Goal: Information Seeking & Learning: Learn about a topic

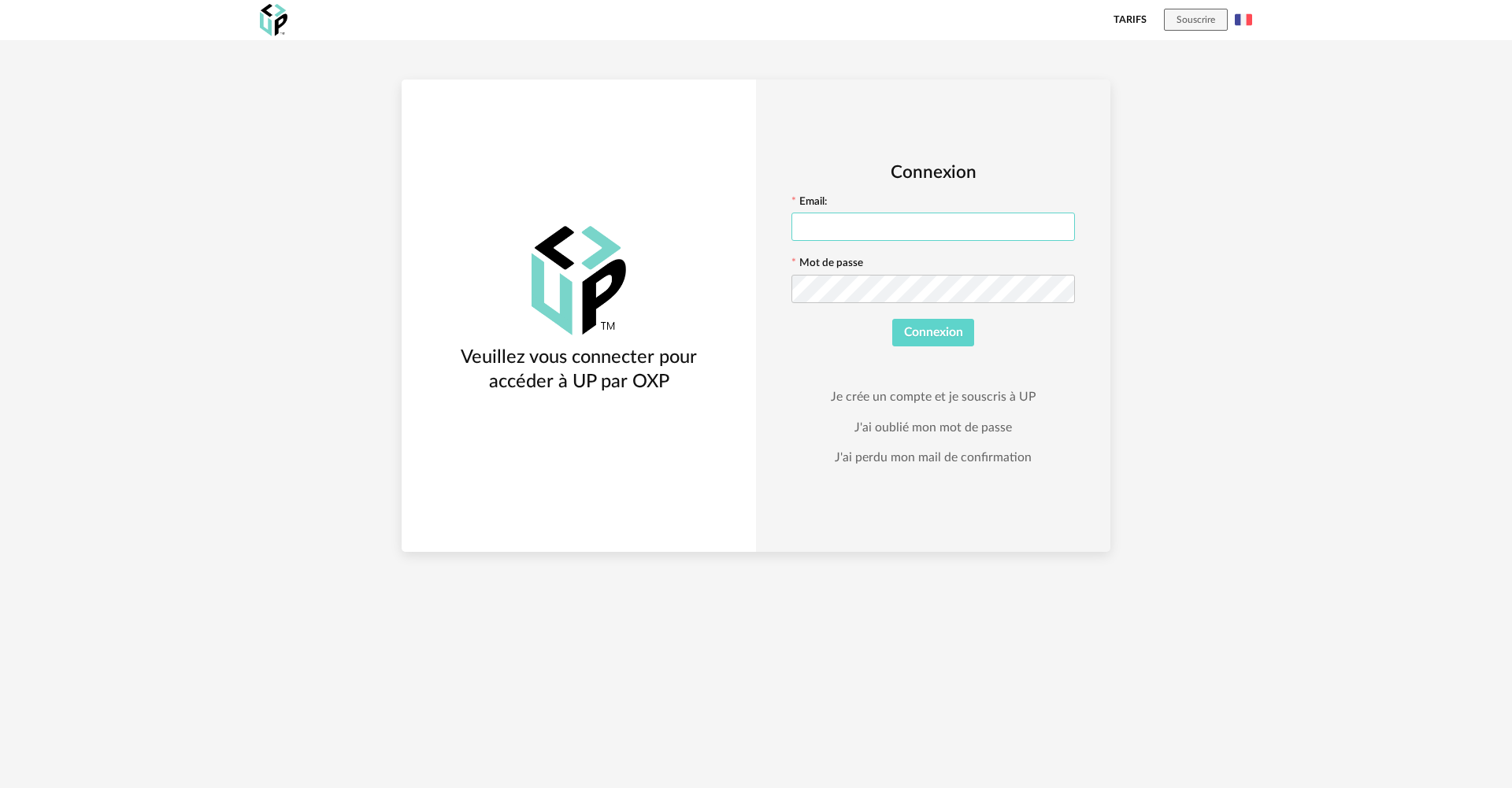
click at [811, 218] on input "text" at bounding box center [933, 226] width 283 height 28
type input "**********"
click at [892, 319] on button "Connexion" at bounding box center [933, 333] width 83 height 28
click at [1064, 293] on icon at bounding box center [1061, 289] width 20 height 32
click at [892, 319] on button "Connexion" at bounding box center [933, 333] width 83 height 28
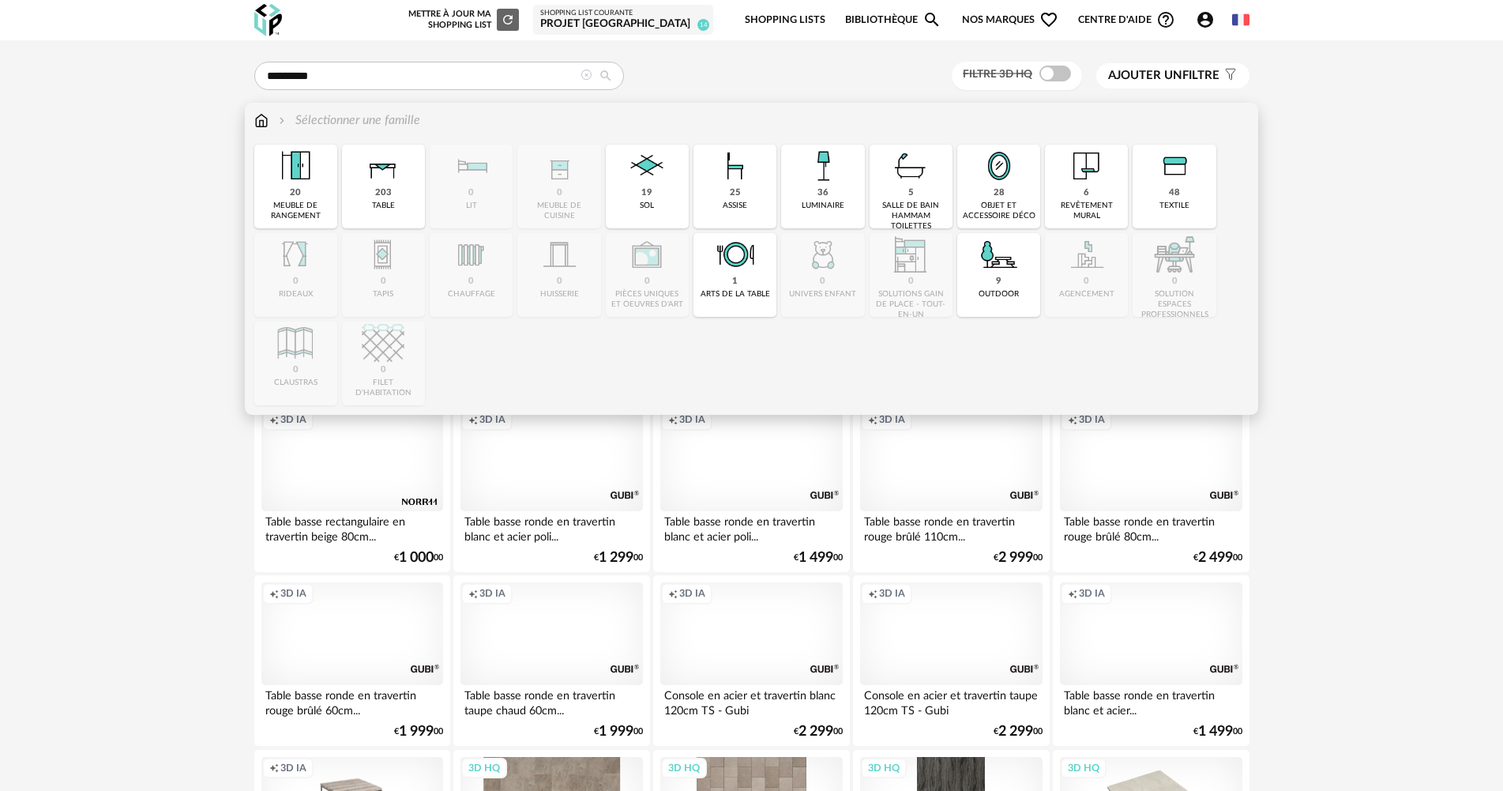
click at [270, 120] on div "Sélectionner une famille" at bounding box center [337, 120] width 166 height 18
click at [847, 180] on div "36 luminaire" at bounding box center [822, 187] width 83 height 84
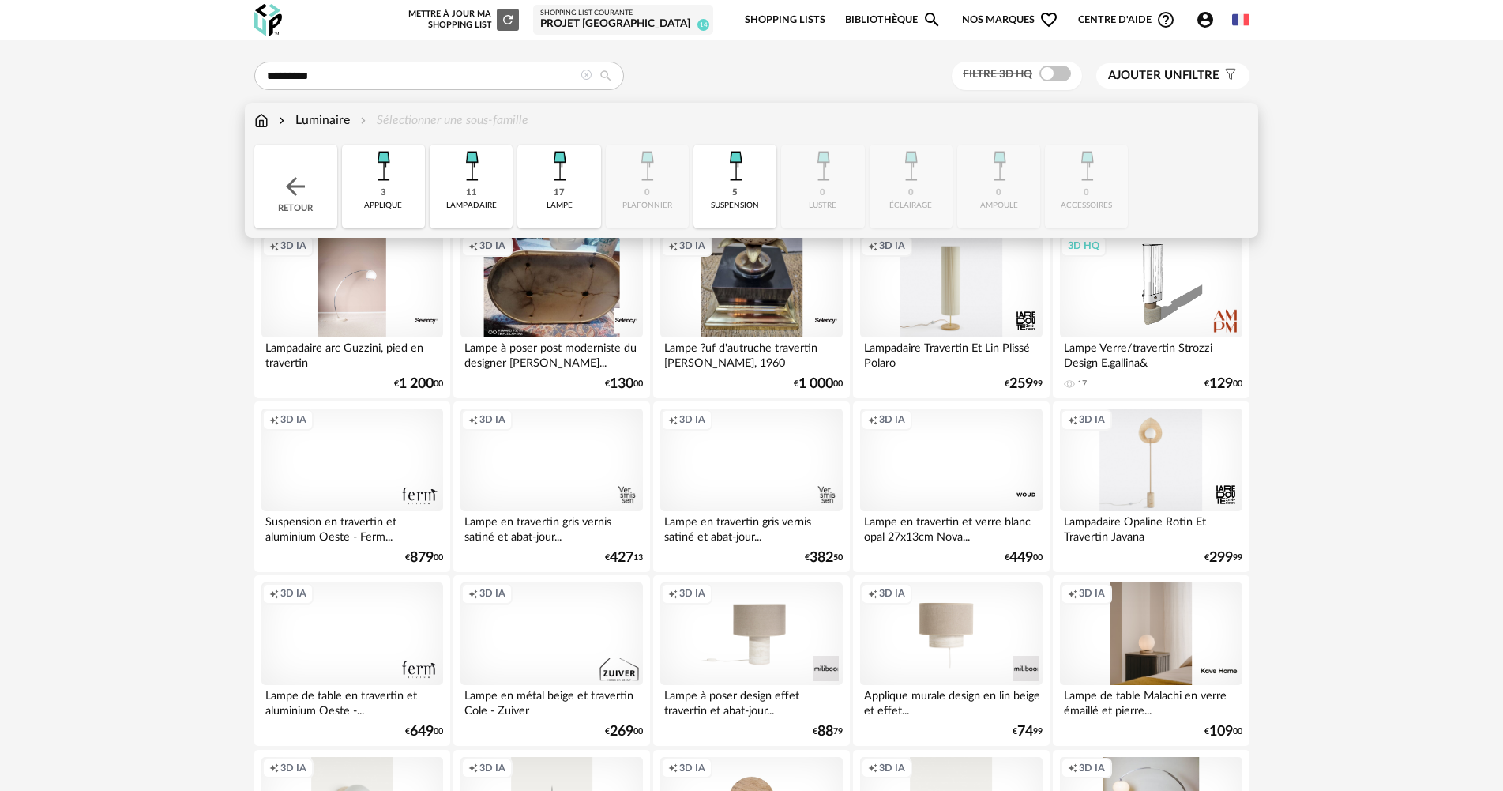
click at [276, 184] on div "Retour" at bounding box center [295, 187] width 83 height 84
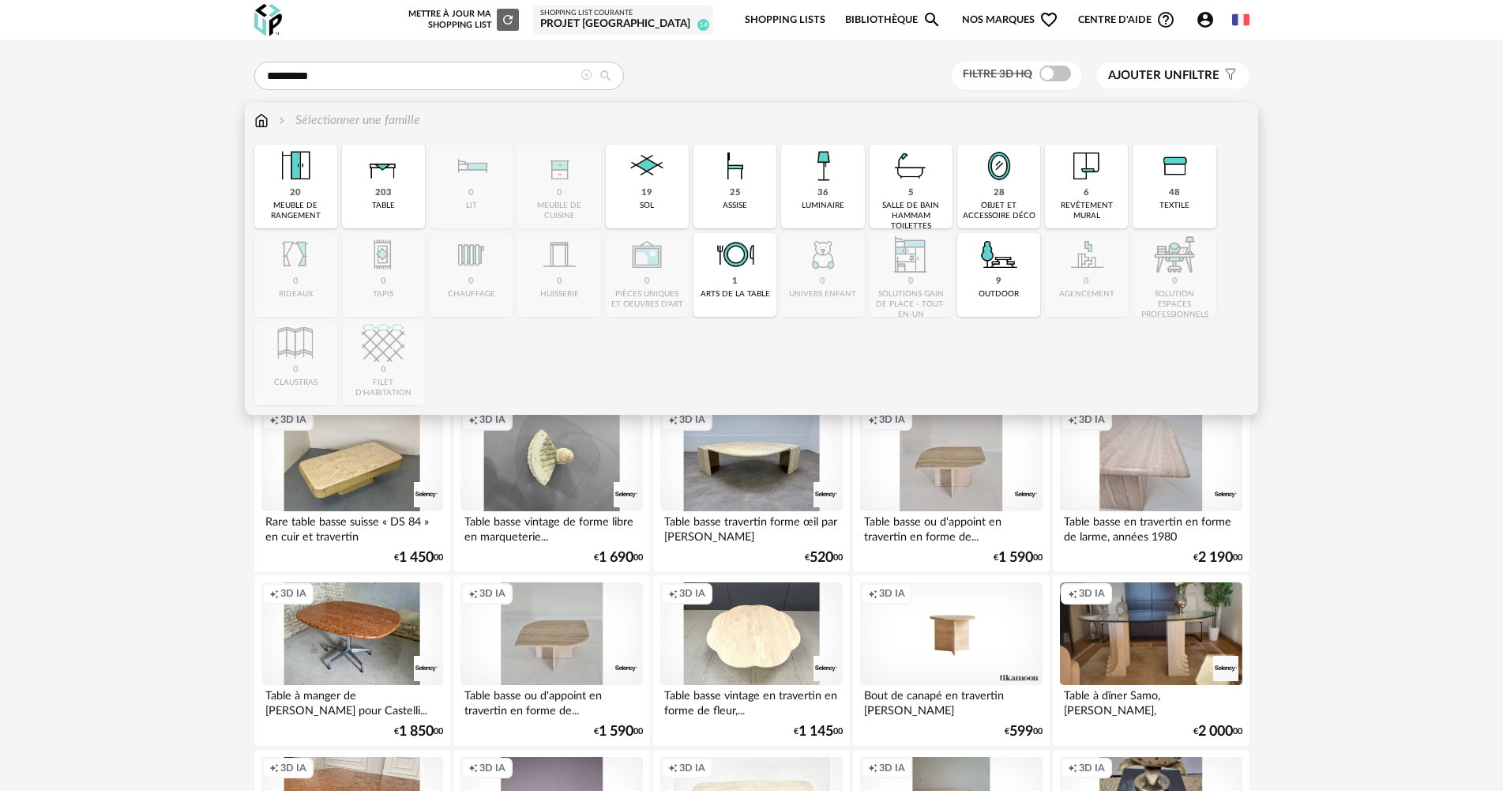
click at [266, 118] on img at bounding box center [261, 120] width 14 height 18
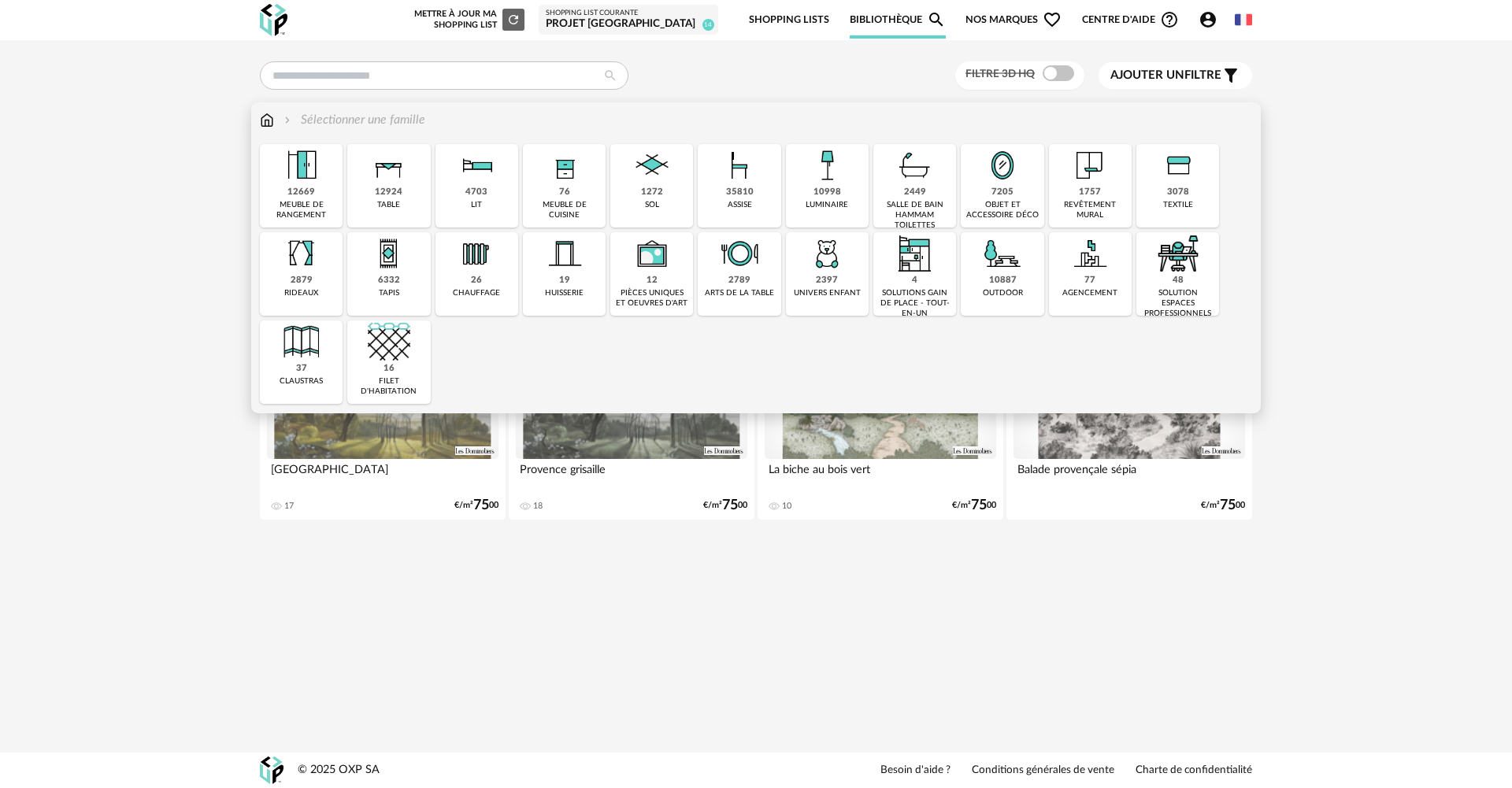
click at [1004, 208] on div "objet et accessoire déco" at bounding box center [1002, 210] width 73 height 21
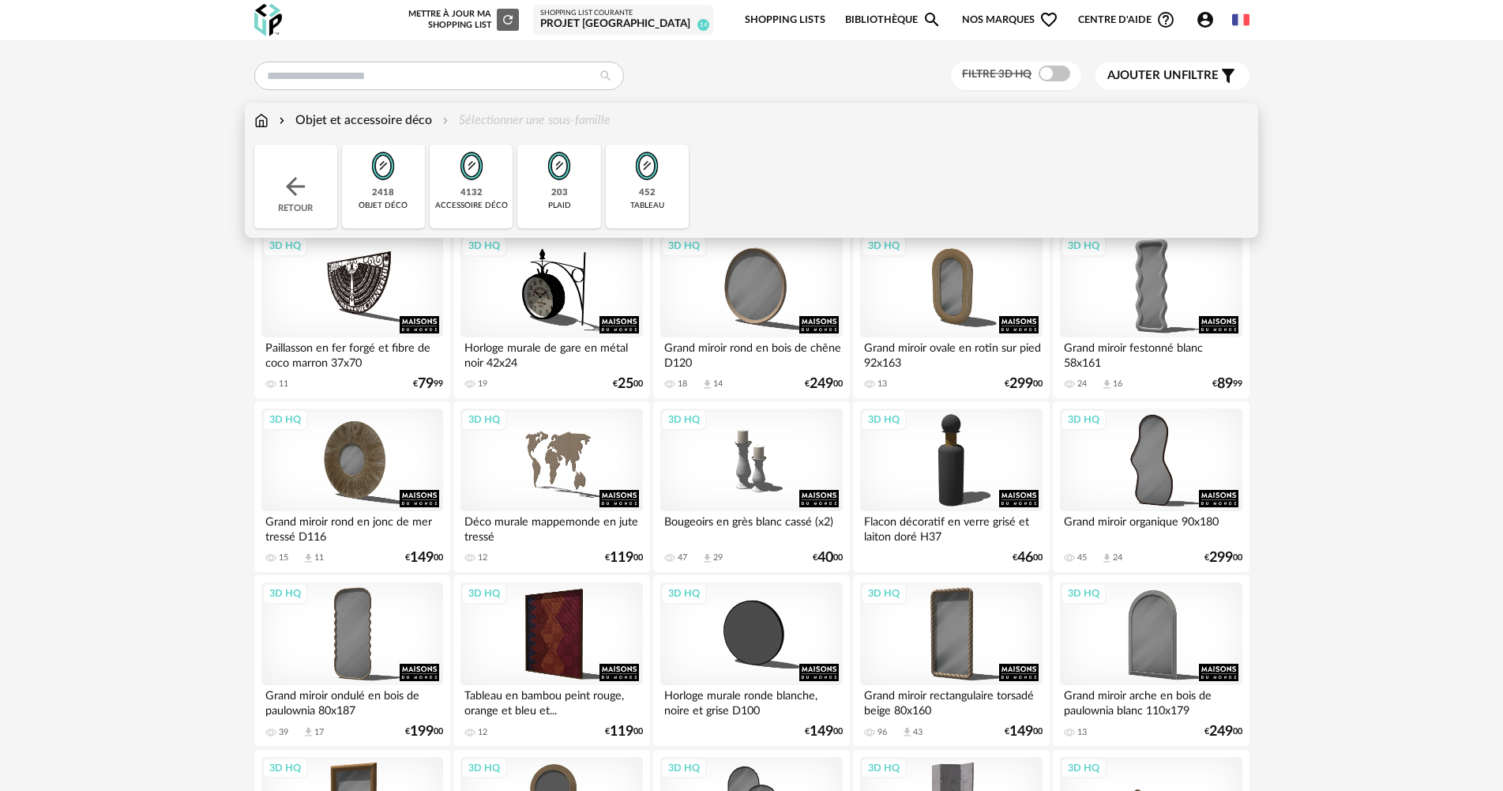
click at [358, 188] on div "2418 objet déco" at bounding box center [383, 187] width 83 height 84
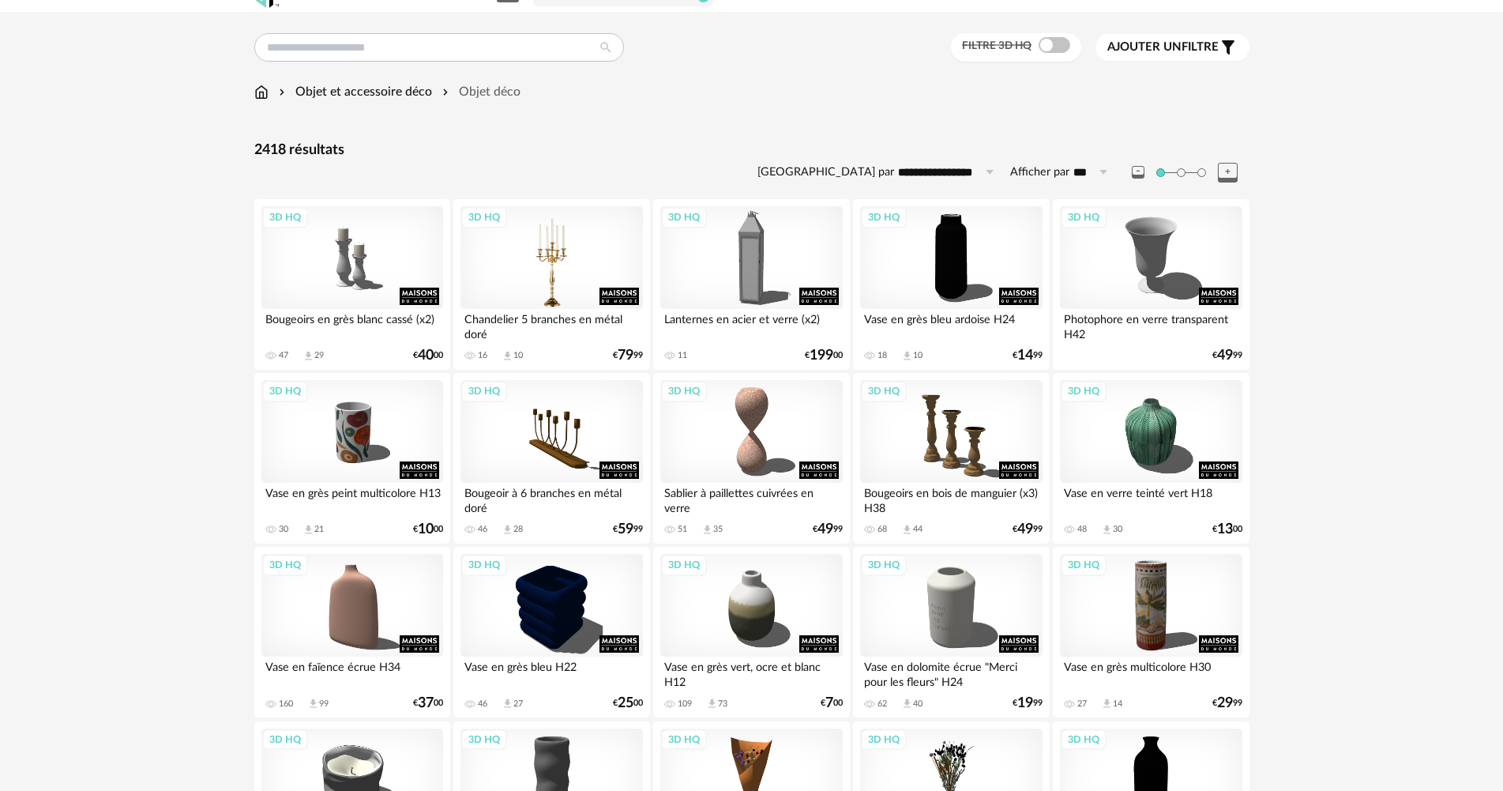
scroll to position [79, 0]
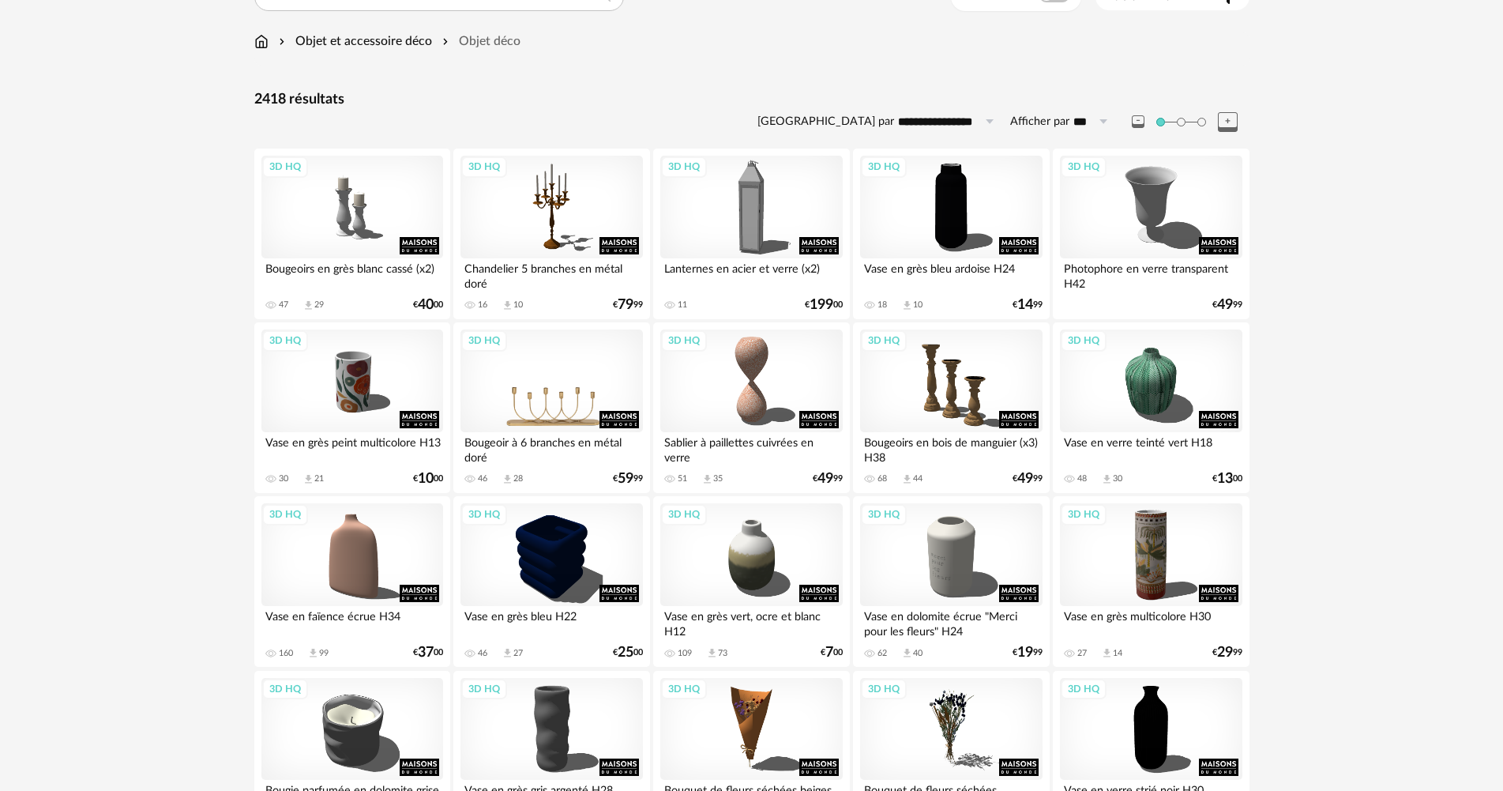
click at [555, 401] on div "3D HQ" at bounding box center [552, 380] width 182 height 103
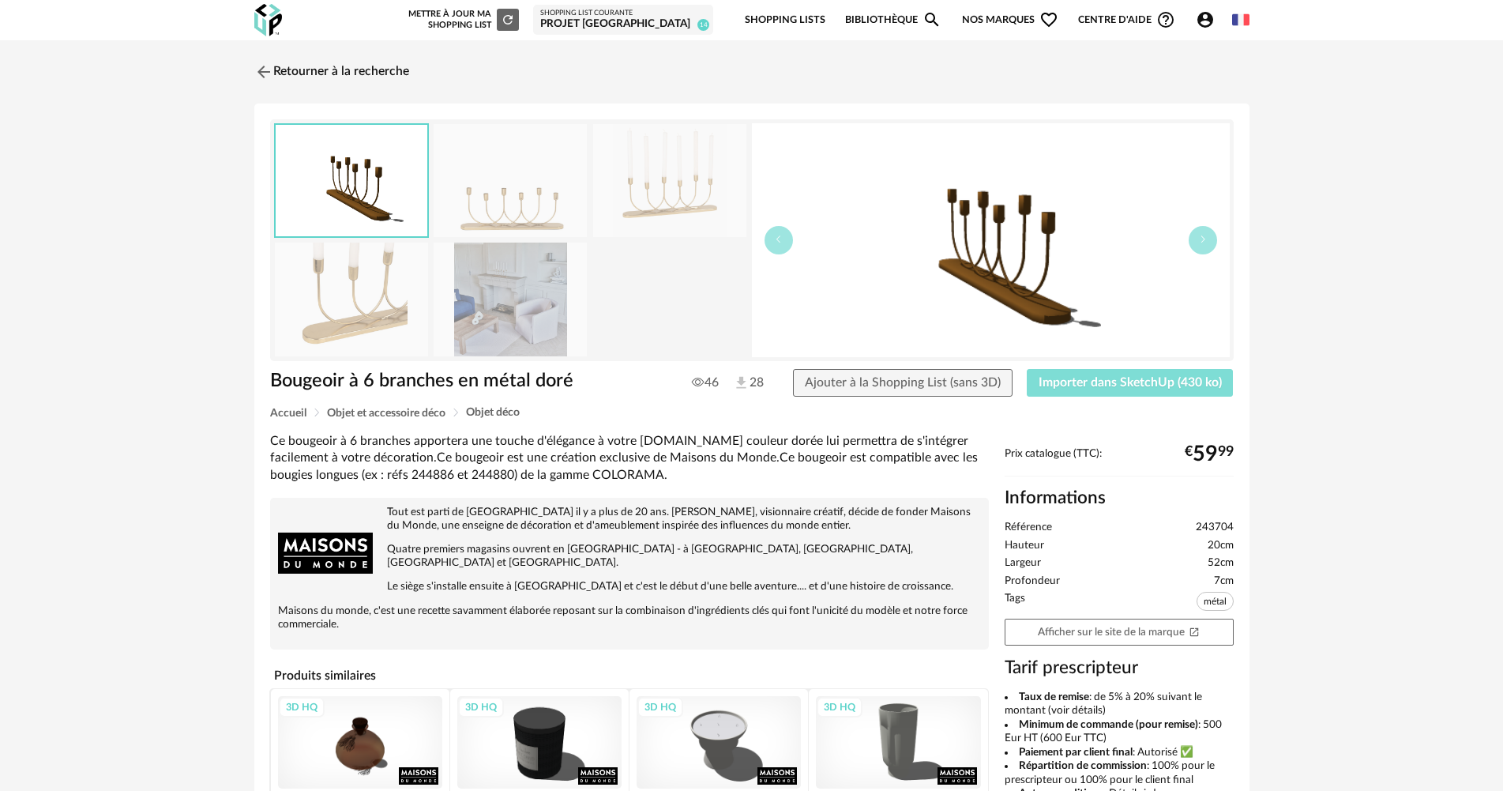
click at [1093, 386] on span "Importer dans SketchUp (430 ko)" at bounding box center [1130, 382] width 183 height 13
click at [335, 62] on link "Retourner à la recherche" at bounding box center [327, 72] width 155 height 35
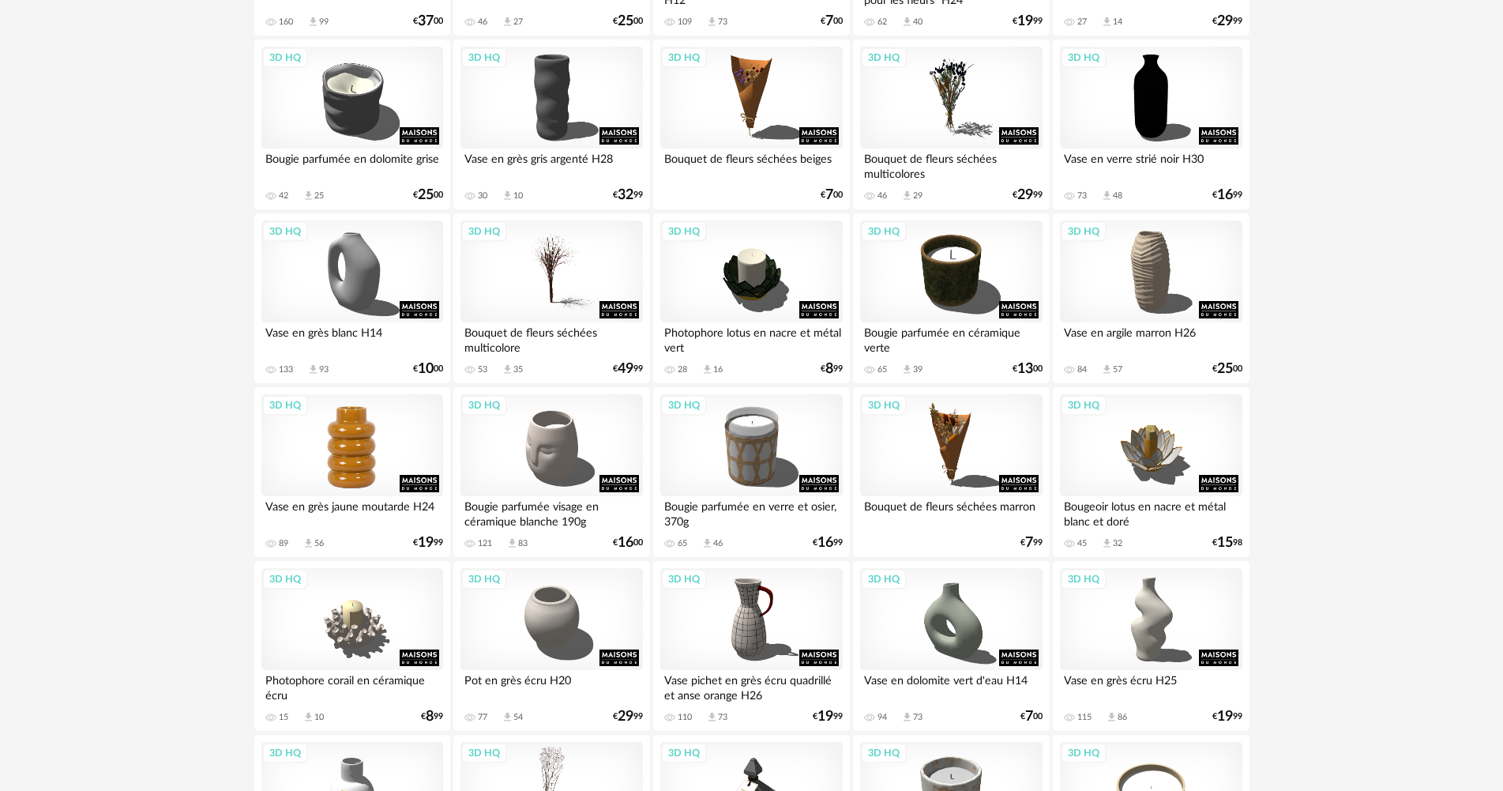
scroll to position [711, 0]
click at [385, 468] on div "3D HQ" at bounding box center [352, 444] width 182 height 103
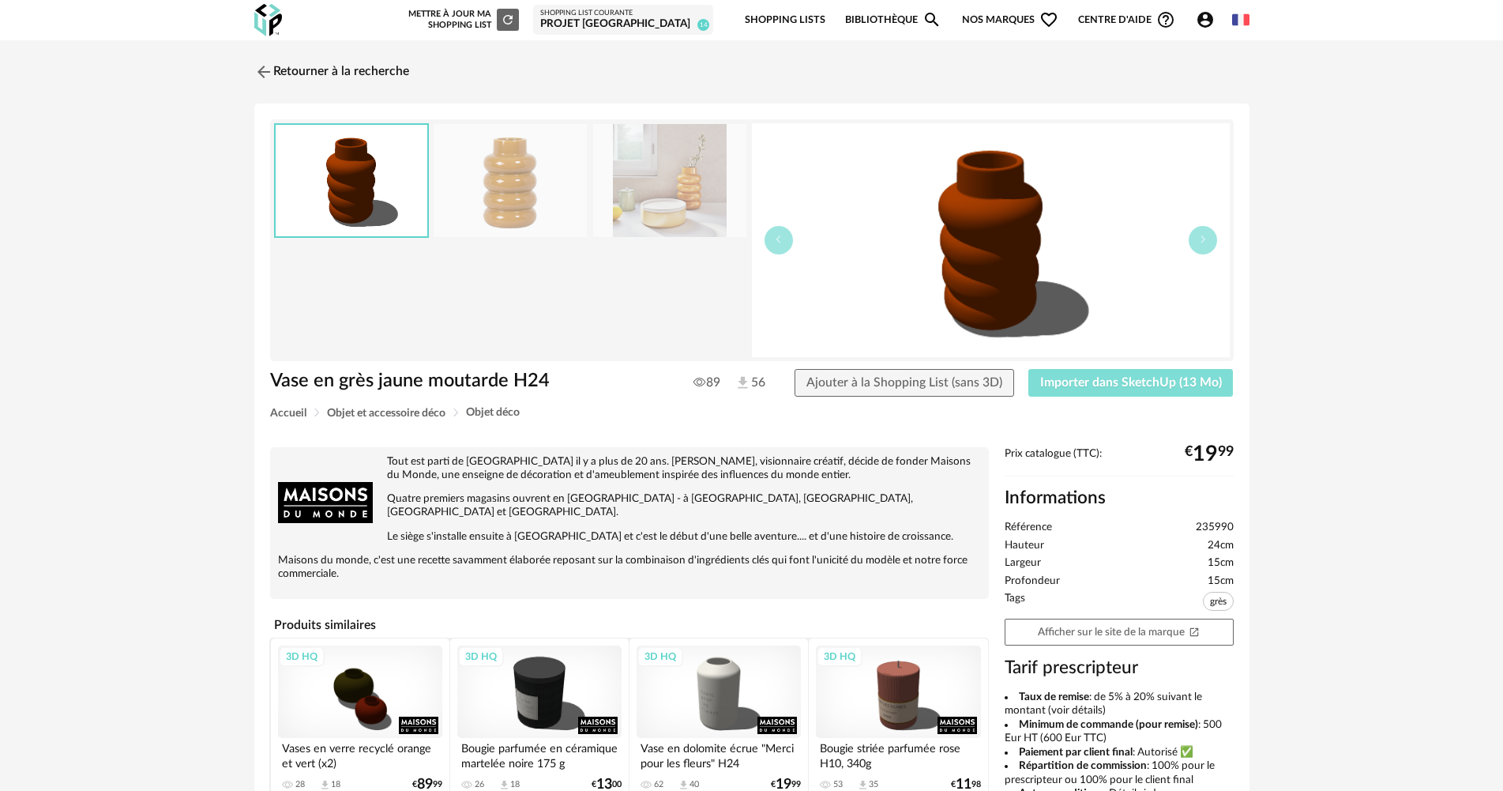
click at [1067, 388] on span "Importer dans SketchUp (13 Mo)" at bounding box center [1131, 382] width 182 height 13
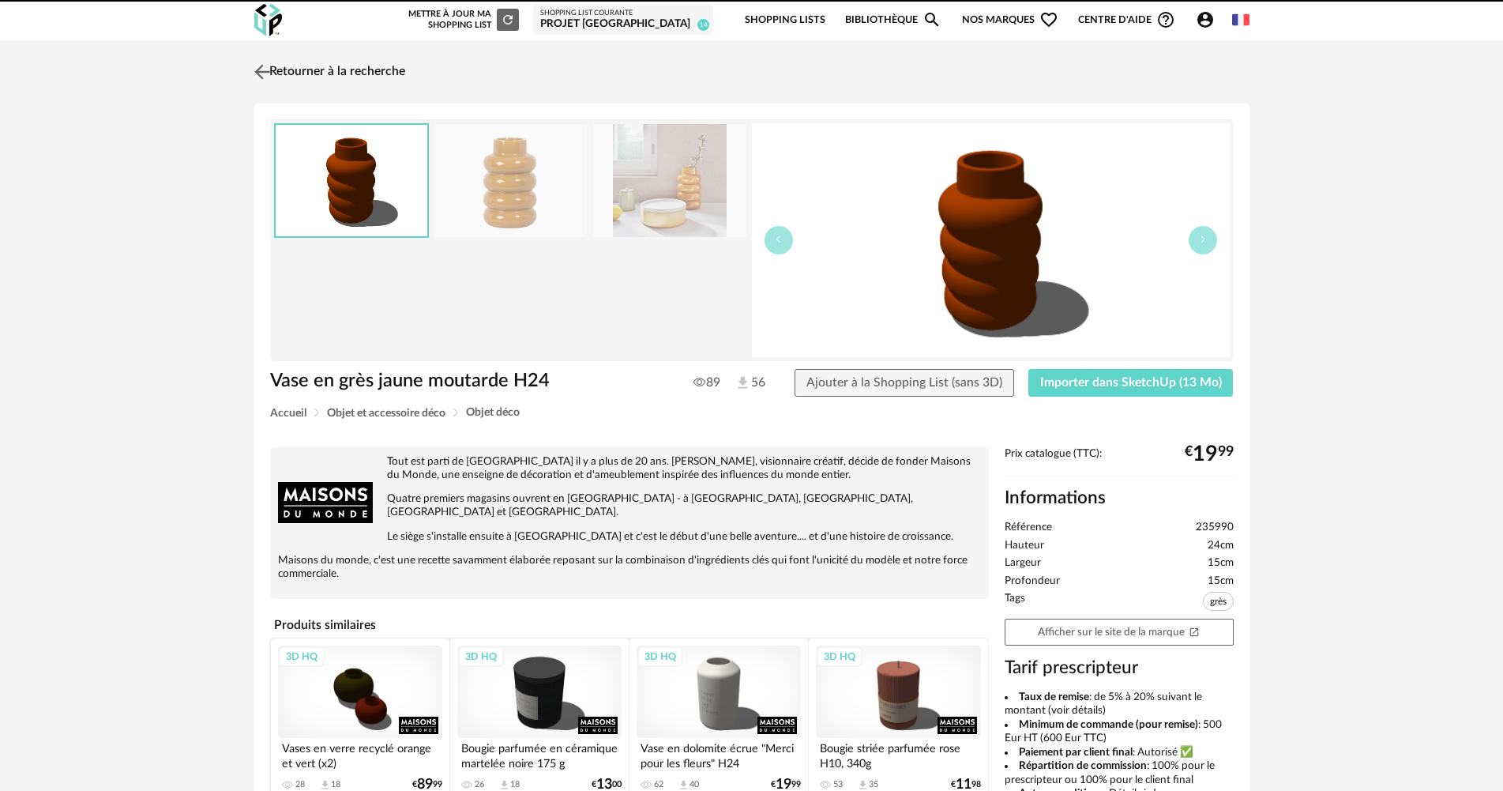
click at [396, 62] on link "Retourner à la recherche" at bounding box center [327, 72] width 155 height 35
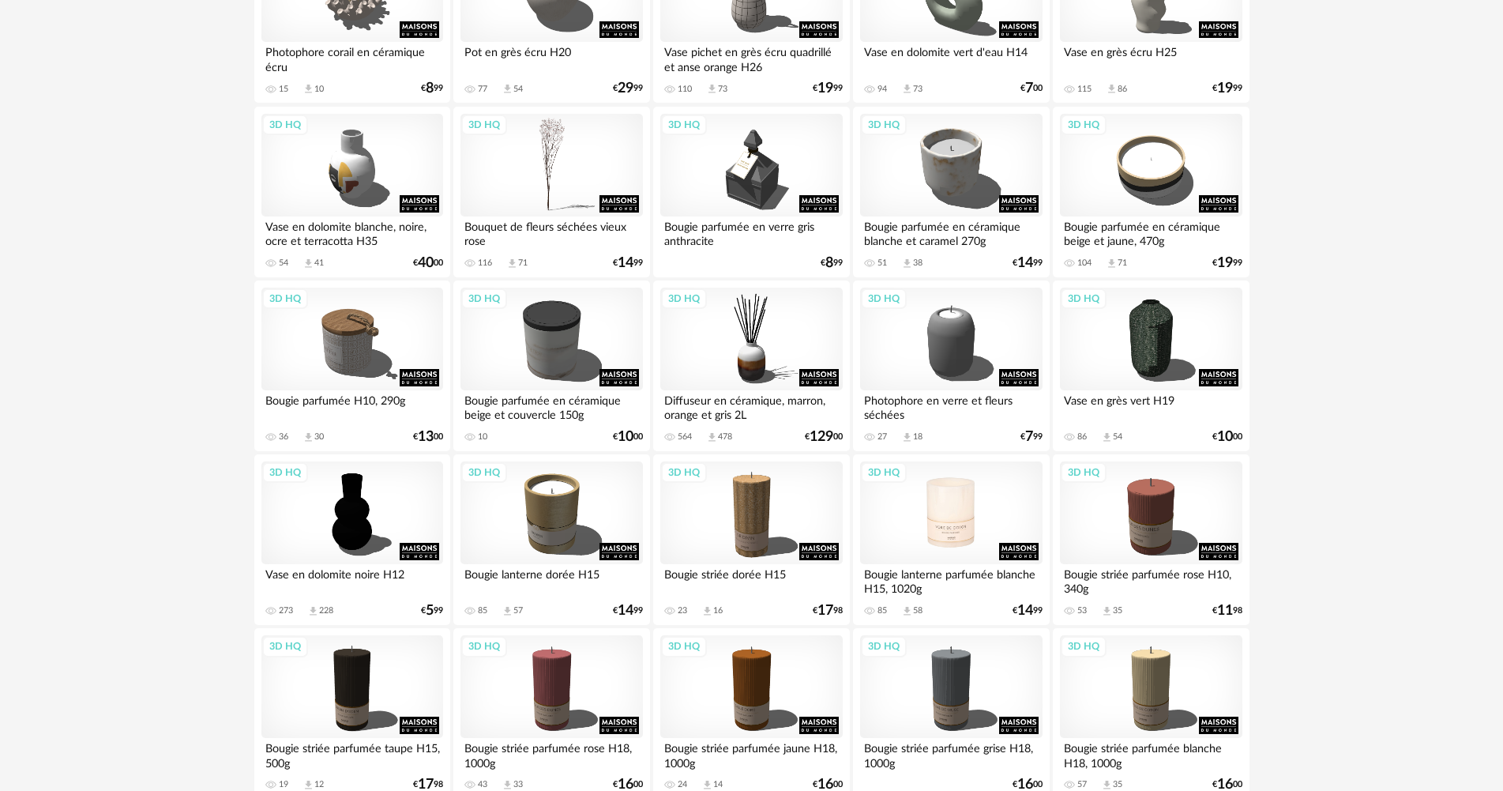
scroll to position [1422, 0]
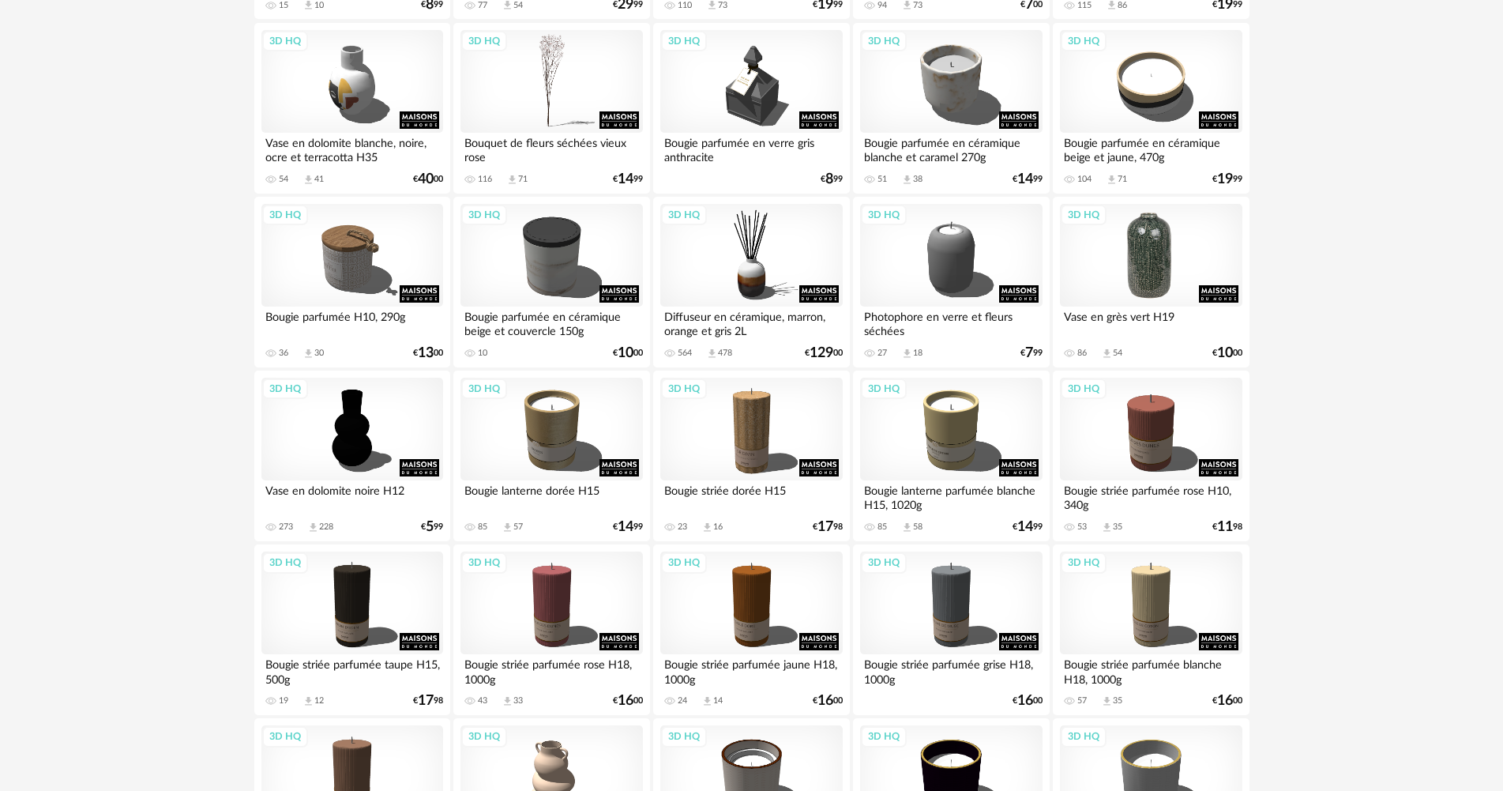
click at [1138, 262] on div "3D HQ" at bounding box center [1151, 255] width 182 height 103
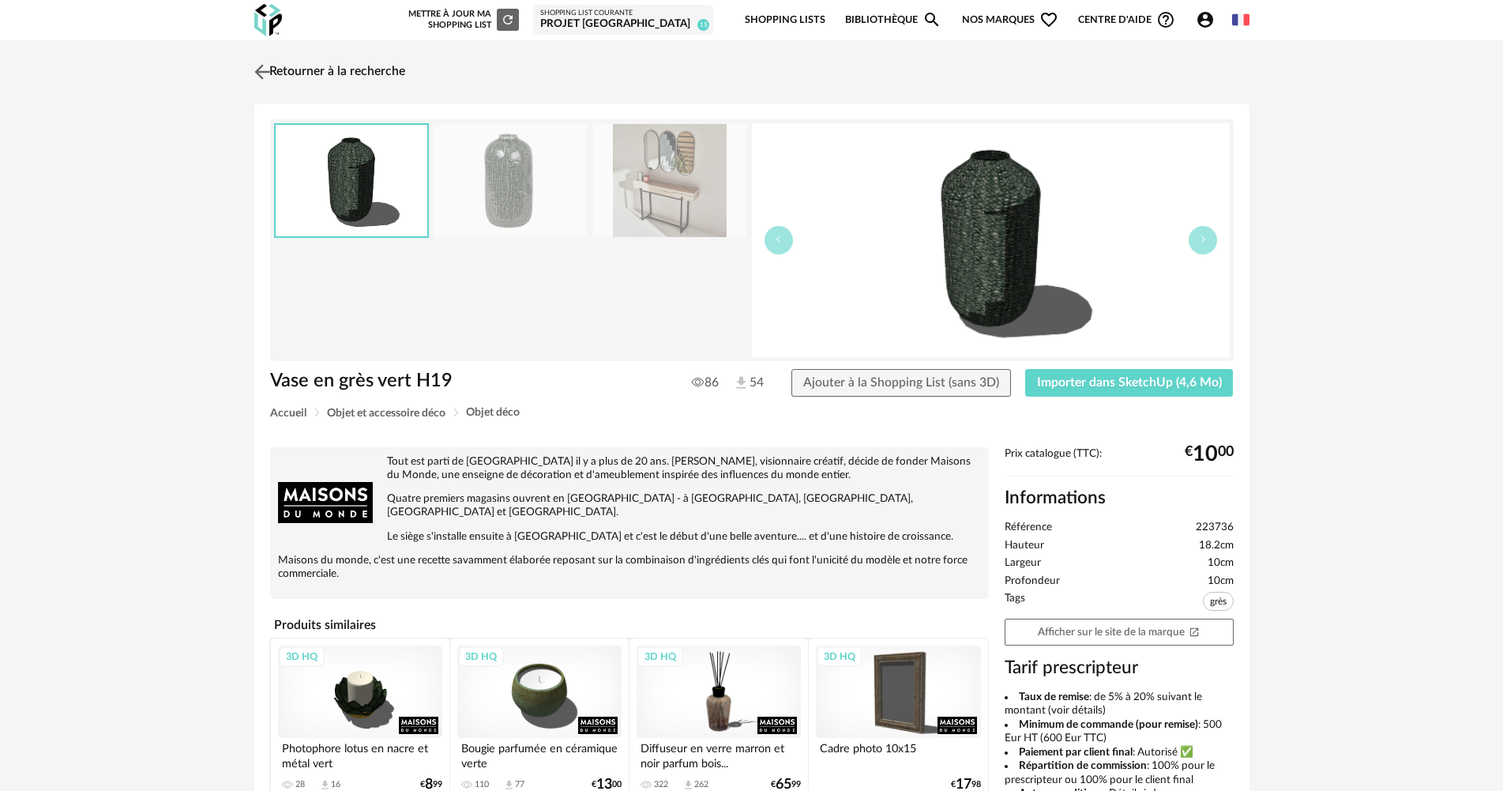
click at [333, 73] on link "Retourner à la recherche" at bounding box center [327, 72] width 155 height 35
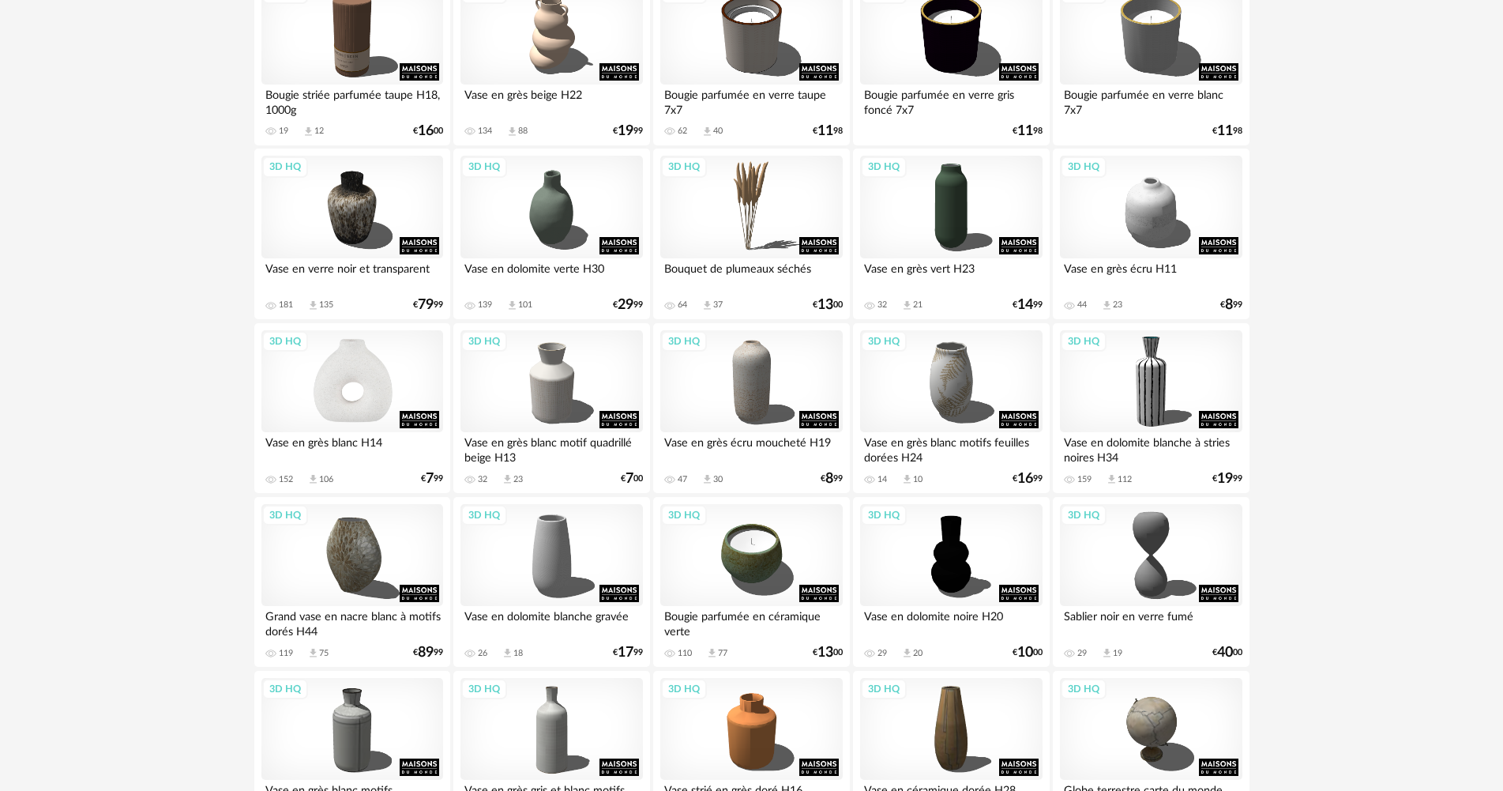
scroll to position [2370, 0]
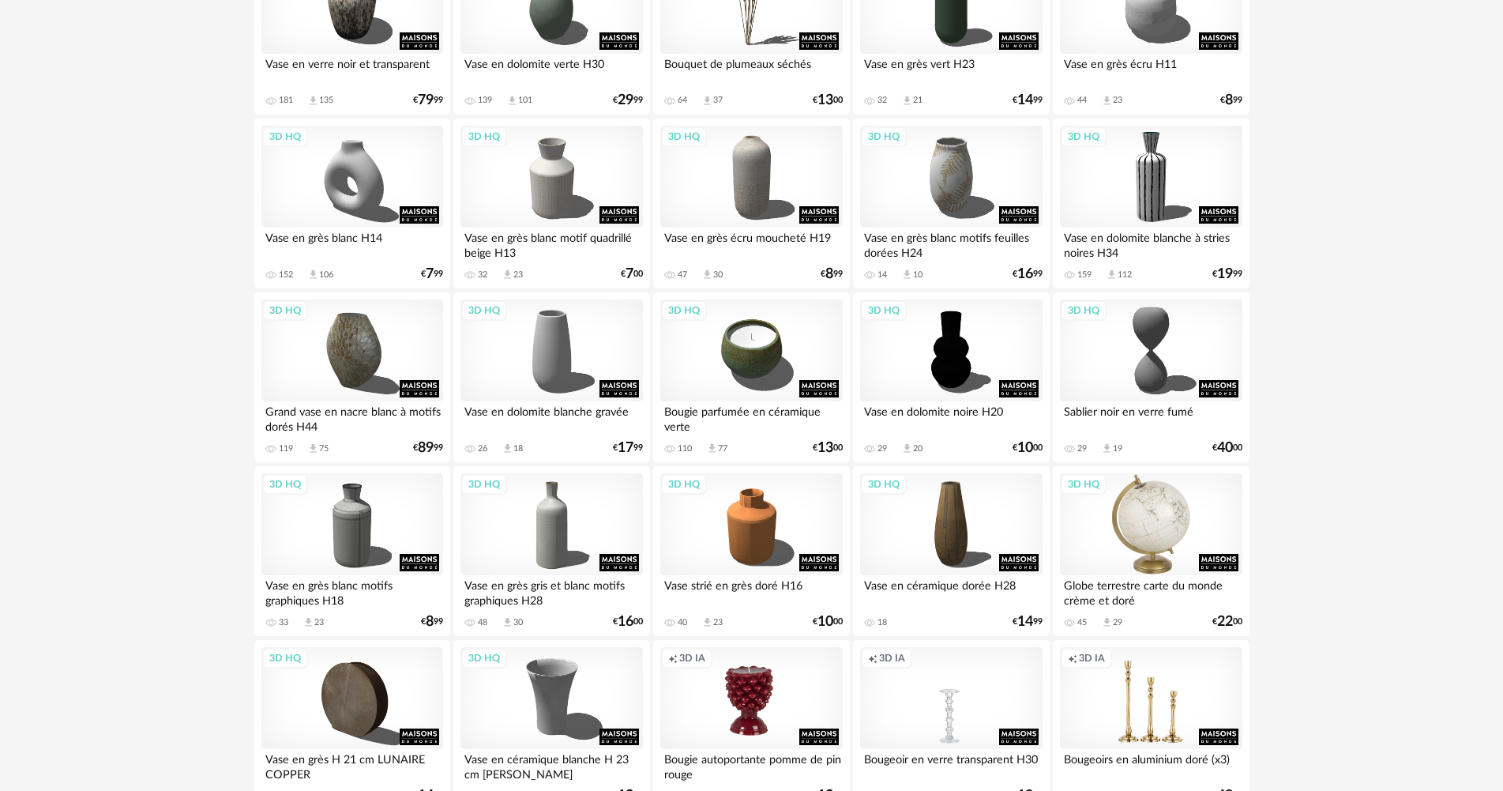
click at [1158, 551] on div "3D HQ" at bounding box center [1151, 524] width 182 height 103
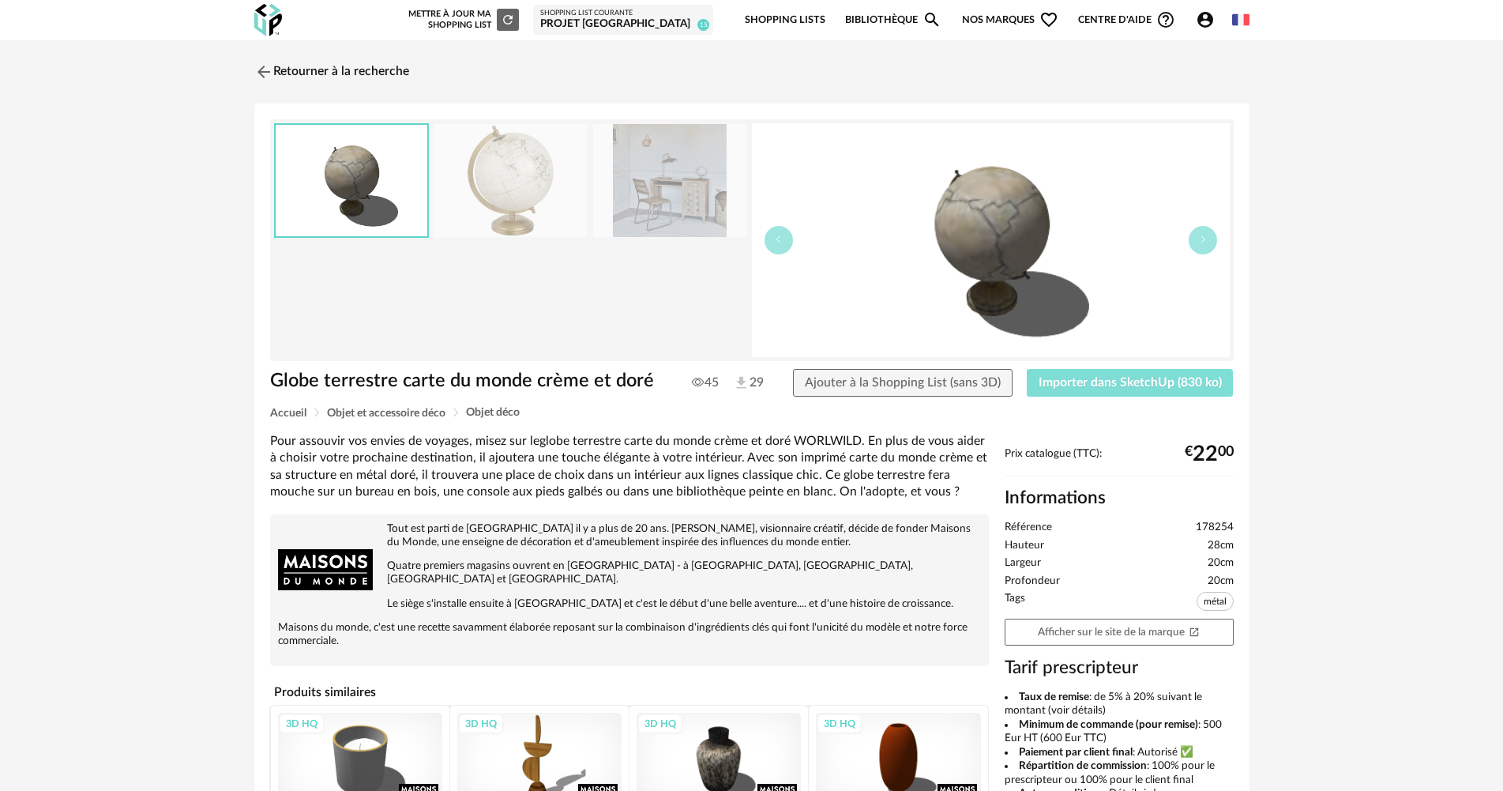
click at [1123, 385] on span "Importer dans SketchUp (830 ko)" at bounding box center [1130, 382] width 183 height 13
click at [377, 65] on link "Retourner à la recherche" at bounding box center [327, 72] width 155 height 35
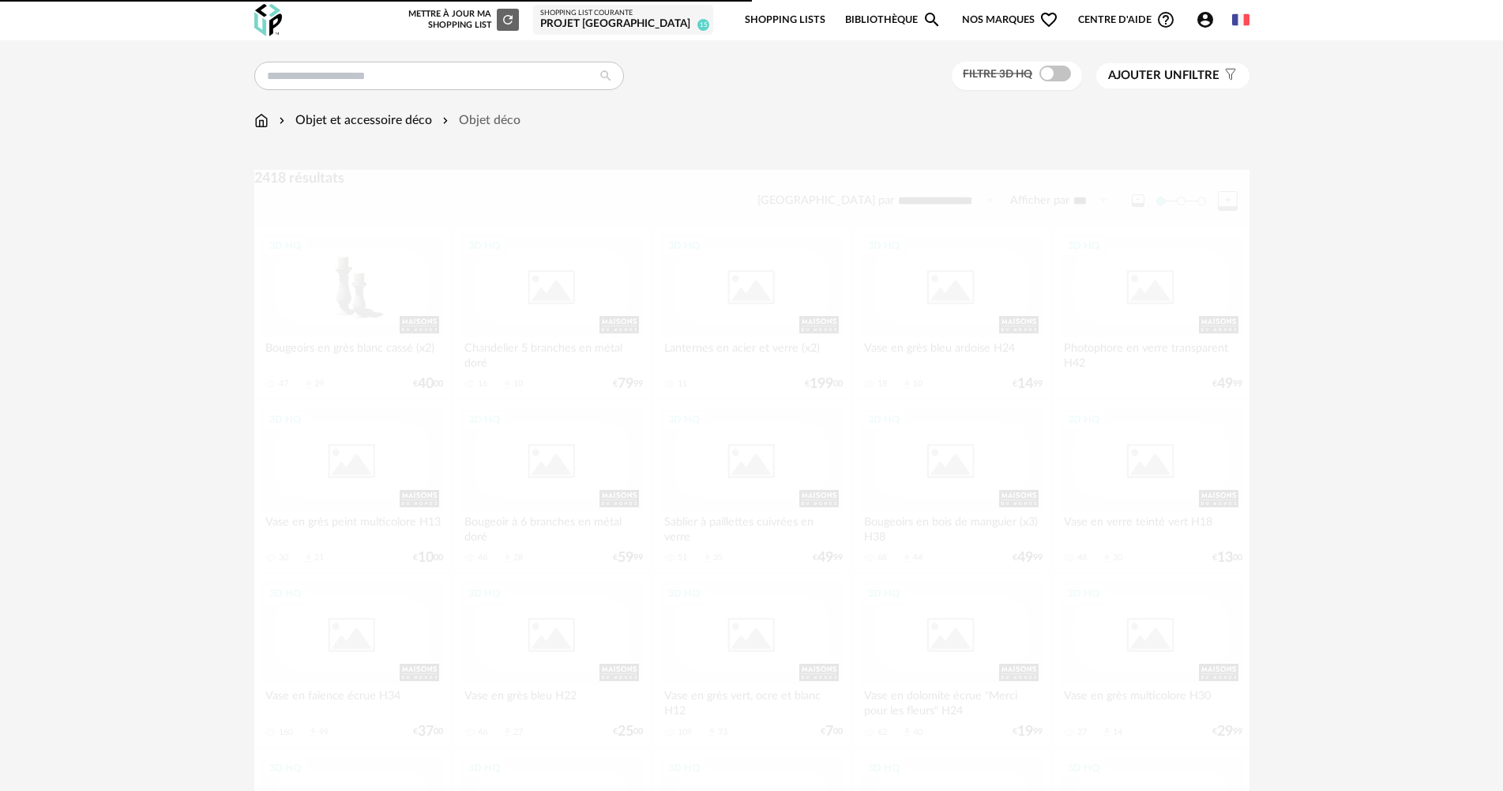
scroll to position [2370, 0]
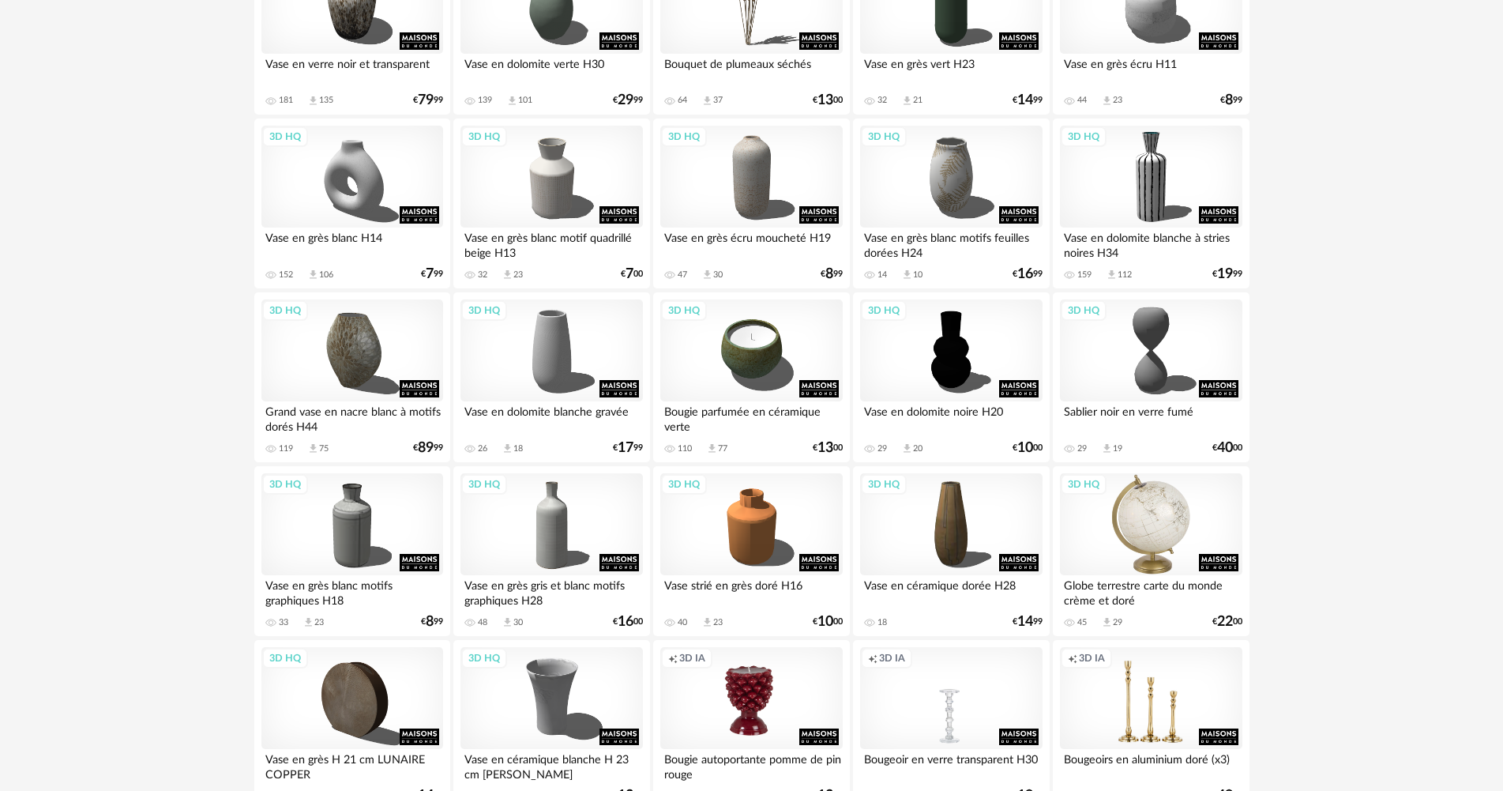
click at [1181, 522] on div "3D HQ" at bounding box center [1151, 524] width 182 height 103
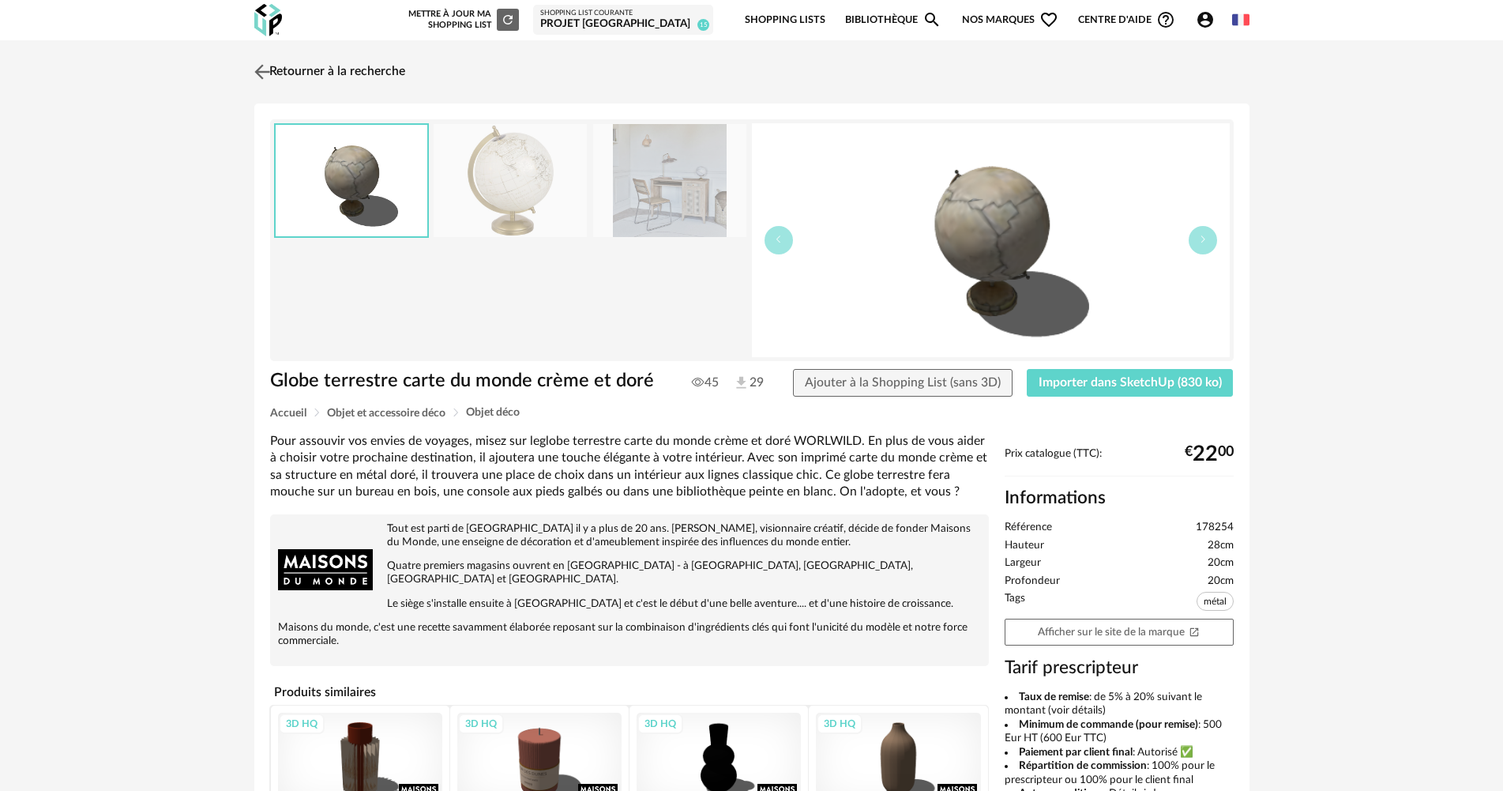
click at [315, 74] on link "Retourner à la recherche" at bounding box center [327, 72] width 155 height 35
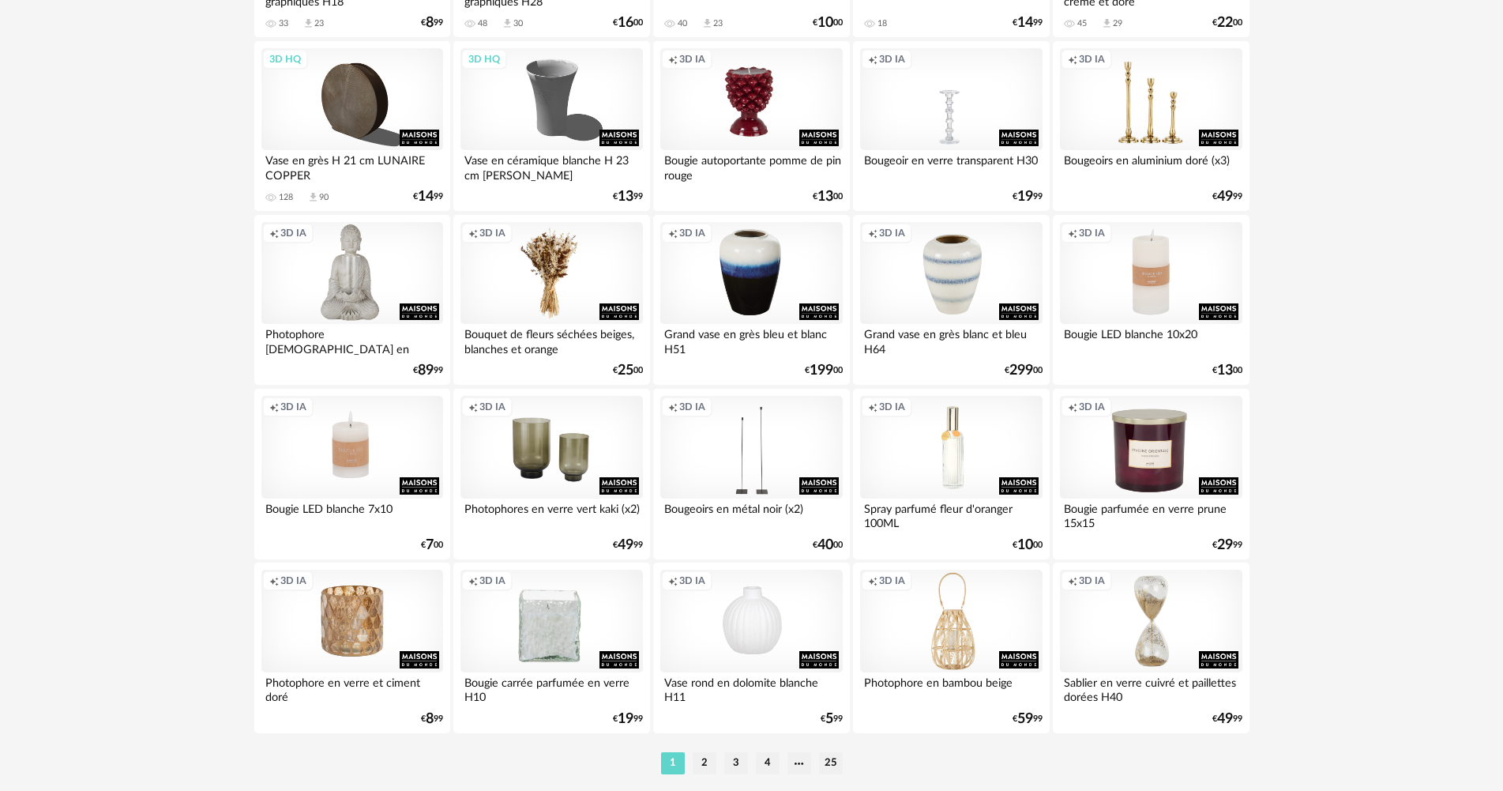
scroll to position [3018, 0]
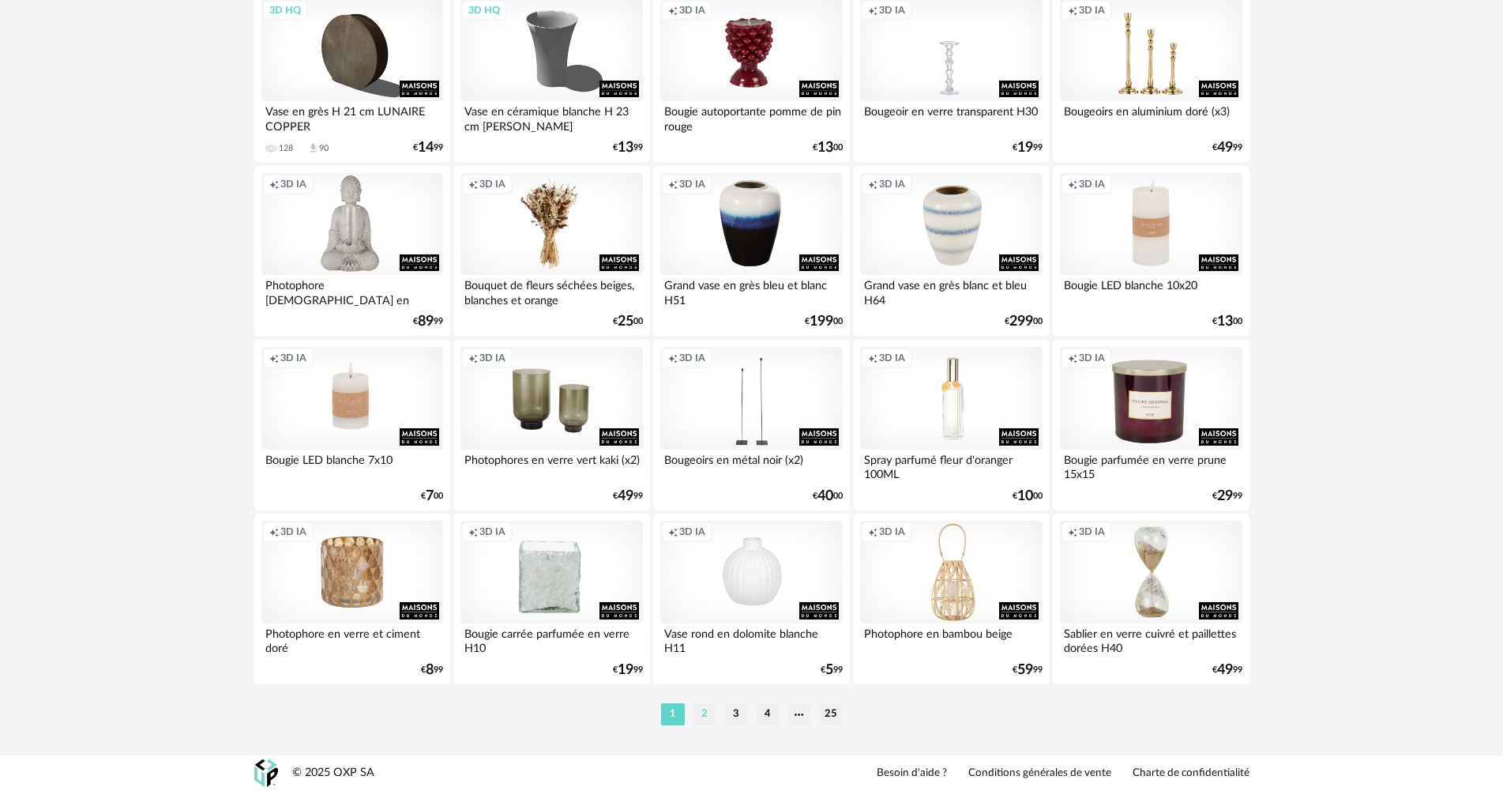
click at [701, 714] on li "2" at bounding box center [705, 714] width 24 height 22
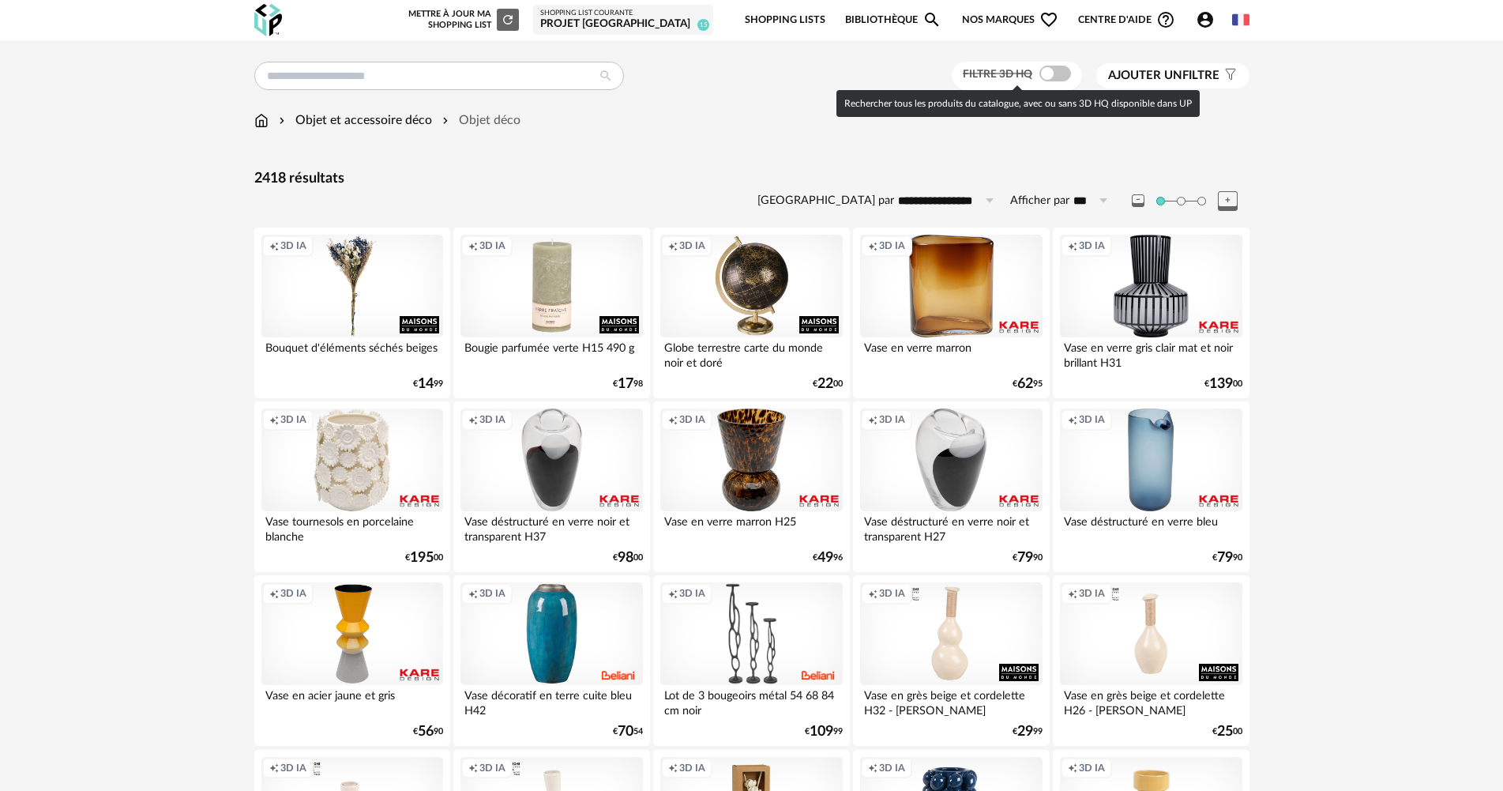
click at [1062, 77] on span at bounding box center [1056, 74] width 32 height 16
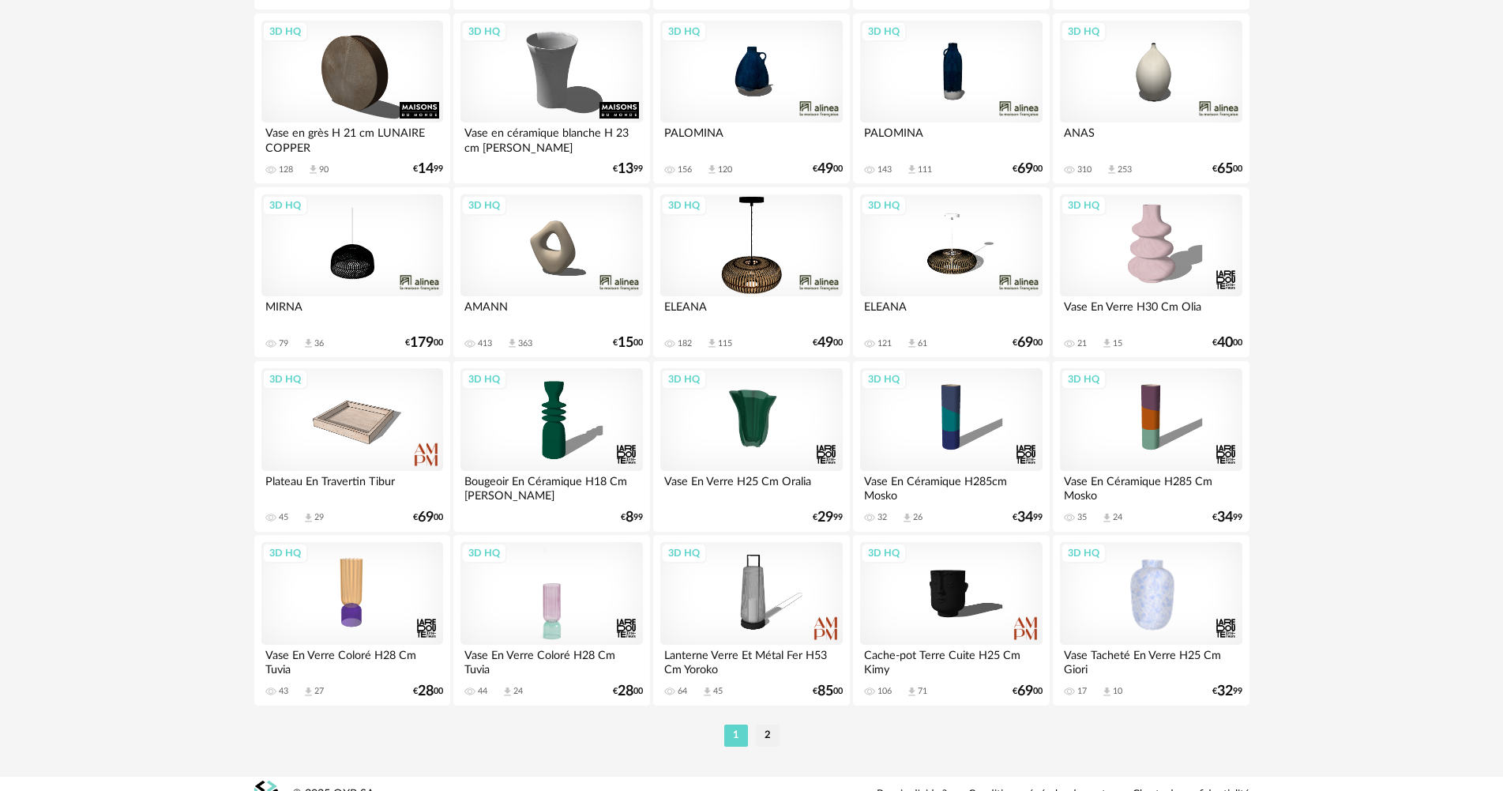
scroll to position [3018, 0]
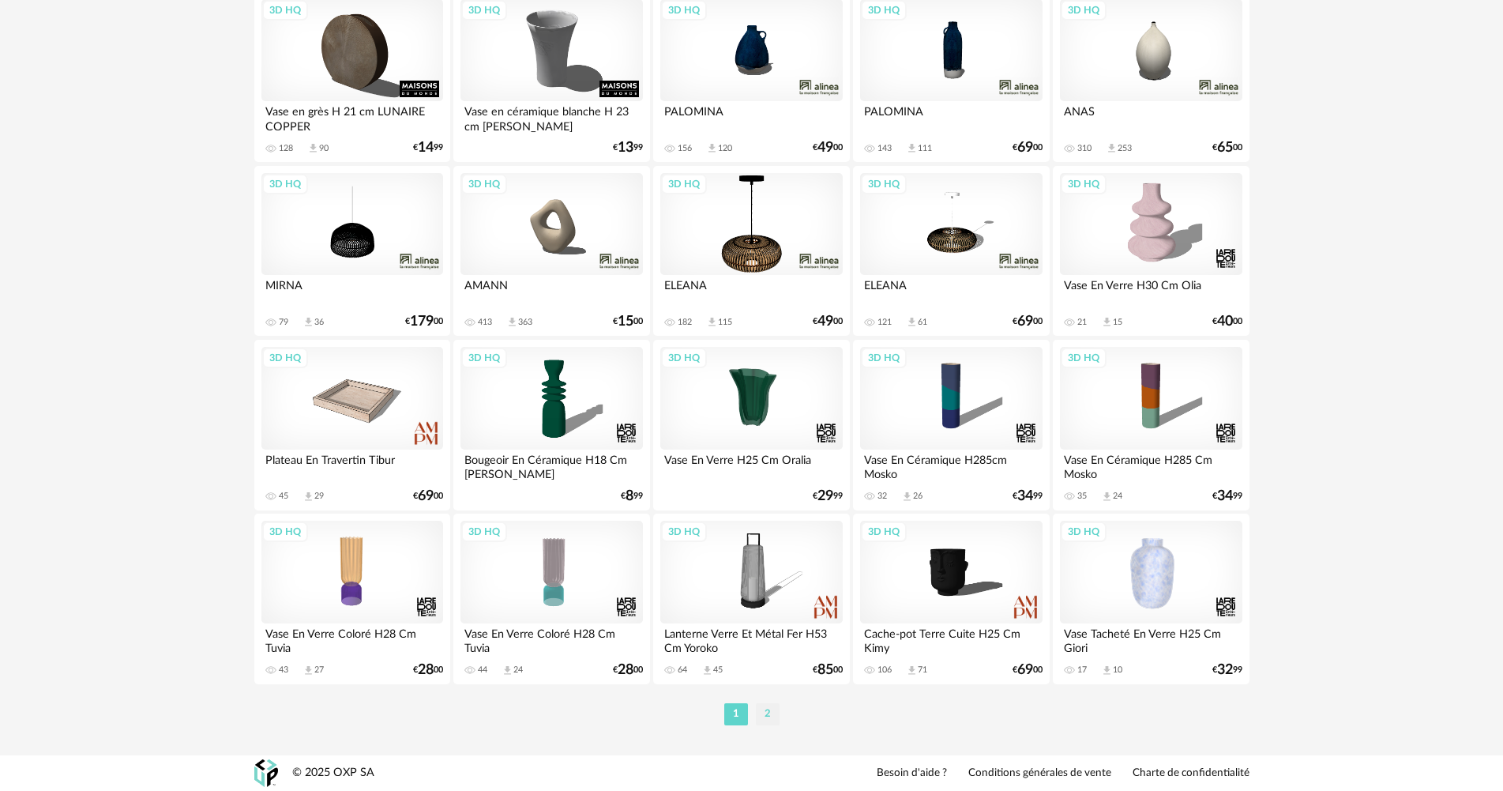
click at [765, 717] on li "2" at bounding box center [768, 714] width 24 height 22
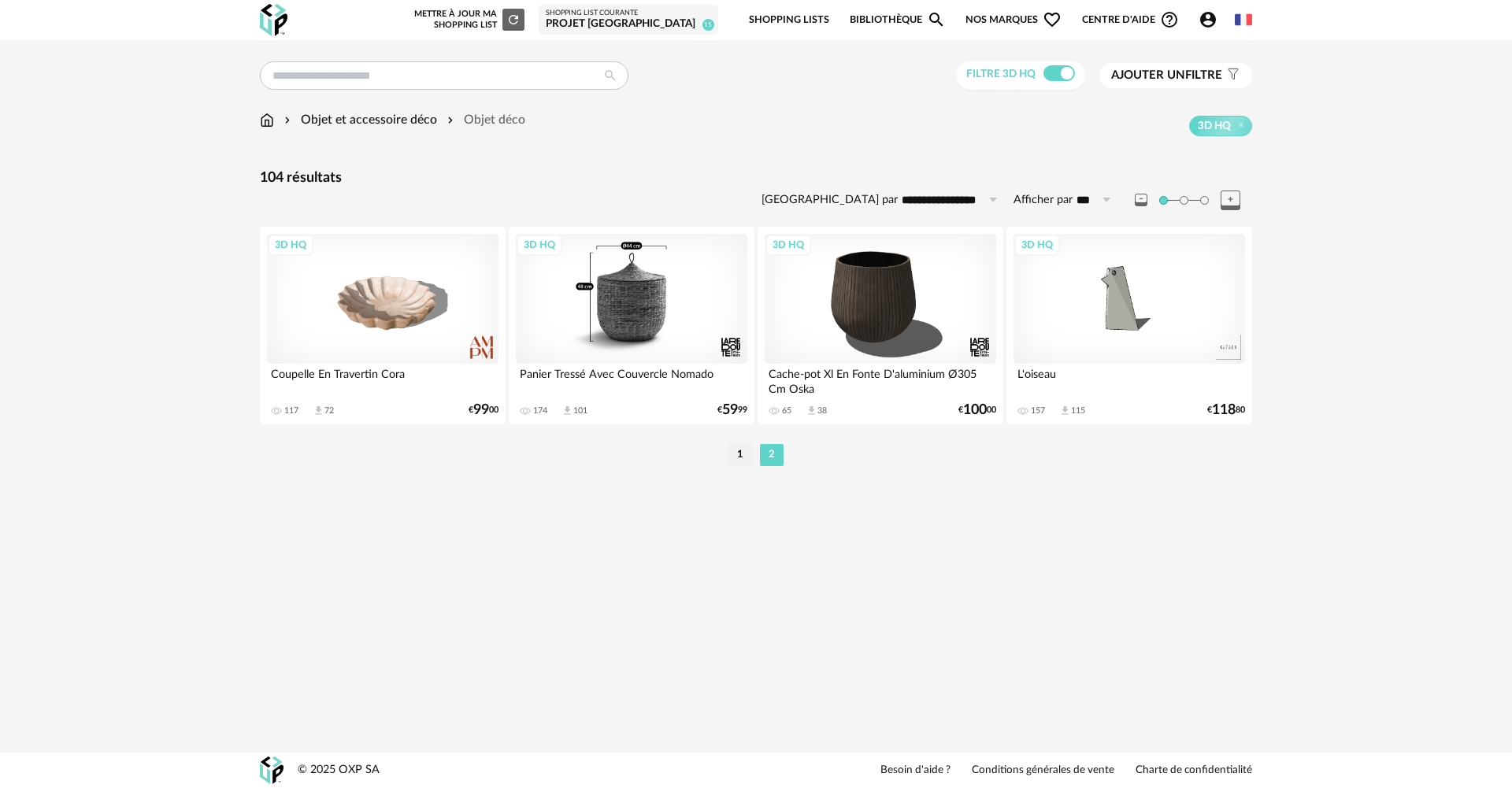
click at [617, 323] on div "3D HQ" at bounding box center [631, 299] width 231 height 130
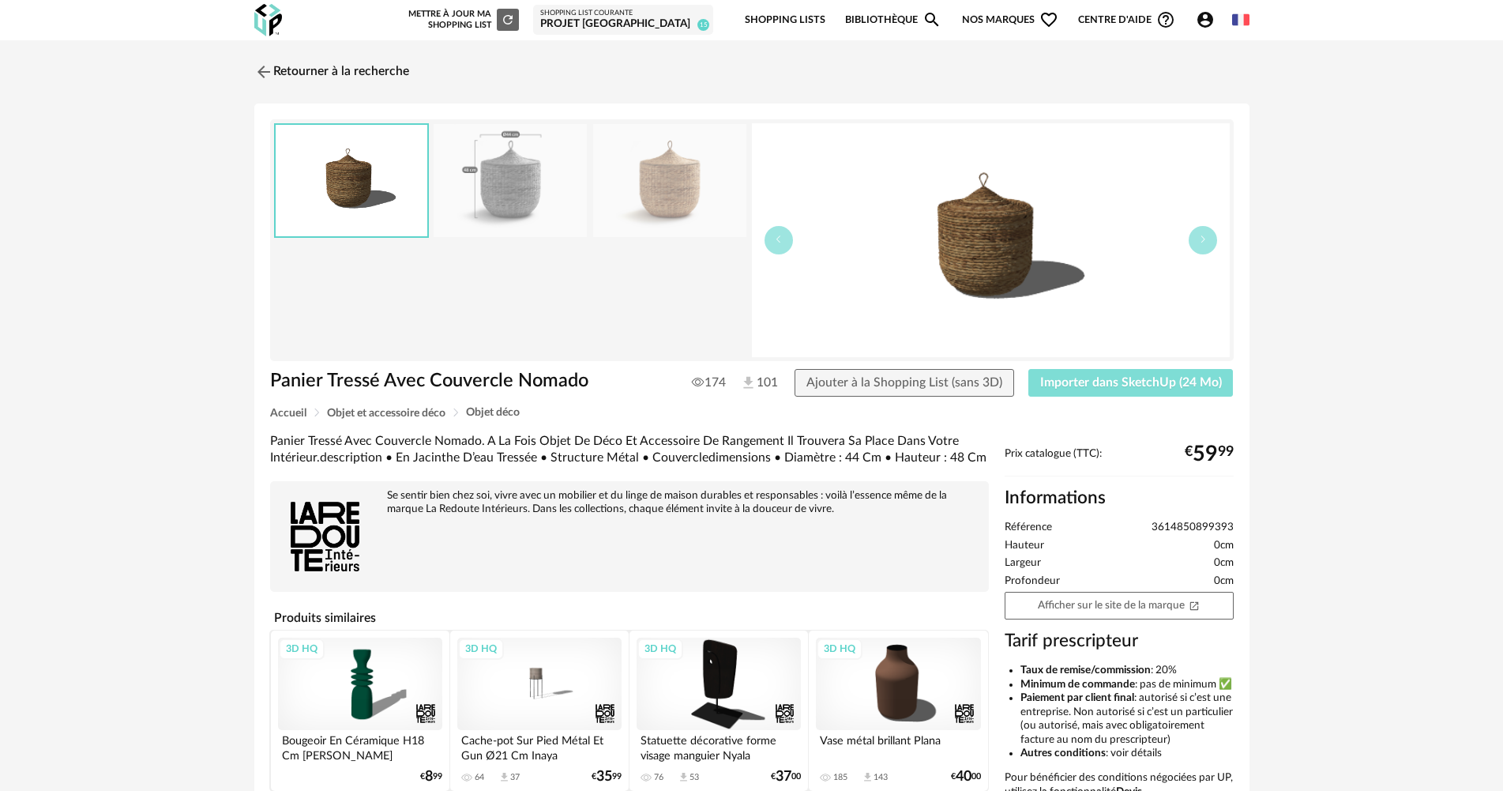
click at [1084, 376] on span "Importer dans SketchUp (24 Mo)" at bounding box center [1131, 382] width 182 height 13
click at [312, 75] on link "Retourner à la recherche" at bounding box center [327, 72] width 155 height 35
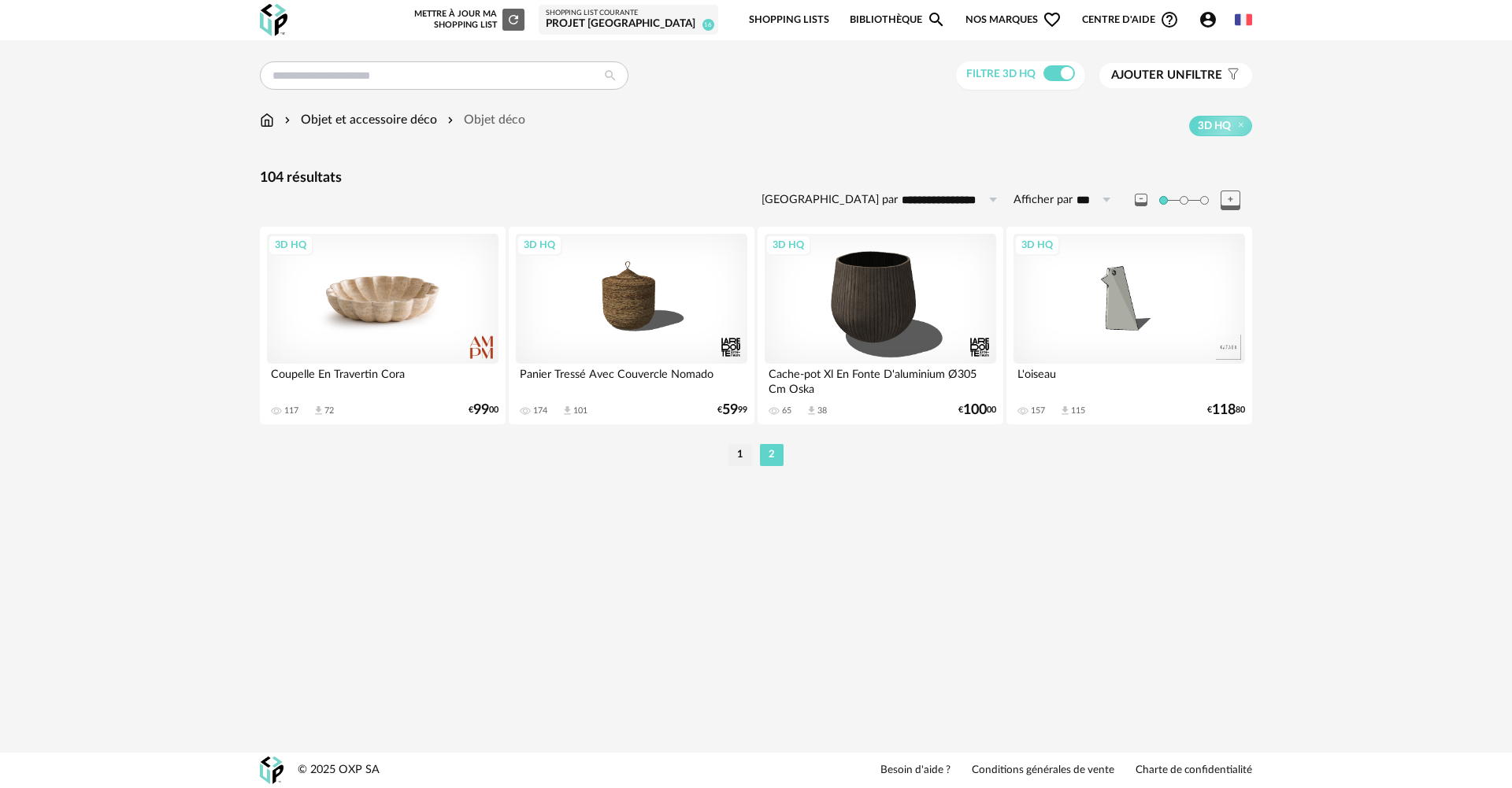
click at [373, 304] on div "3D HQ" at bounding box center [383, 299] width 231 height 130
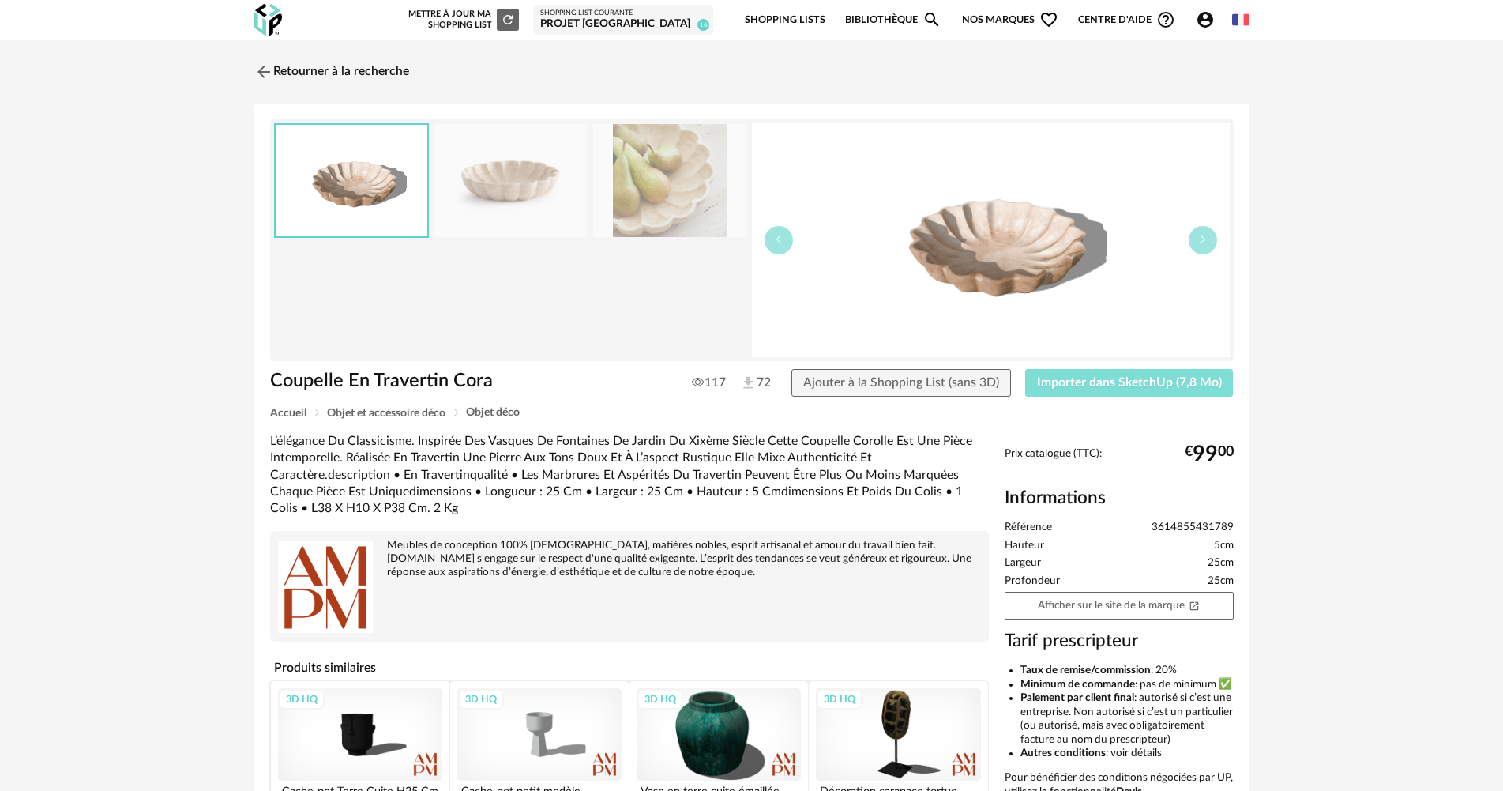
click at [1100, 381] on span "Importer dans SketchUp (7,8 Mo)" at bounding box center [1129, 382] width 185 height 13
click at [1132, 384] on span "Importer dans SketchUp (7,8 Mo)" at bounding box center [1129, 382] width 185 height 13
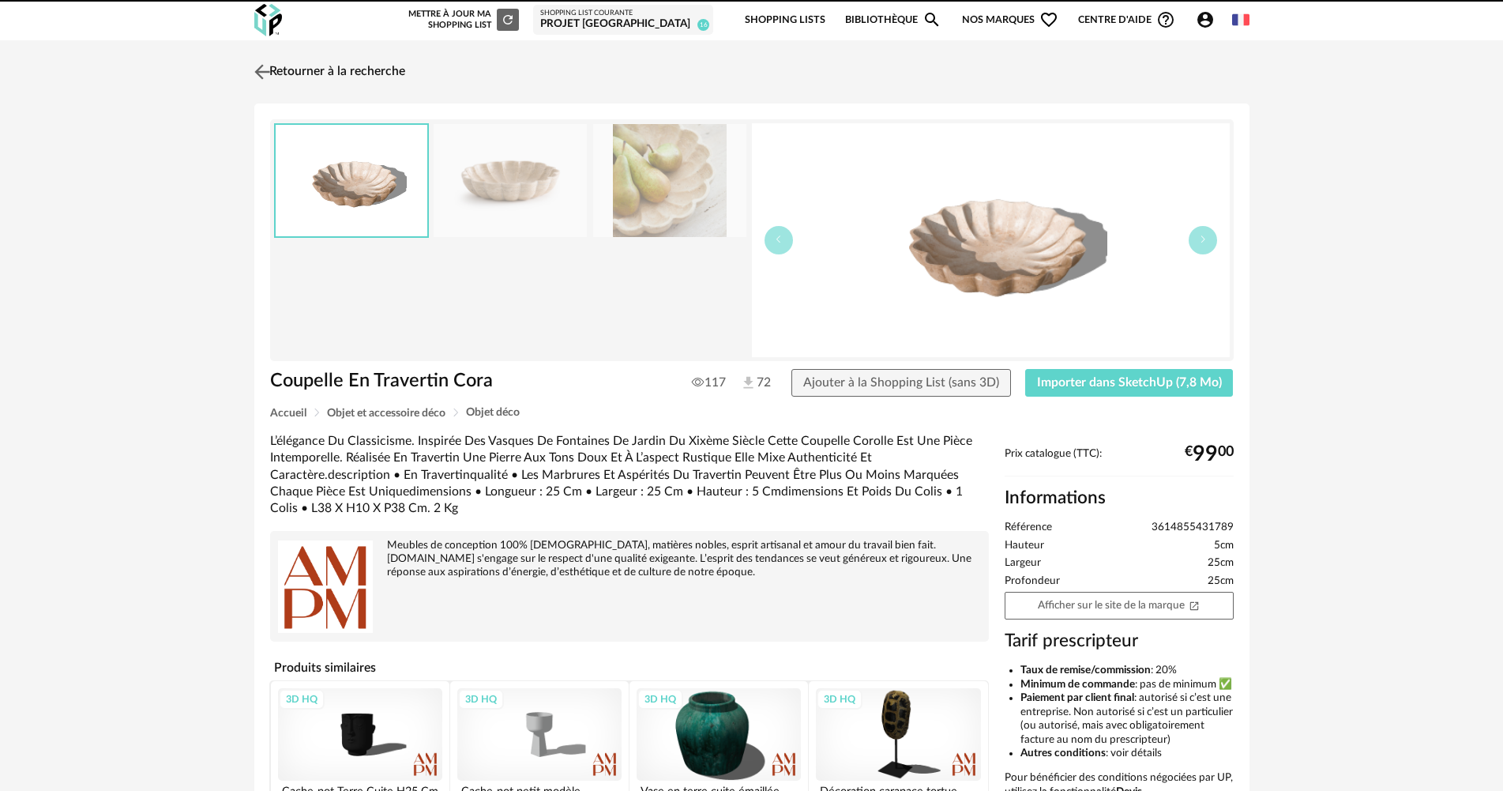
click at [336, 78] on link "Retourner à la recherche" at bounding box center [327, 72] width 155 height 35
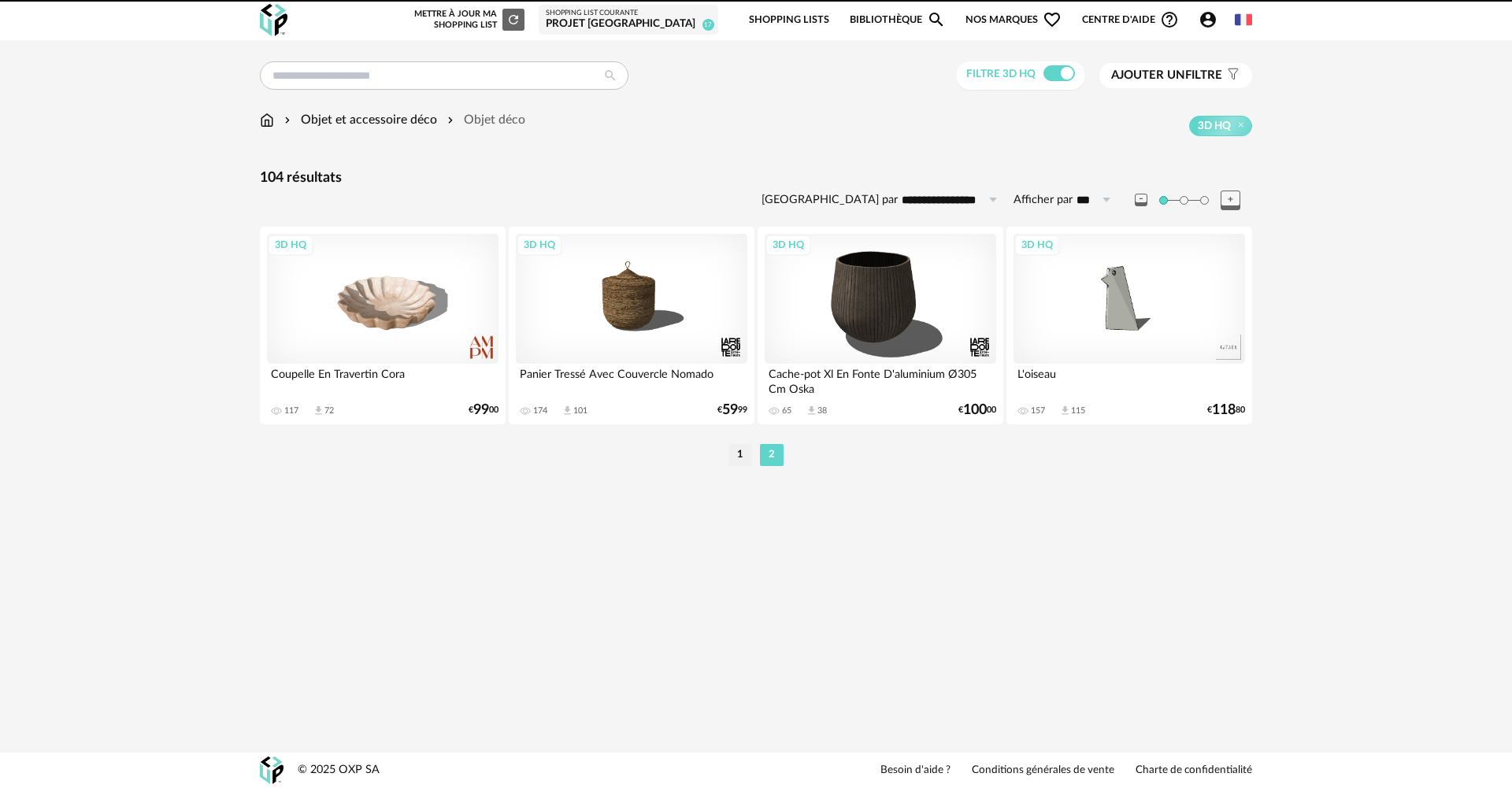
click at [327, 170] on div "104 résultats" at bounding box center [756, 178] width 992 height 18
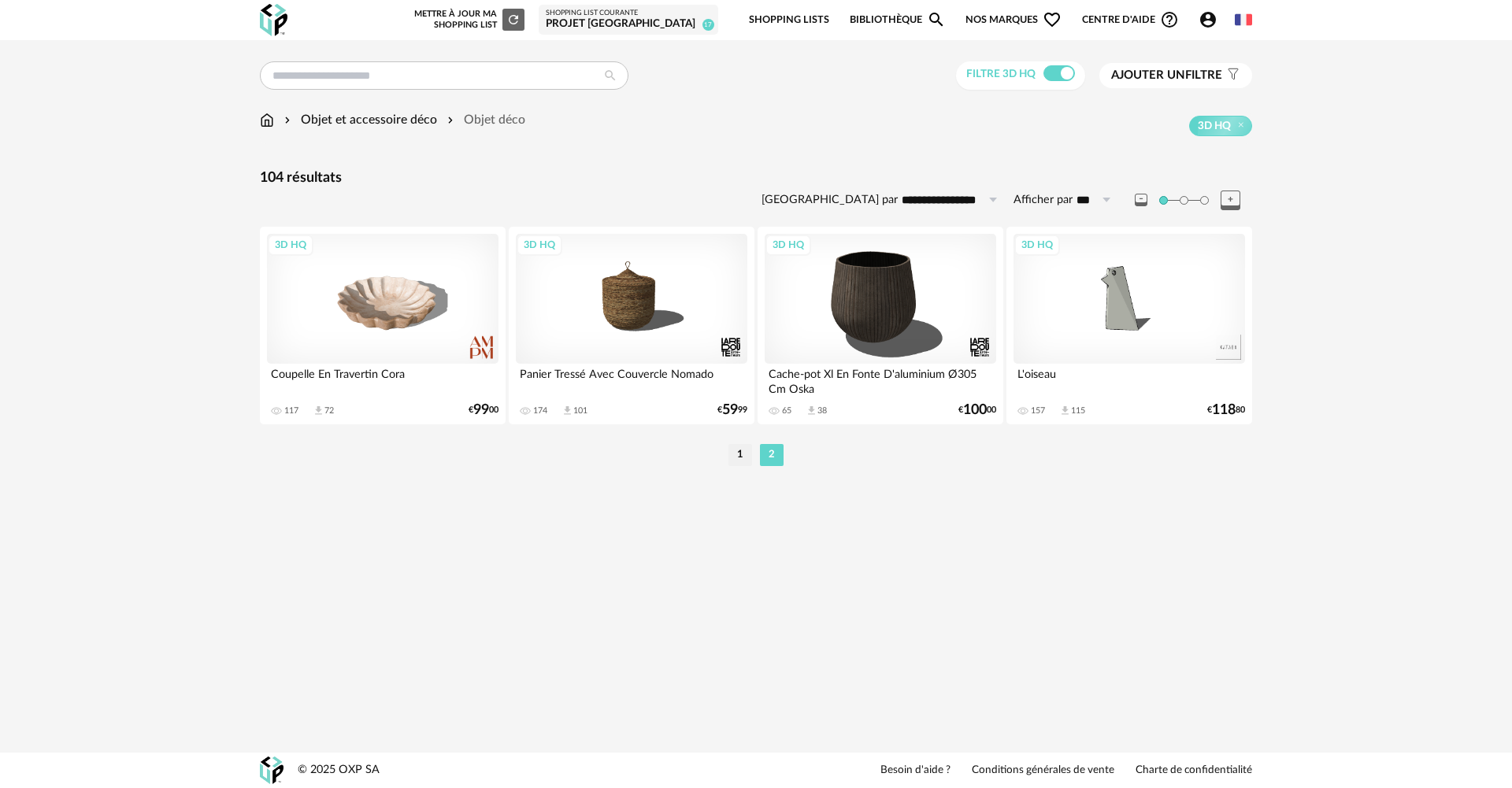
click at [345, 133] on div "Objet et accessoire déco Objet déco 3D HQ" at bounding box center [756, 123] width 992 height 25
click at [363, 118] on div "Objet et accessoire déco" at bounding box center [359, 120] width 155 height 18
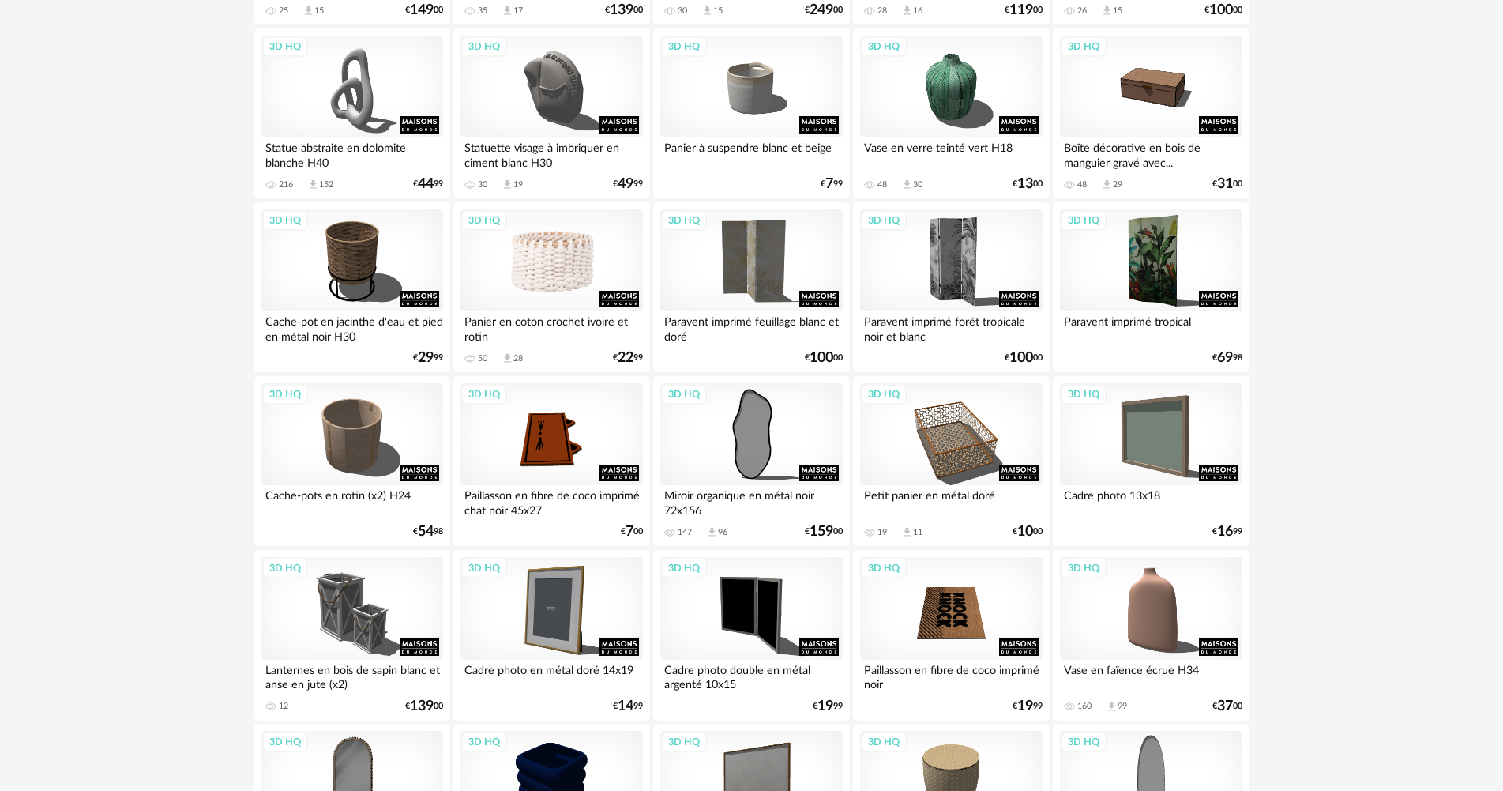
scroll to position [3018, 0]
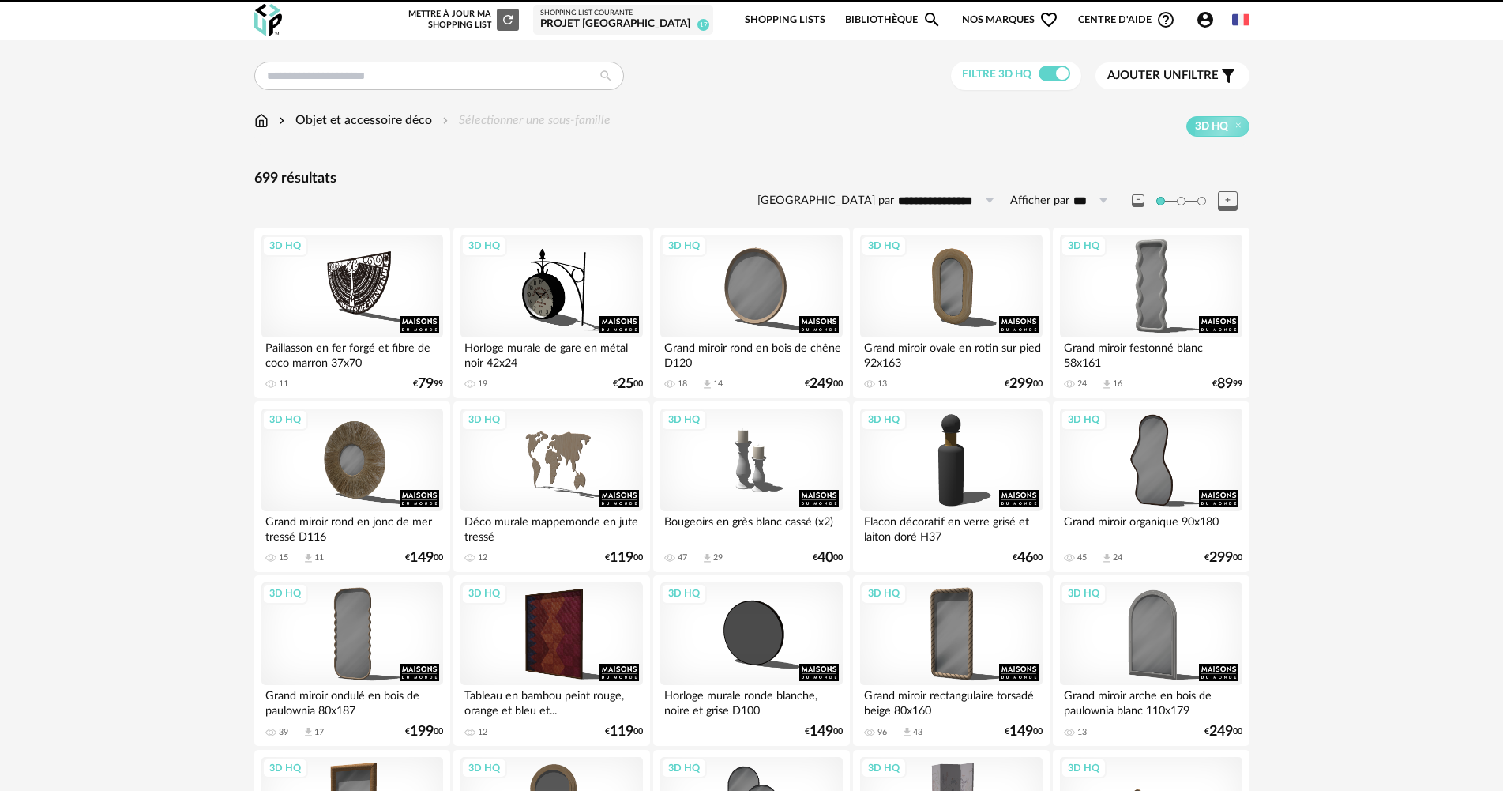
click at [268, 124] on img at bounding box center [261, 120] width 14 height 18
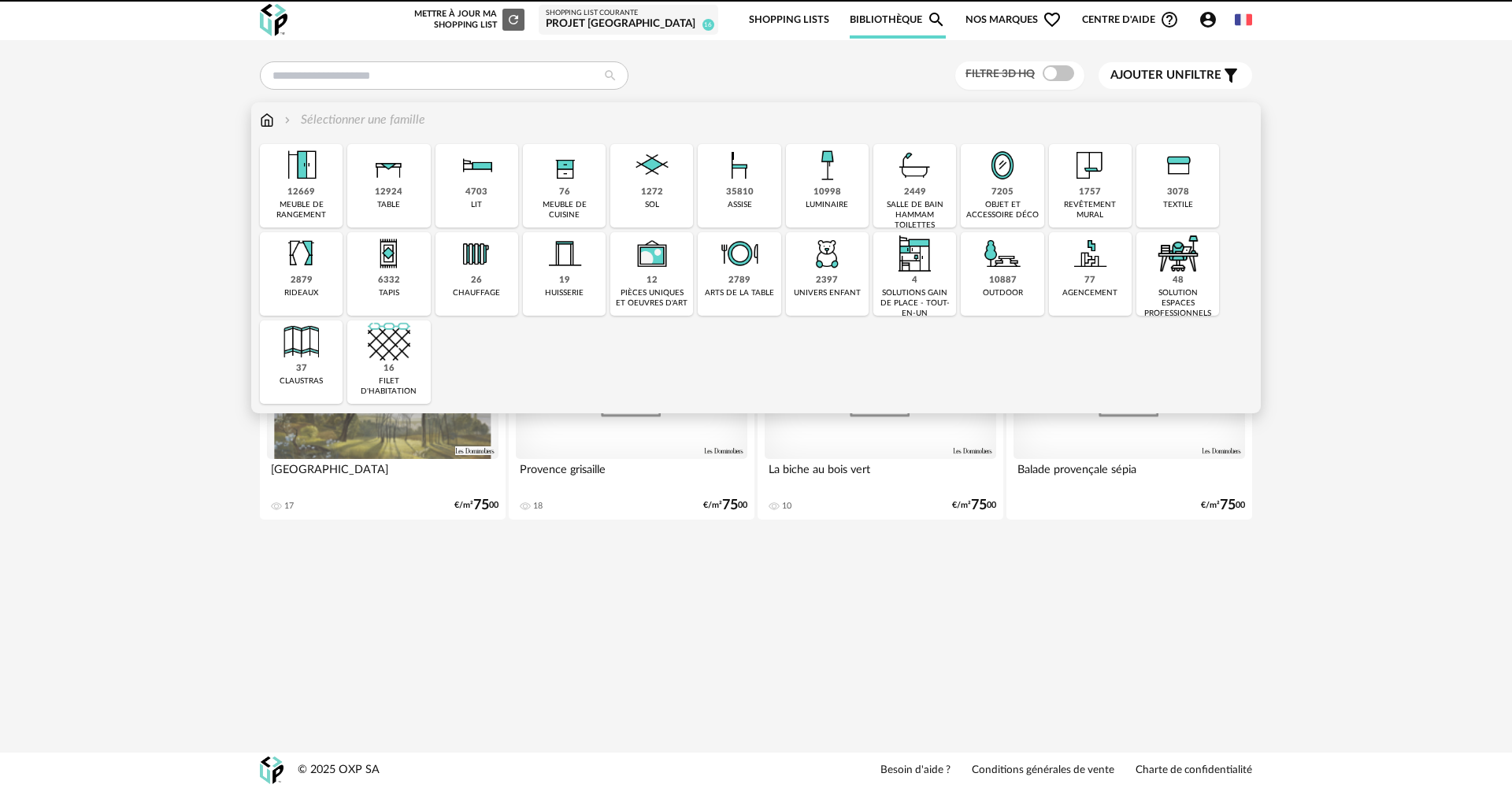
click at [729, 179] on img at bounding box center [739, 165] width 43 height 43
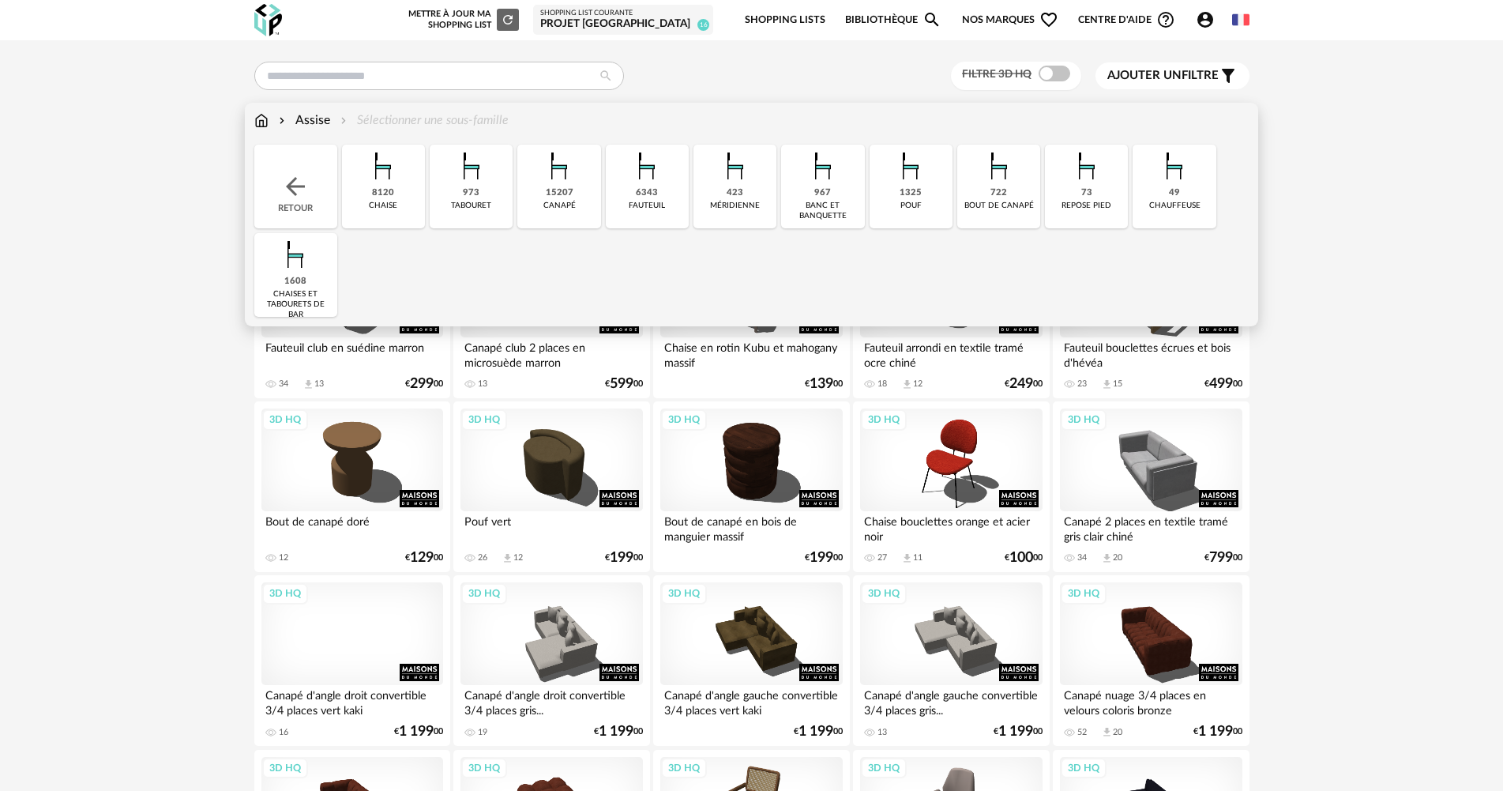
click at [296, 265] on img at bounding box center [295, 254] width 43 height 43
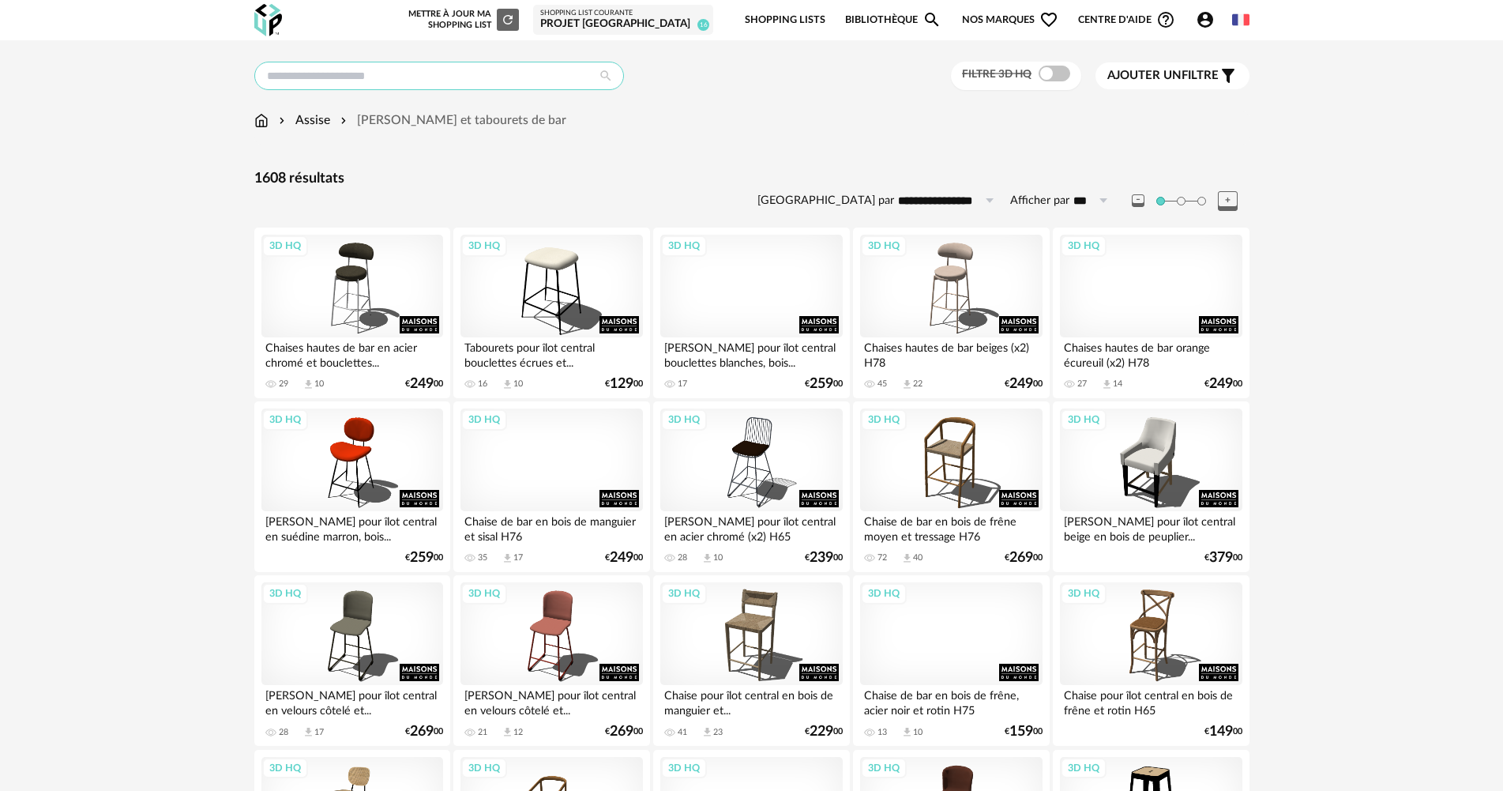
click at [452, 73] on input "text" at bounding box center [439, 76] width 370 height 28
type input "**********"
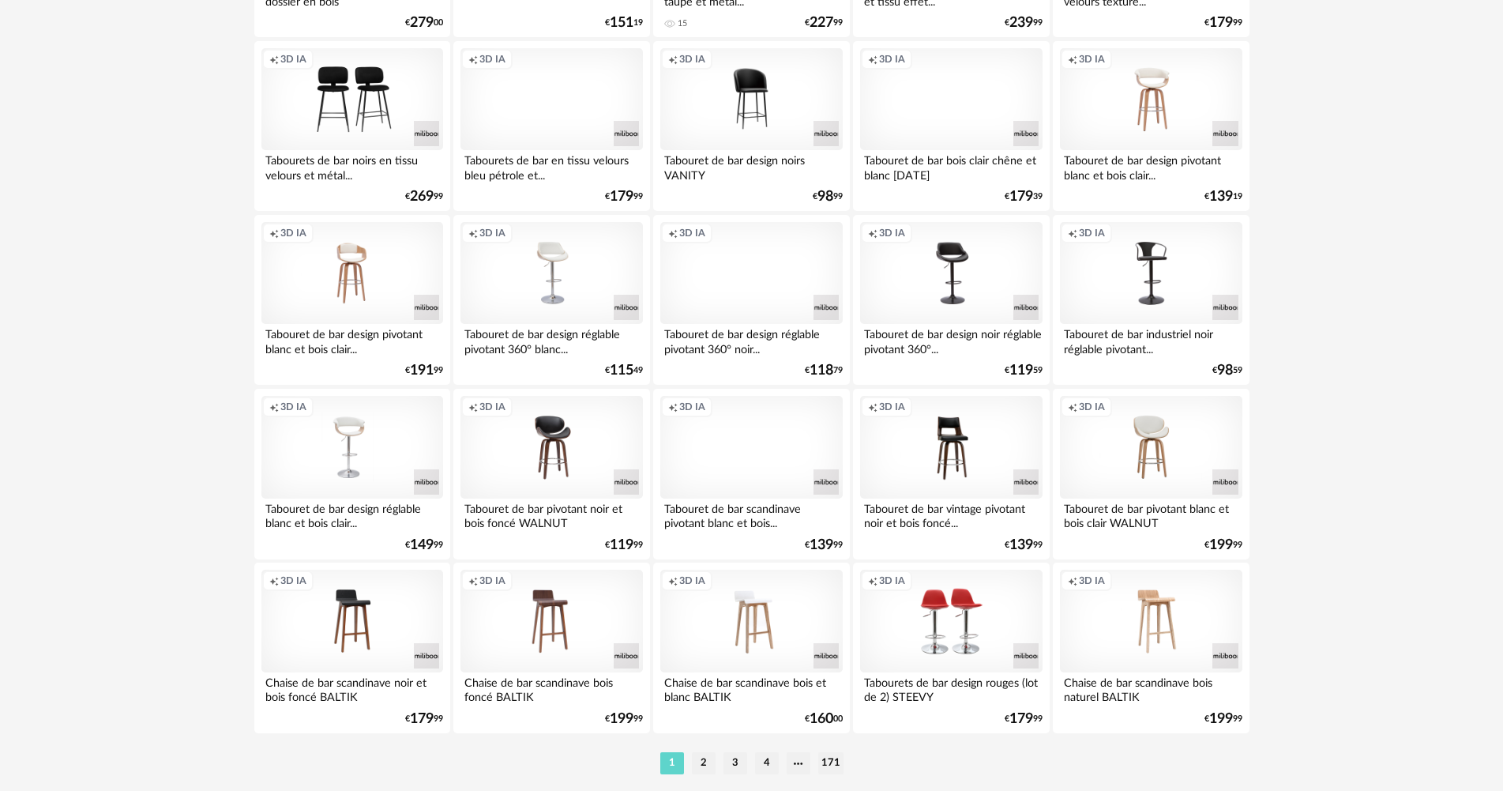
scroll to position [3018, 0]
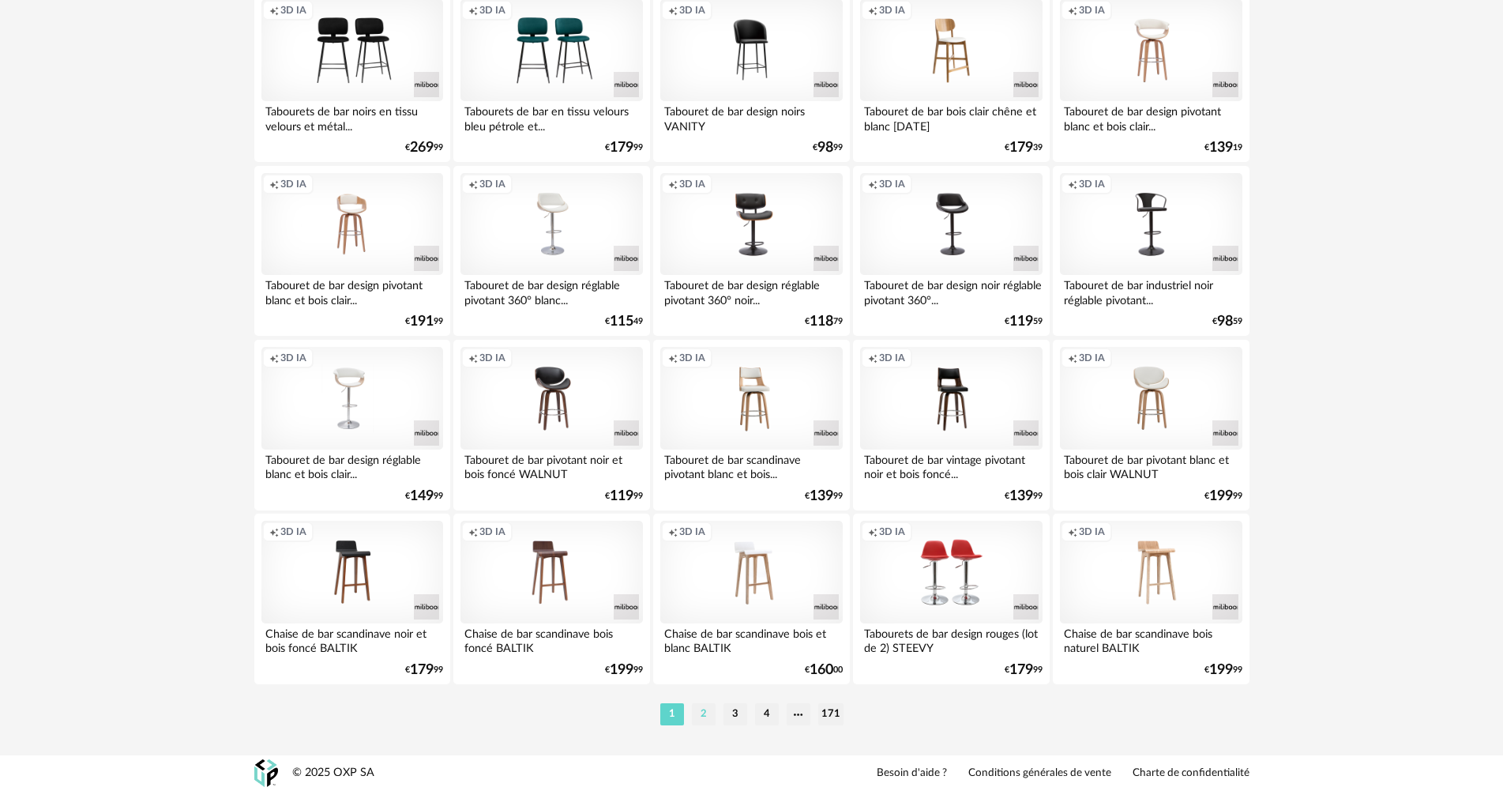
click at [705, 707] on li "2" at bounding box center [704, 714] width 24 height 22
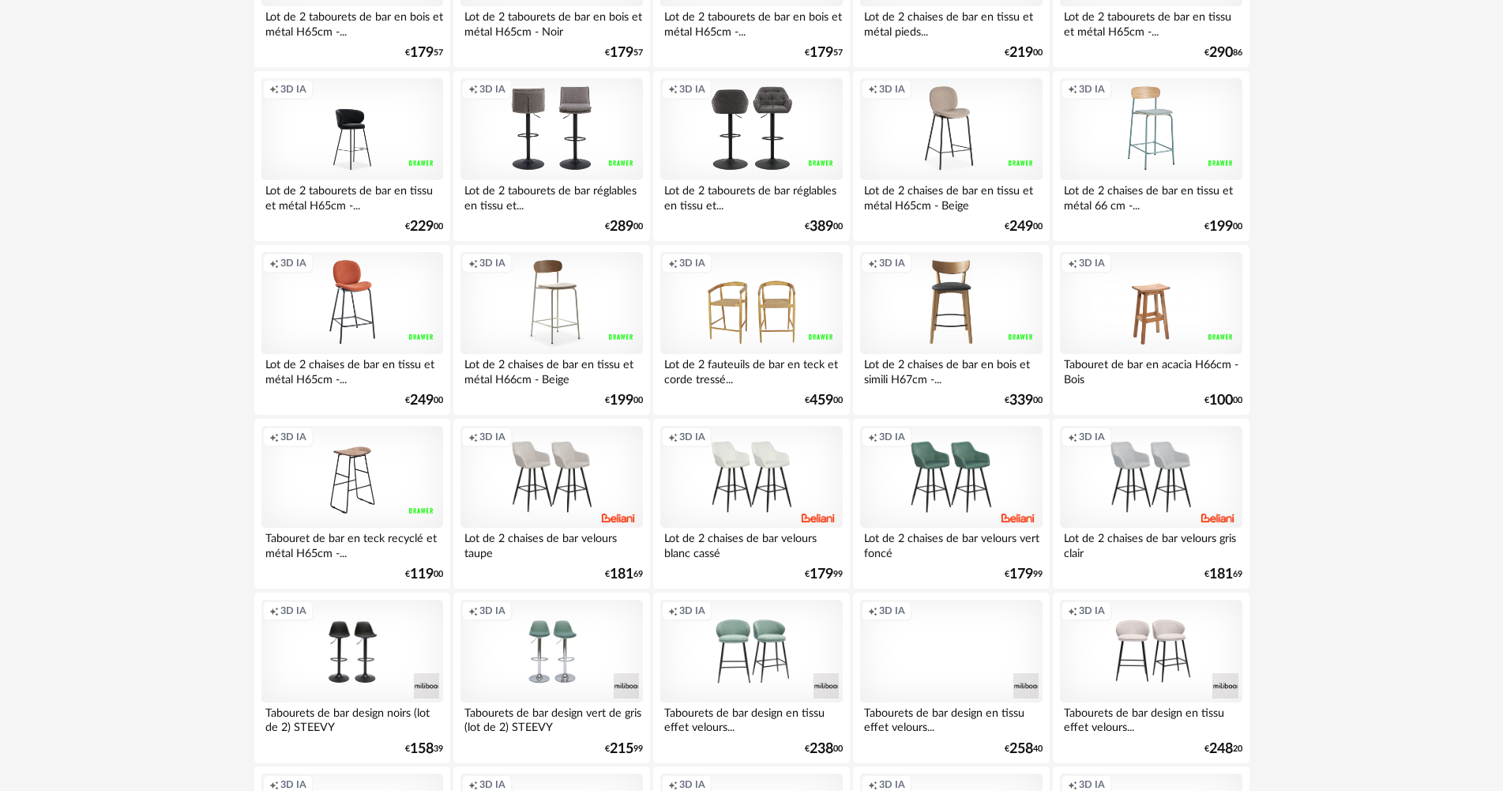
scroll to position [3018, 0]
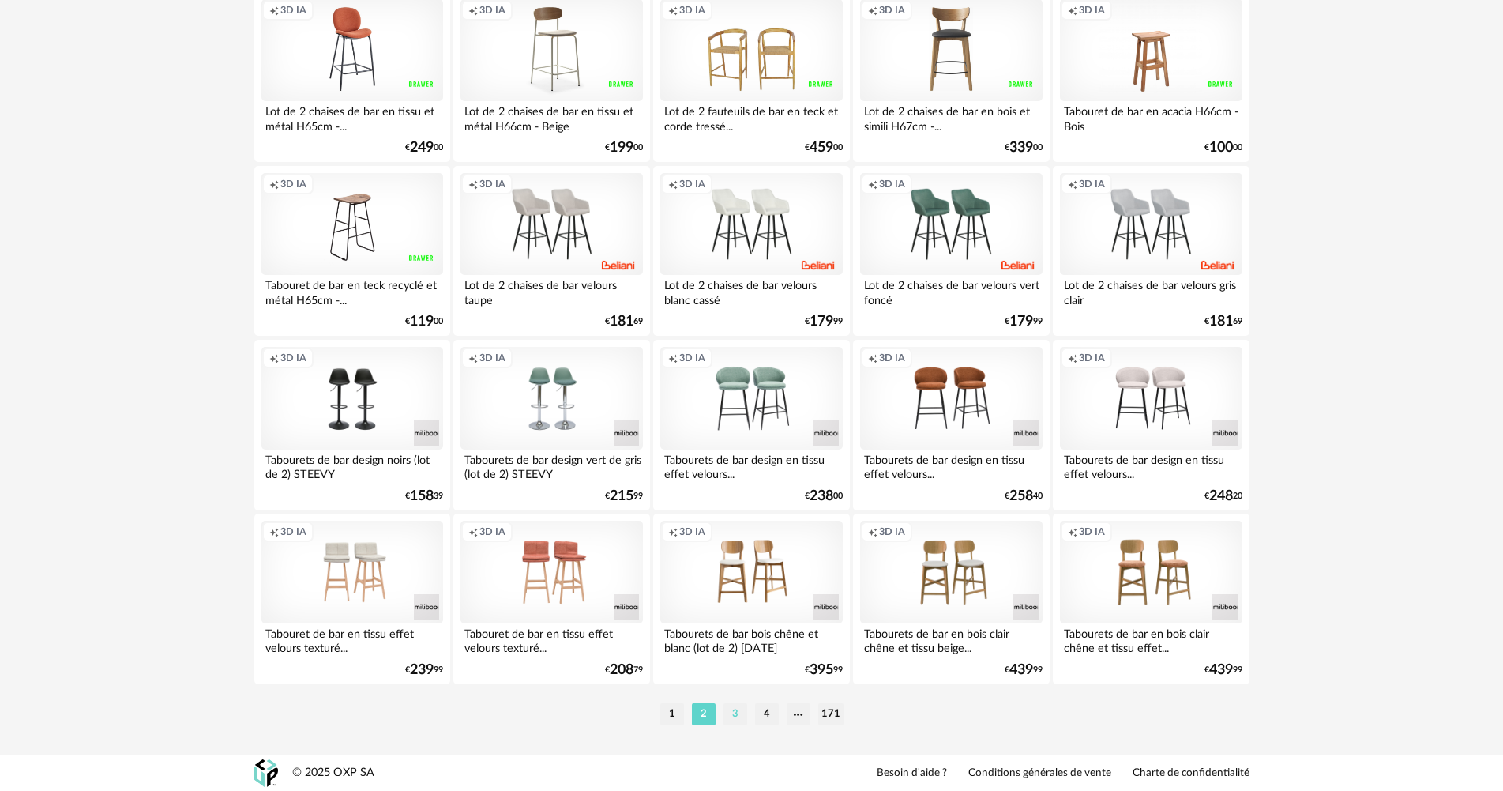
click at [735, 718] on li "3" at bounding box center [736, 714] width 24 height 22
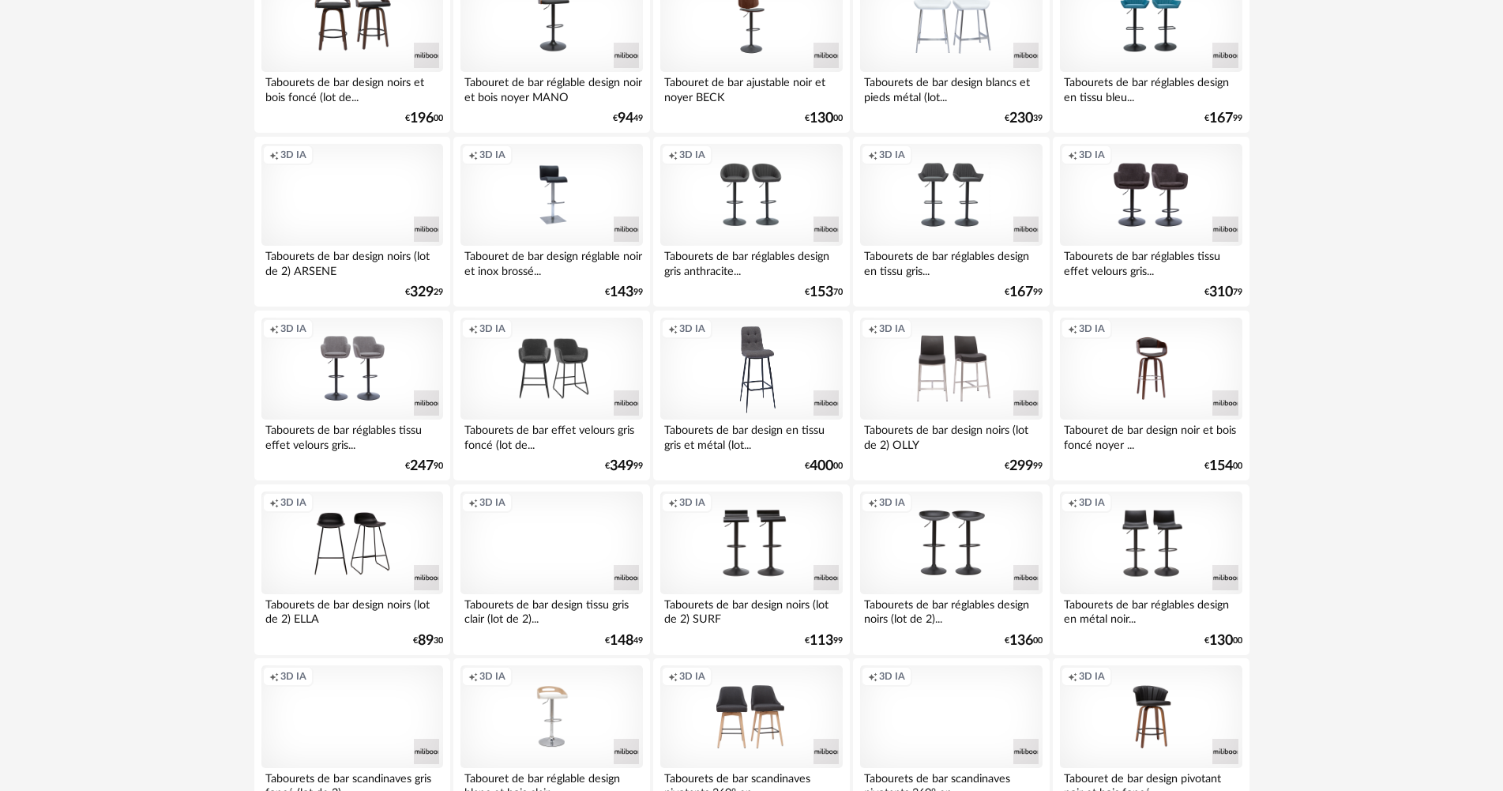
scroll to position [3018, 0]
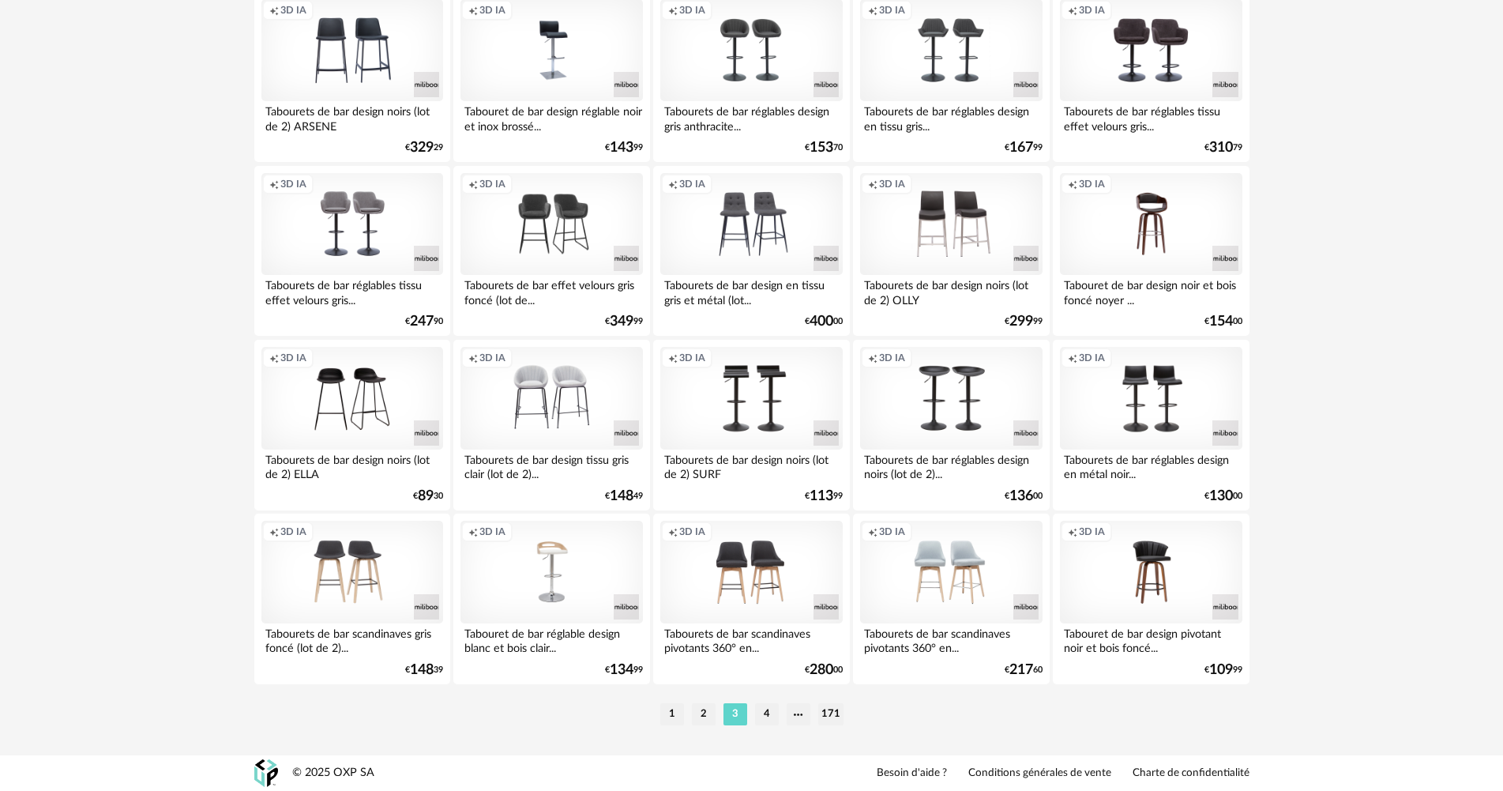
click at [763, 726] on div "1 2 3 4 171" at bounding box center [751, 714] width 995 height 25
click at [763, 718] on li "4" at bounding box center [767, 714] width 24 height 22
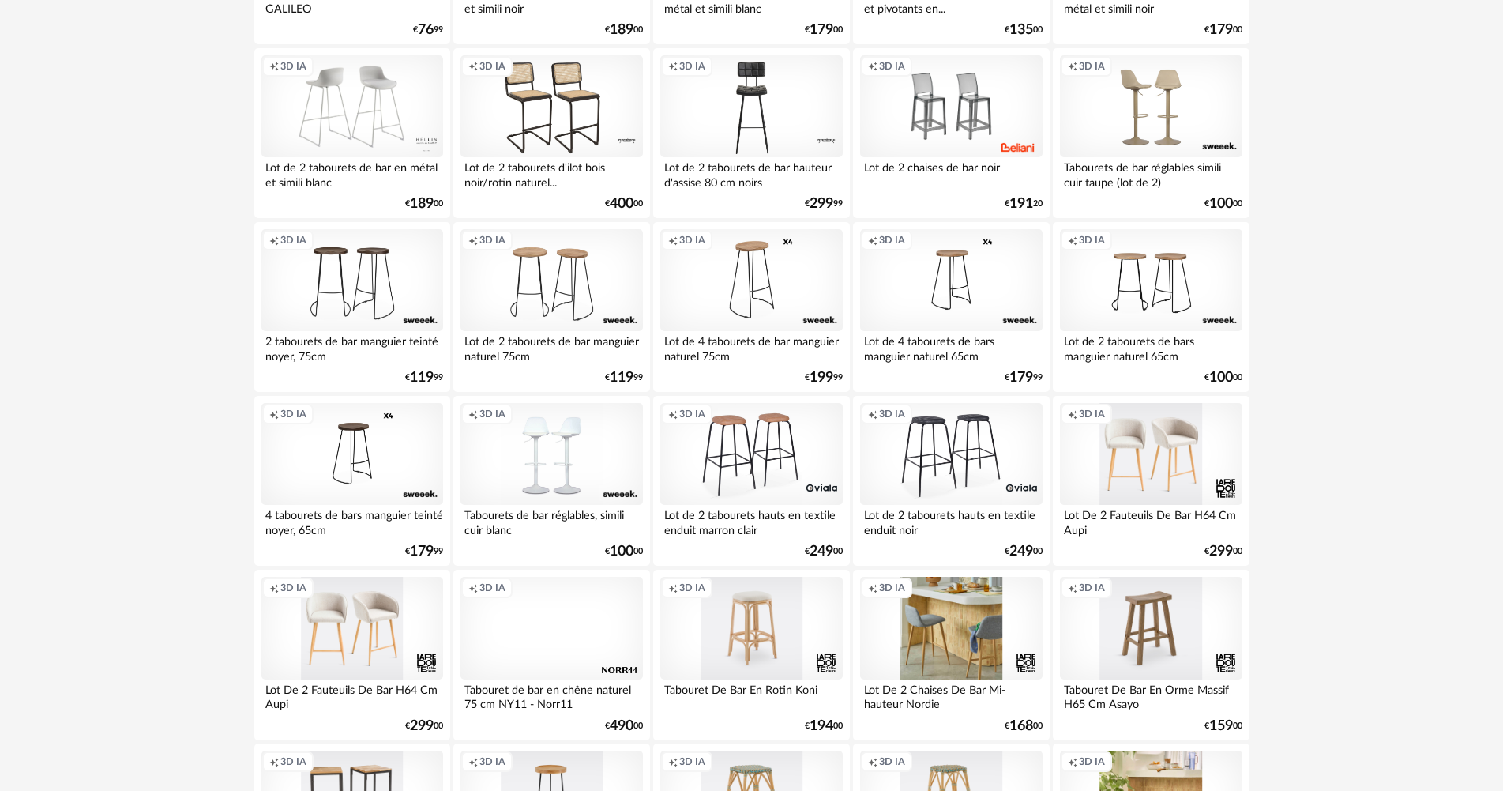
scroll to position [3002, 0]
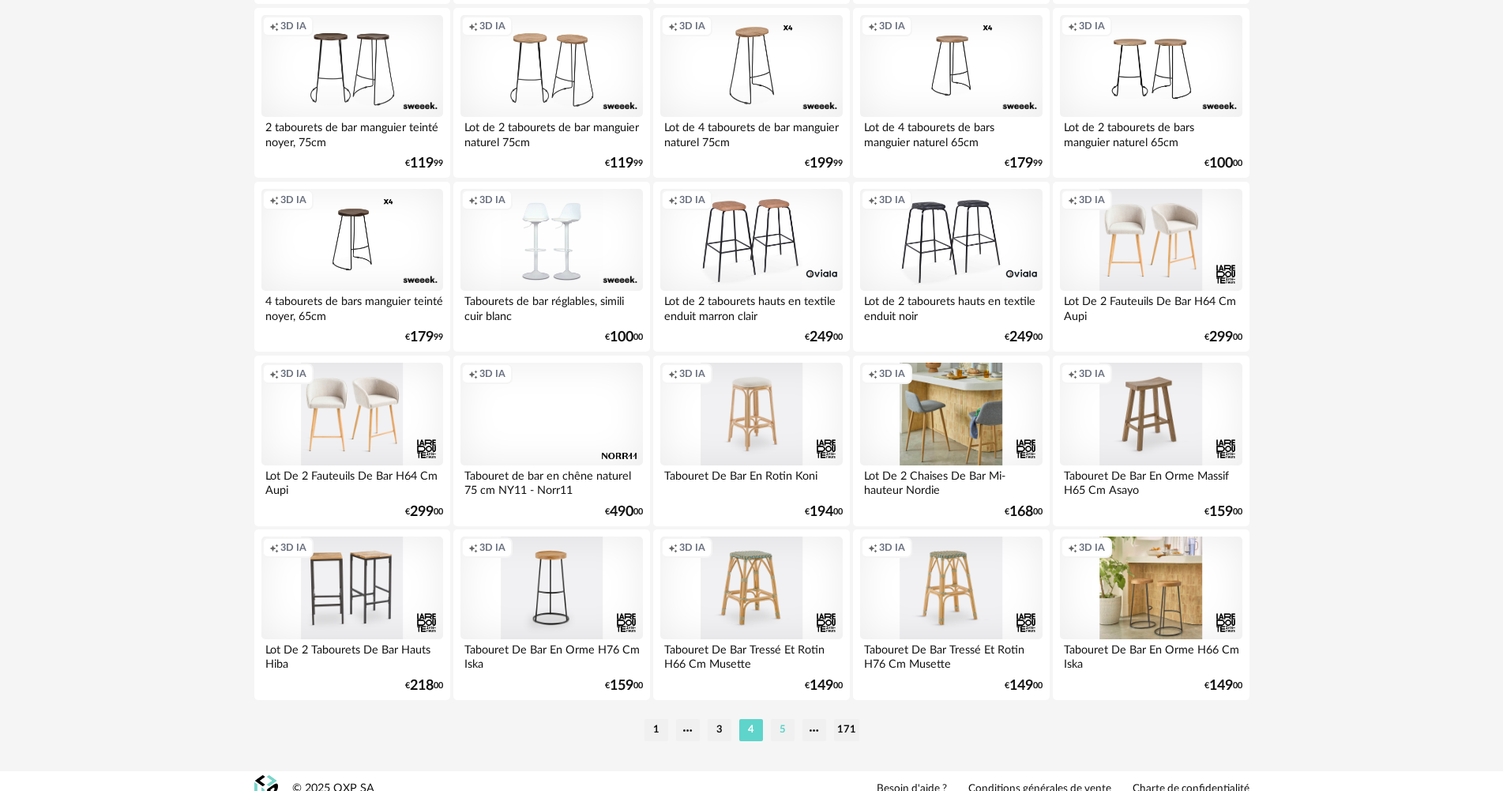
click at [790, 723] on li "5" at bounding box center [783, 730] width 24 height 22
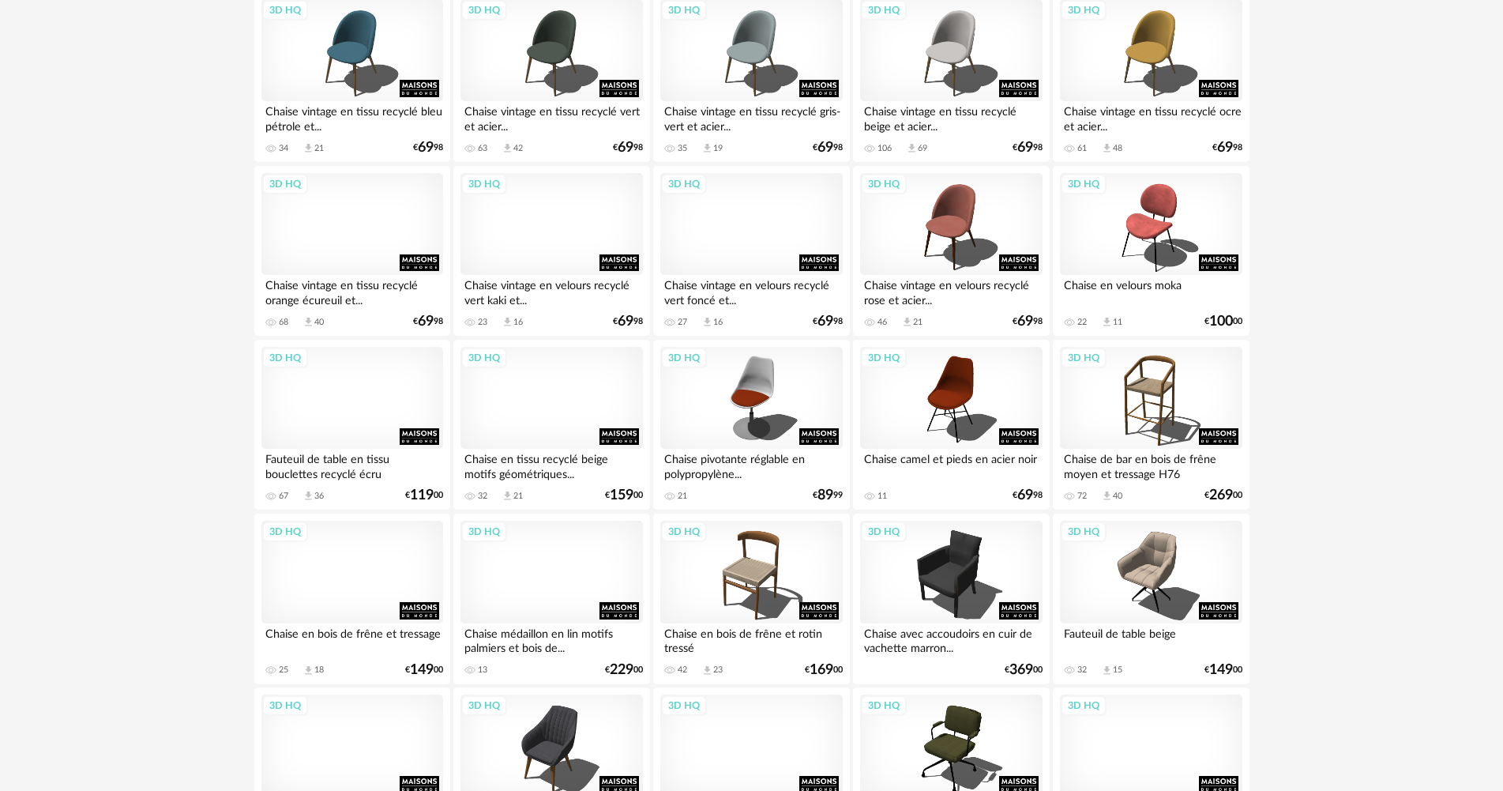
scroll to position [3018, 0]
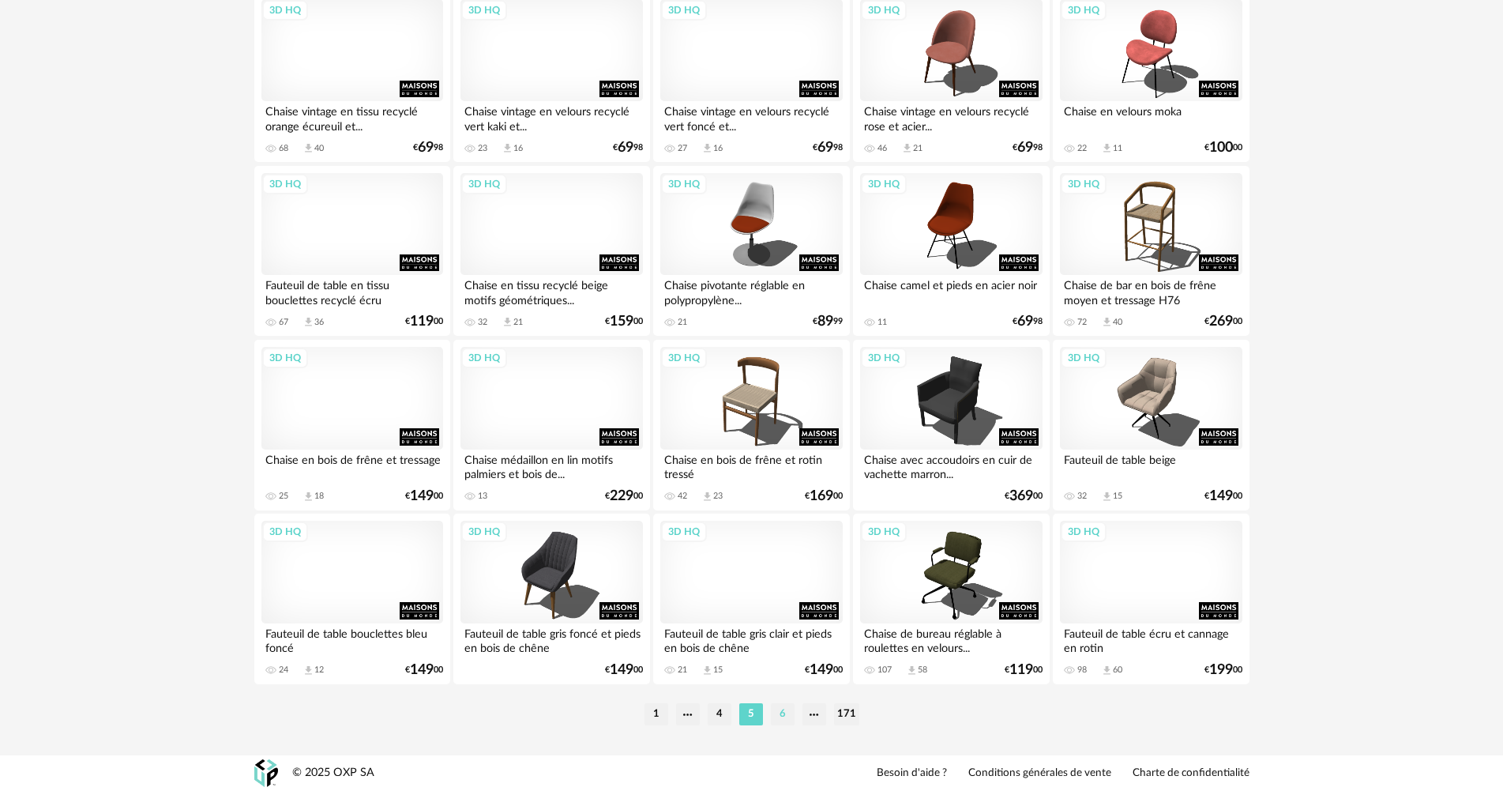
click at [787, 720] on li "6" at bounding box center [783, 714] width 24 height 22
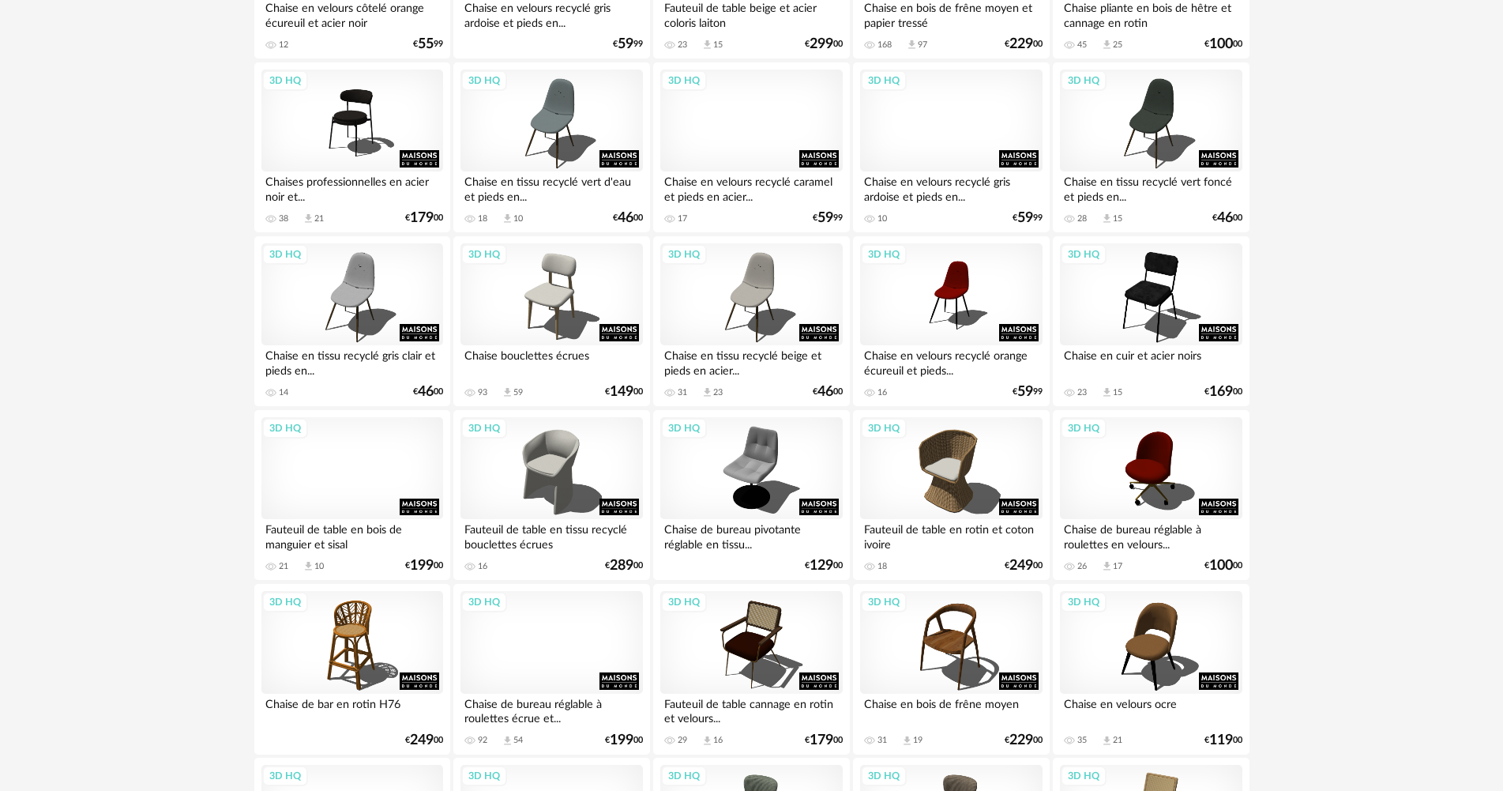
scroll to position [869, 0]
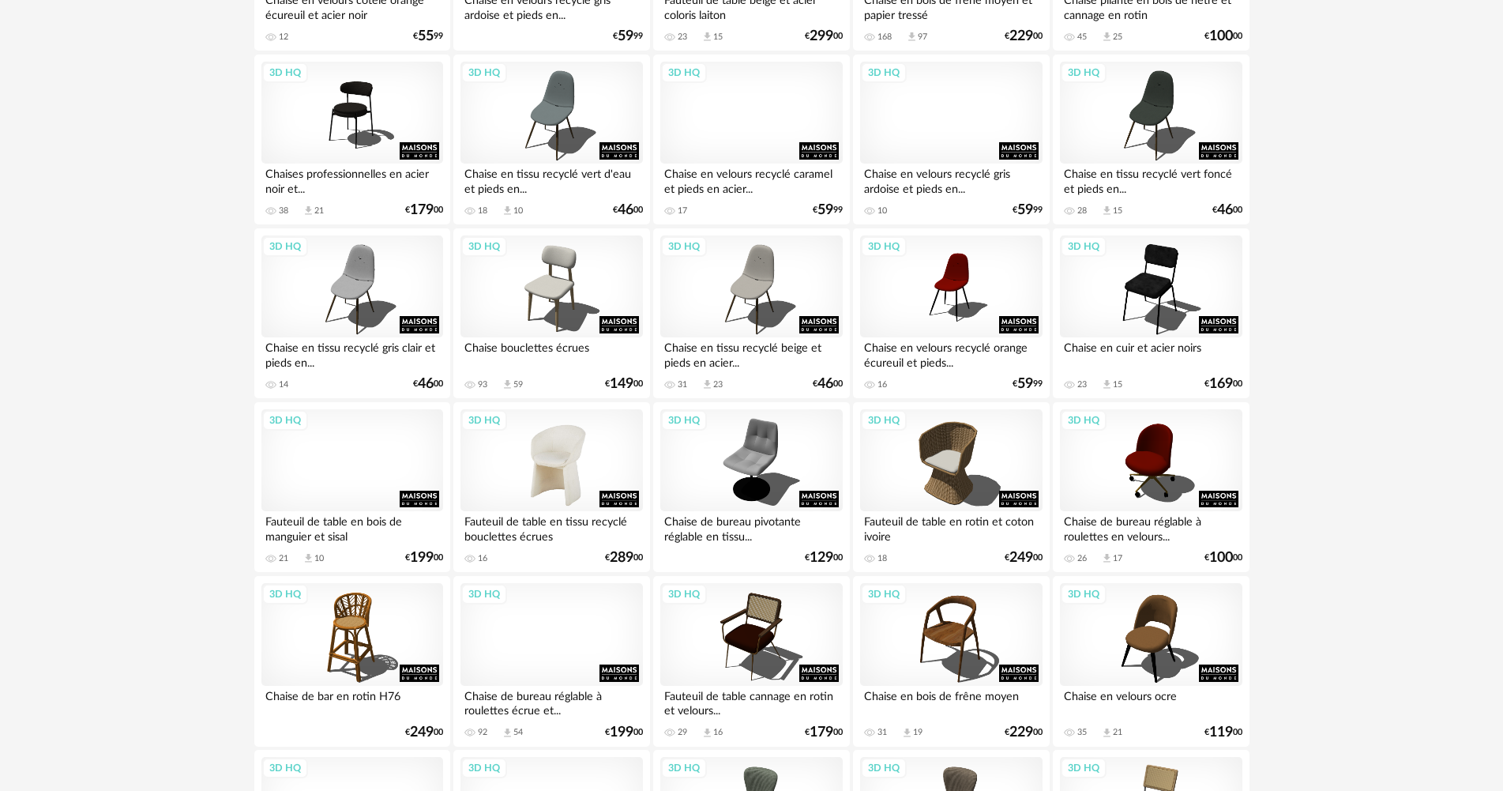
click at [571, 453] on div "3D HQ" at bounding box center [552, 460] width 182 height 103
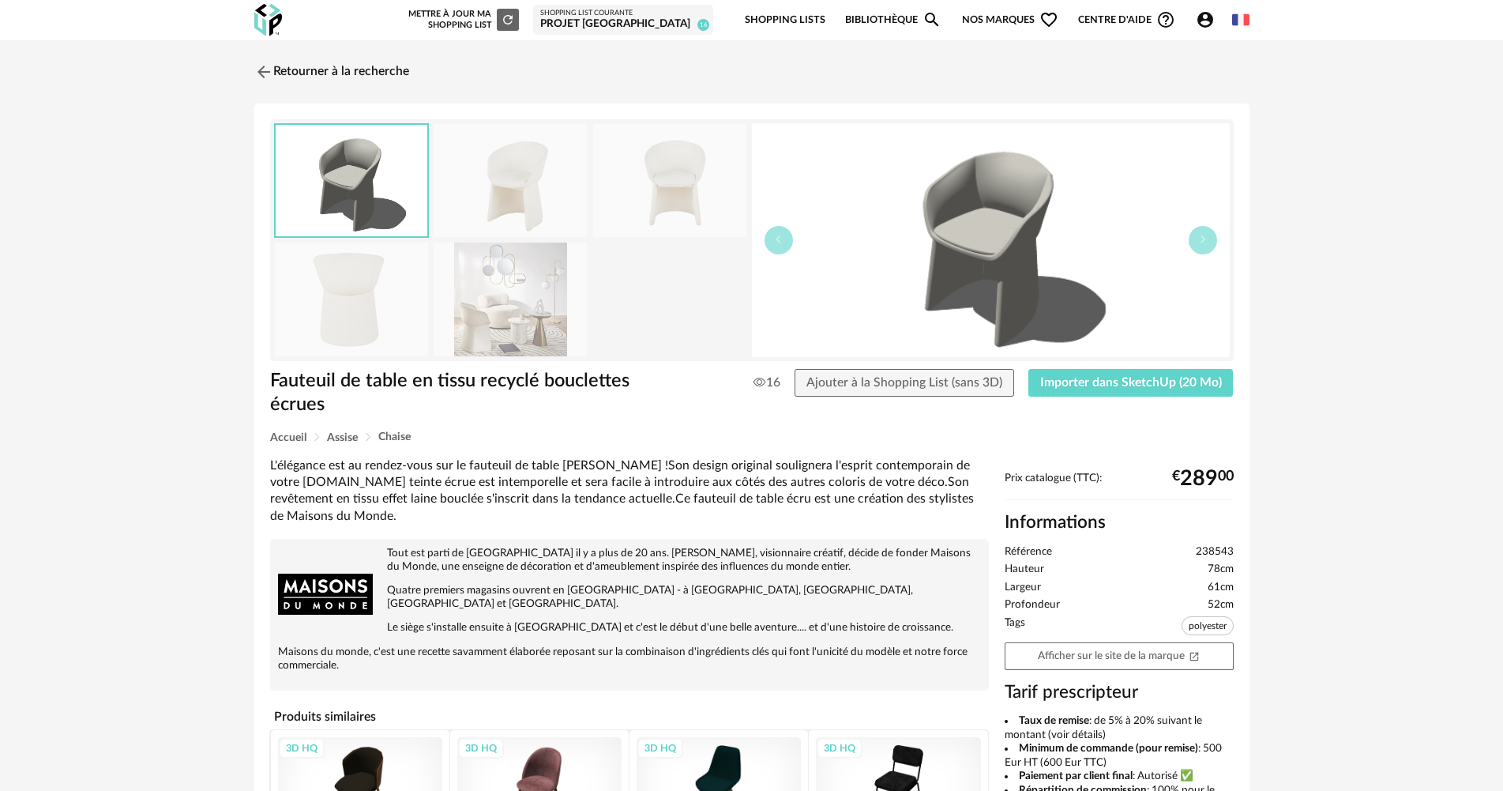
click at [559, 330] on img at bounding box center [510, 299] width 153 height 113
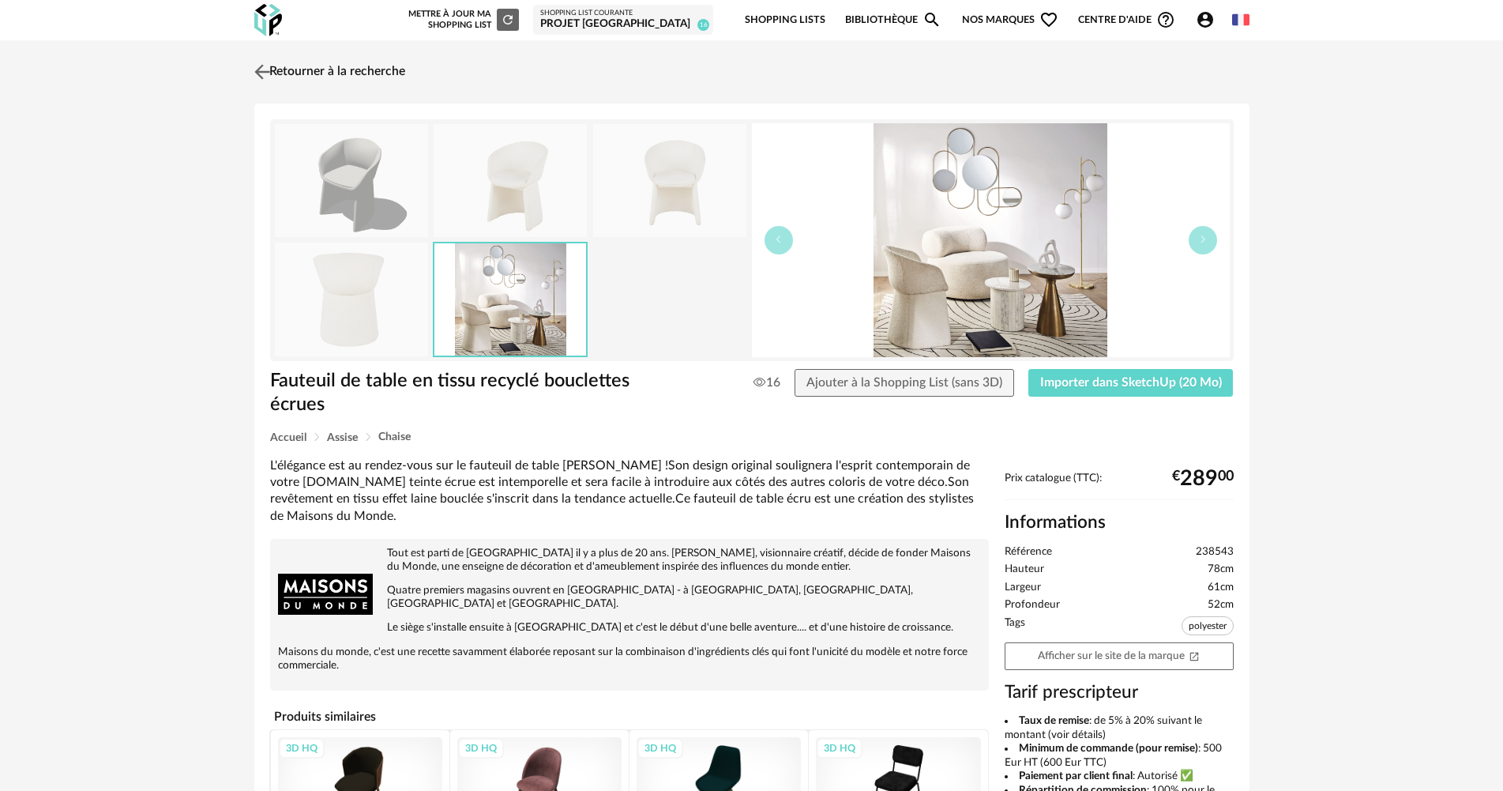
click at [302, 63] on link "Retourner à la recherche" at bounding box center [327, 72] width 155 height 35
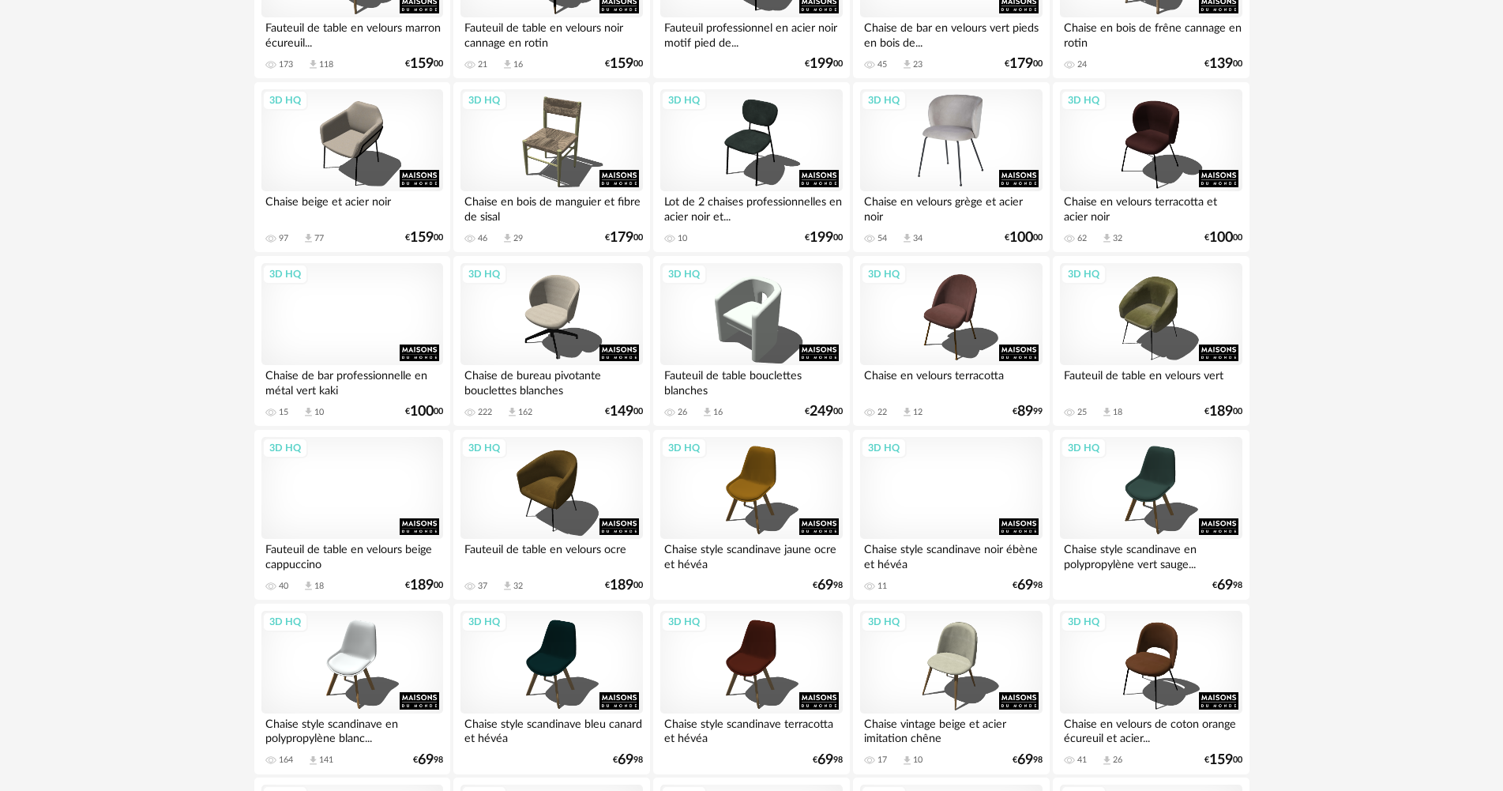
scroll to position [3002, 0]
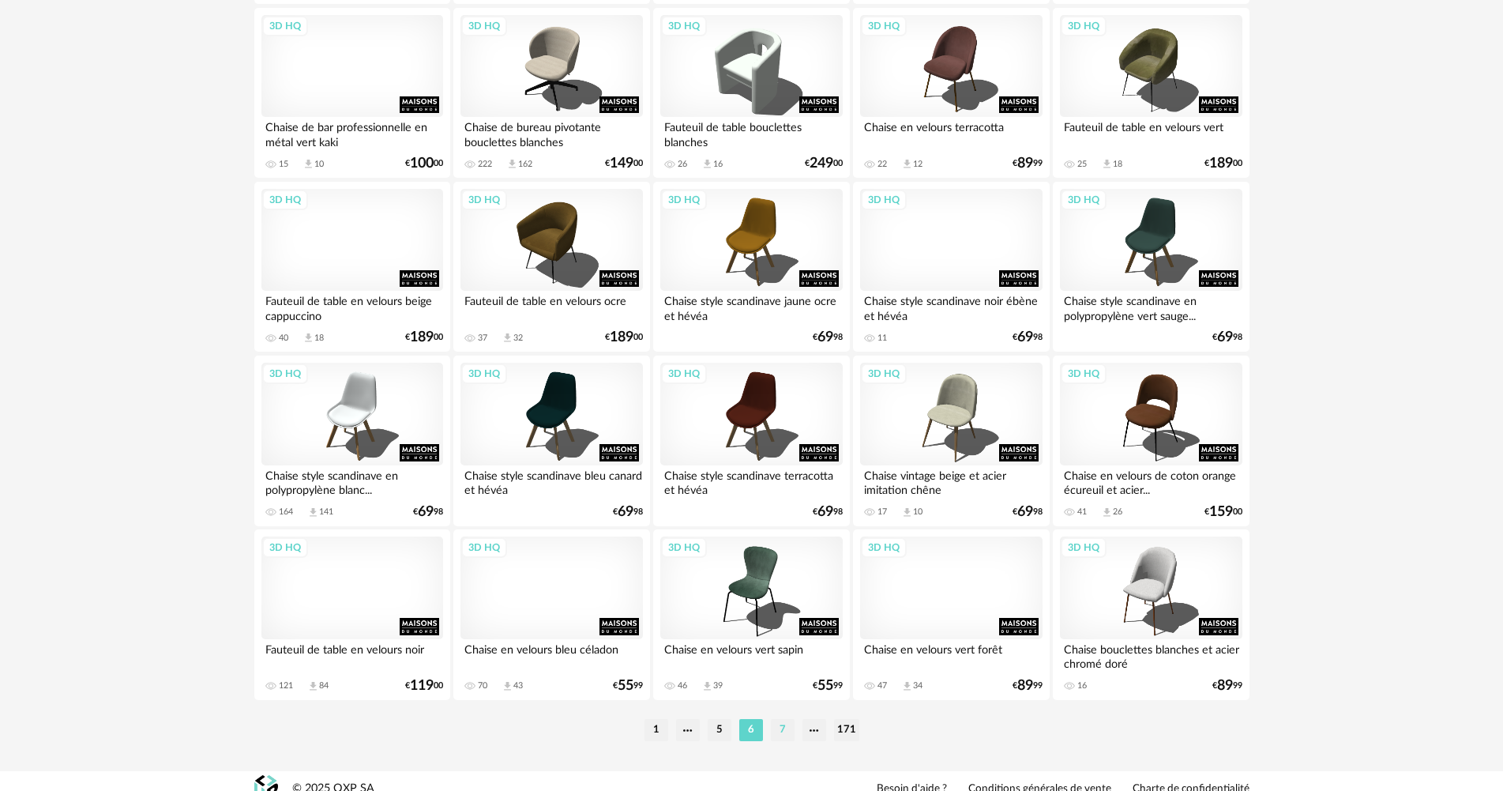
click at [777, 729] on li "7" at bounding box center [783, 730] width 24 height 22
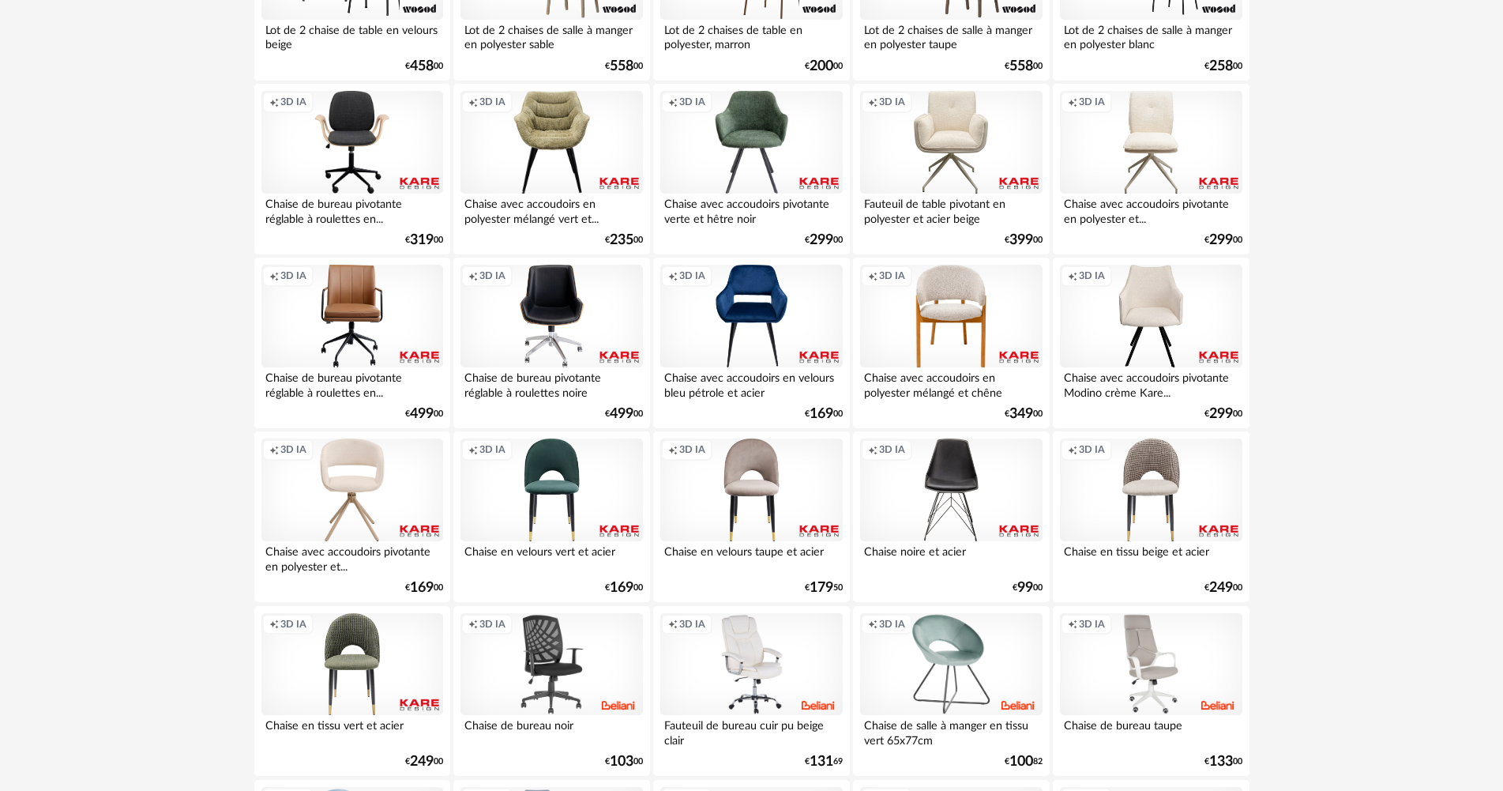
scroll to position [2054, 0]
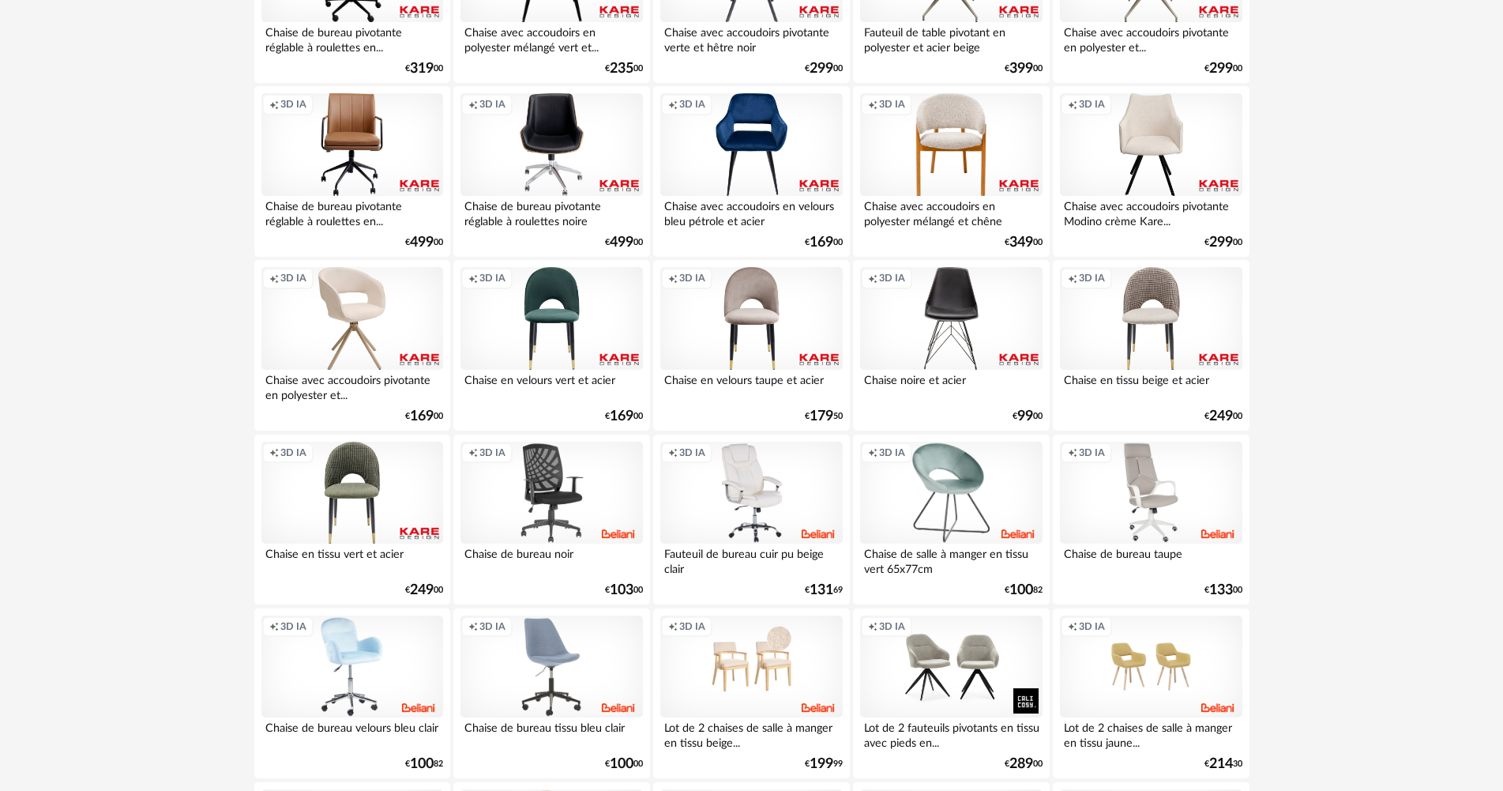
click at [317, 367] on div "Creation icon 3D IA" at bounding box center [352, 318] width 182 height 103
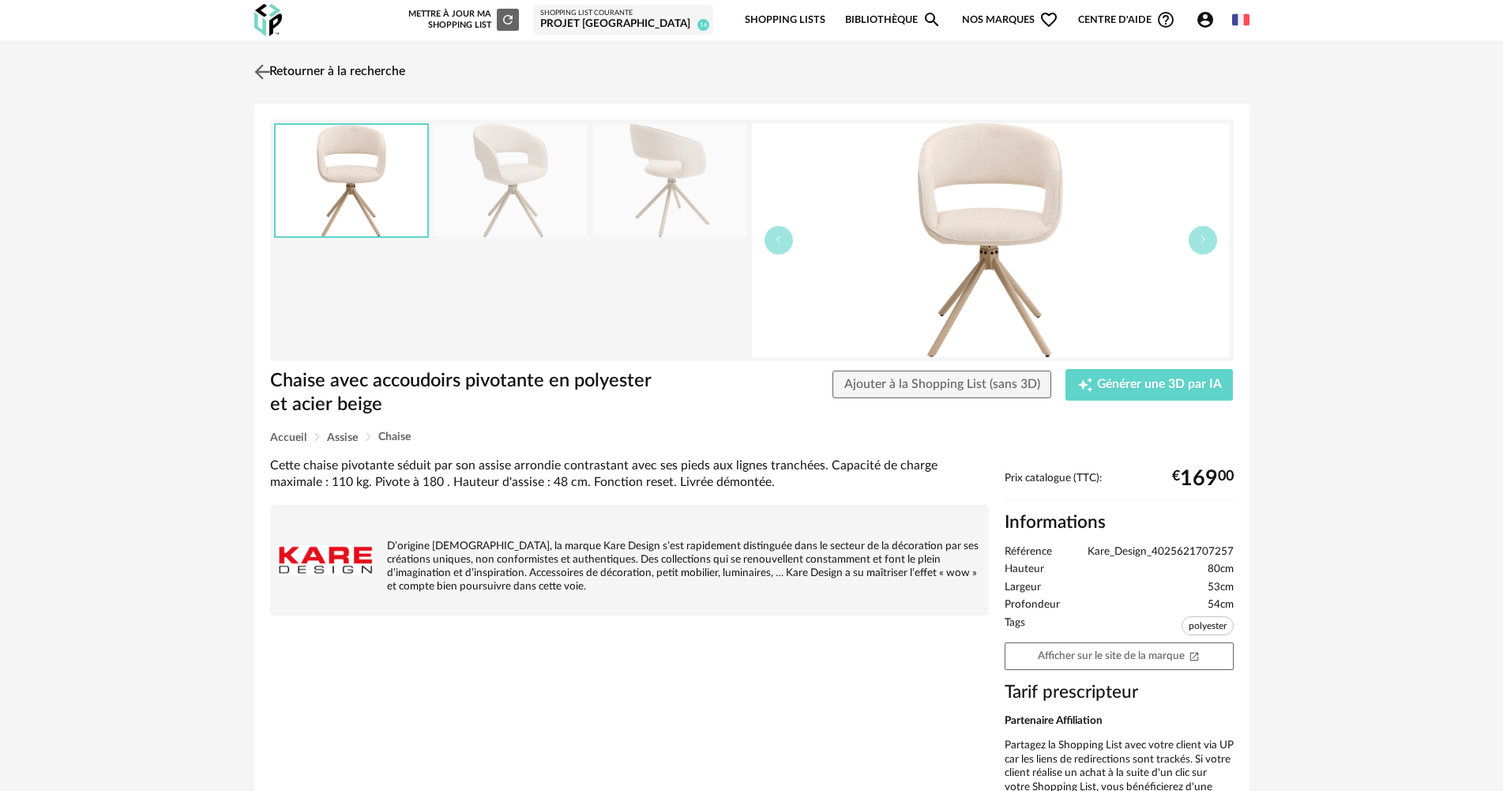
click at [329, 73] on link "Retourner à la recherche" at bounding box center [327, 72] width 155 height 35
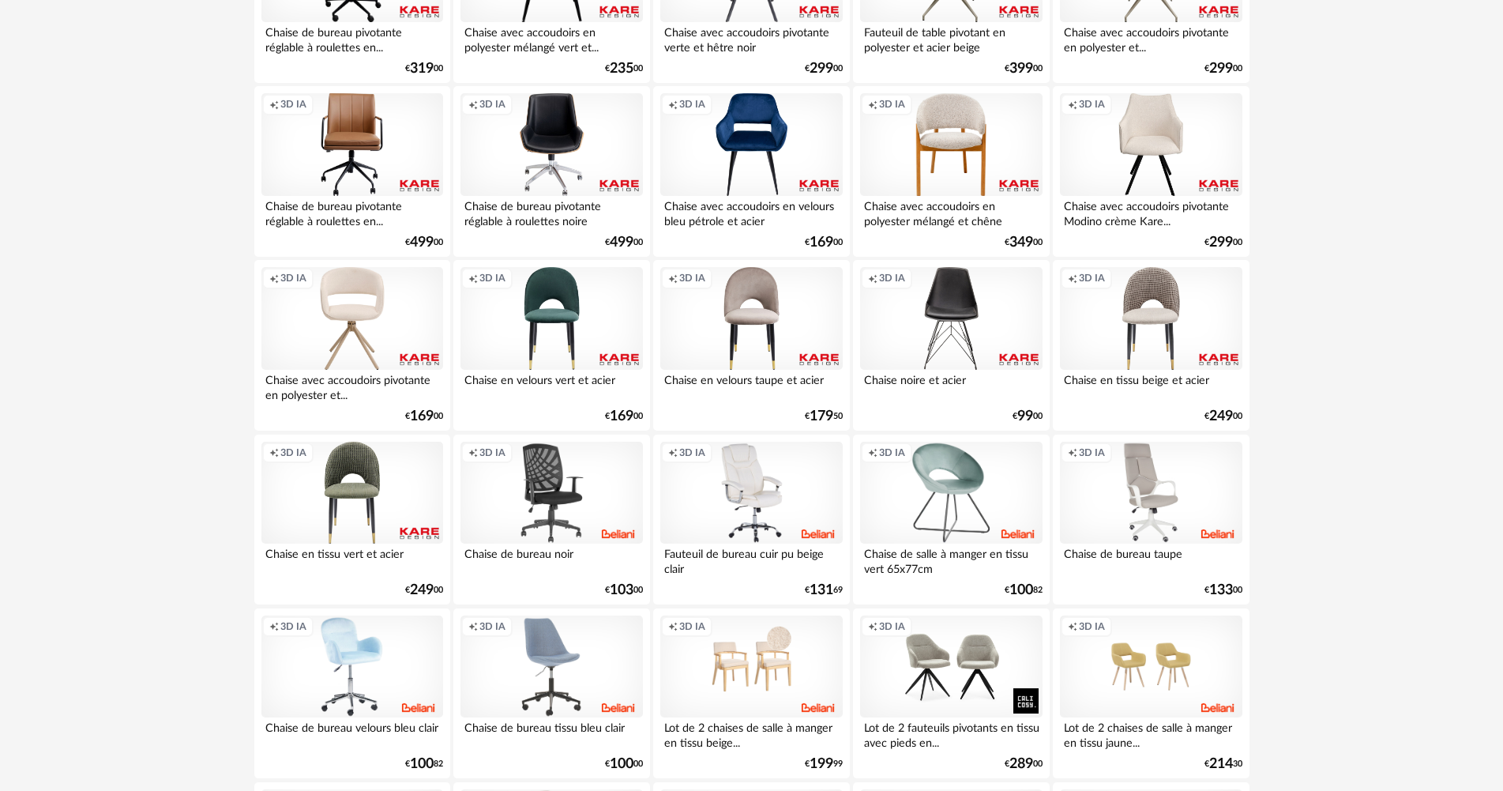
scroll to position [2449, 0]
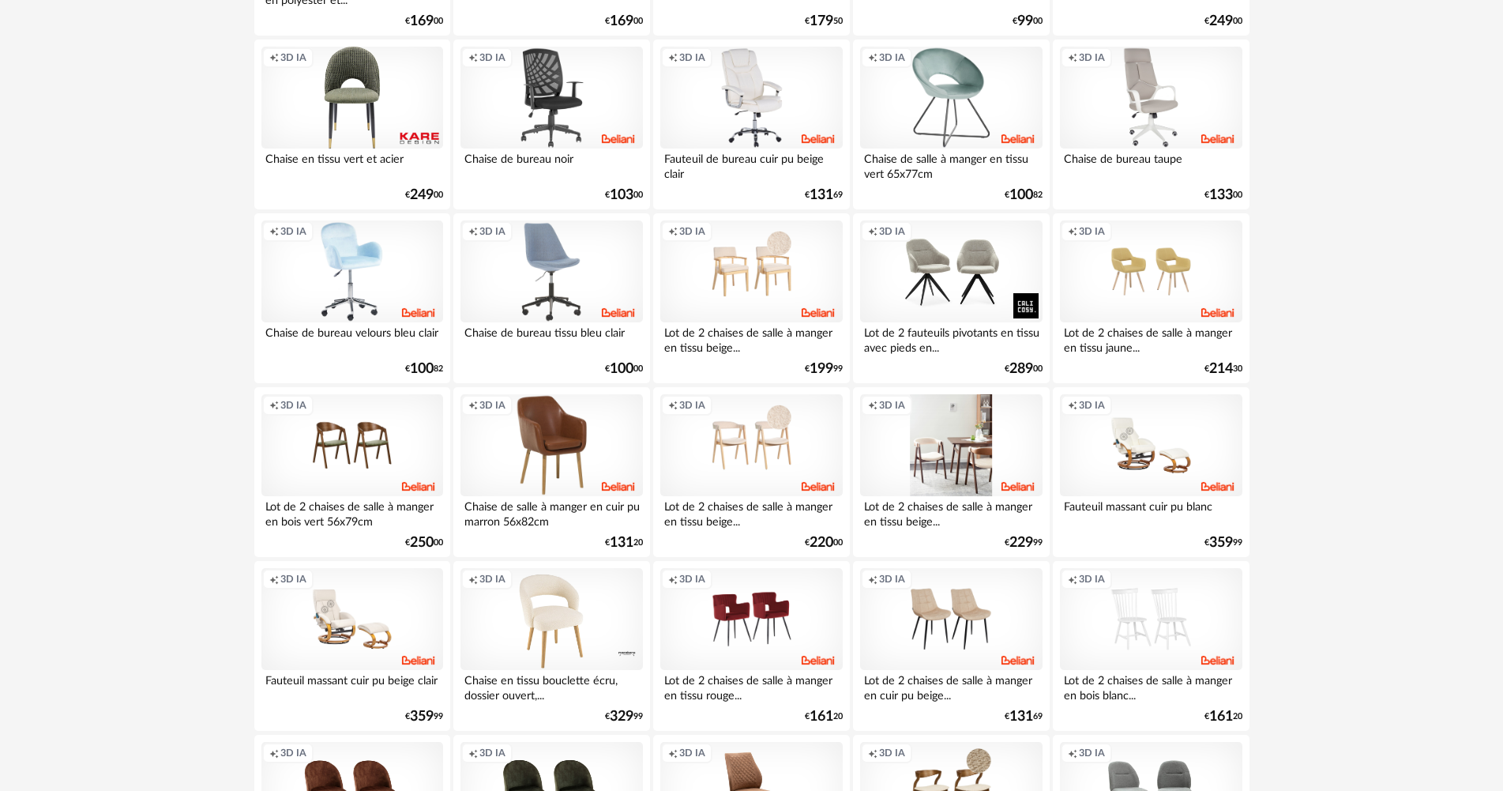
click at [951, 451] on div "Creation icon 3D IA" at bounding box center [951, 445] width 182 height 103
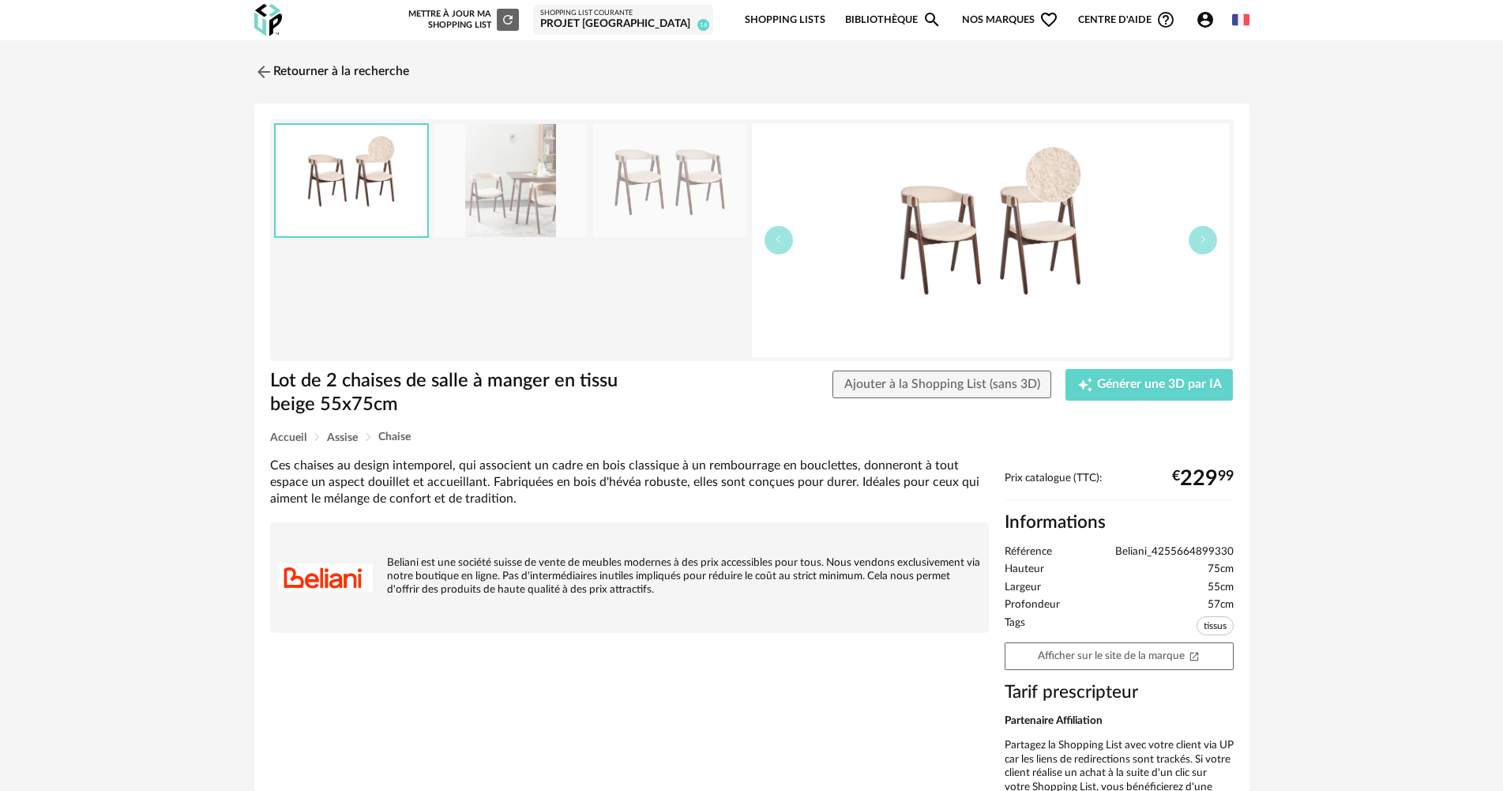
click at [559, 205] on img at bounding box center [510, 180] width 153 height 113
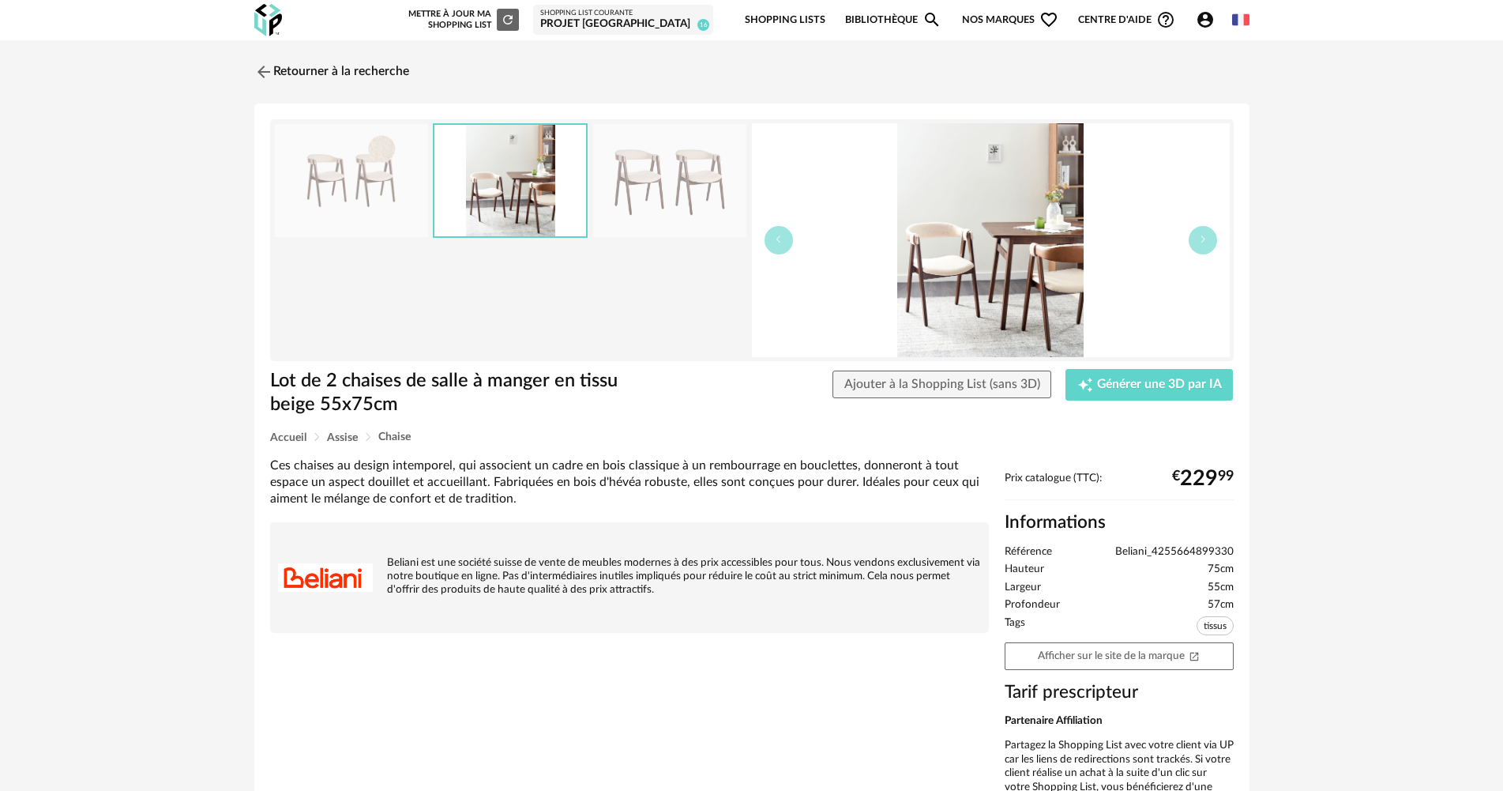
click at [626, 205] on img at bounding box center [669, 180] width 153 height 113
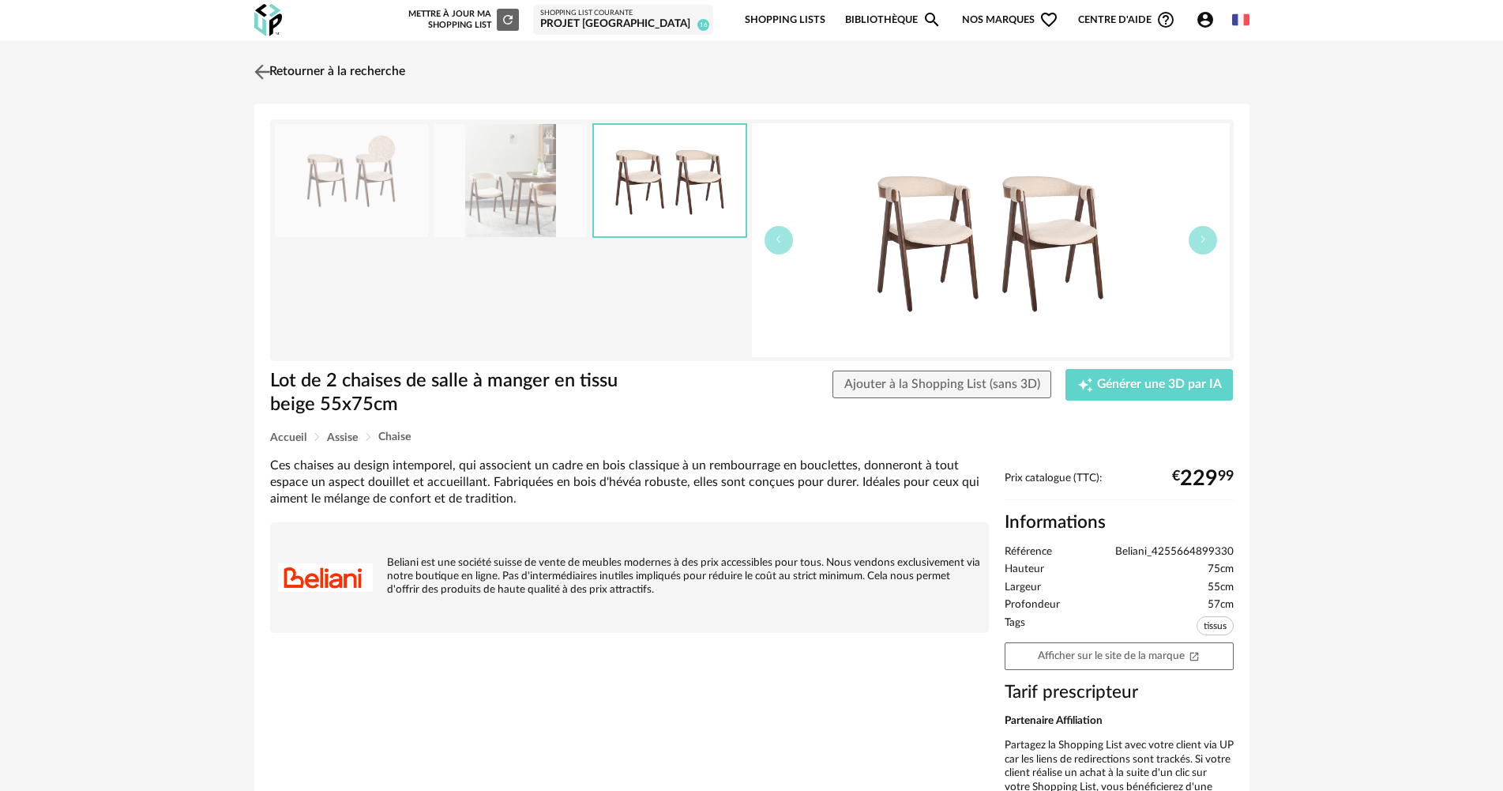
click at [322, 74] on link "Retourner à la recherche" at bounding box center [327, 72] width 155 height 35
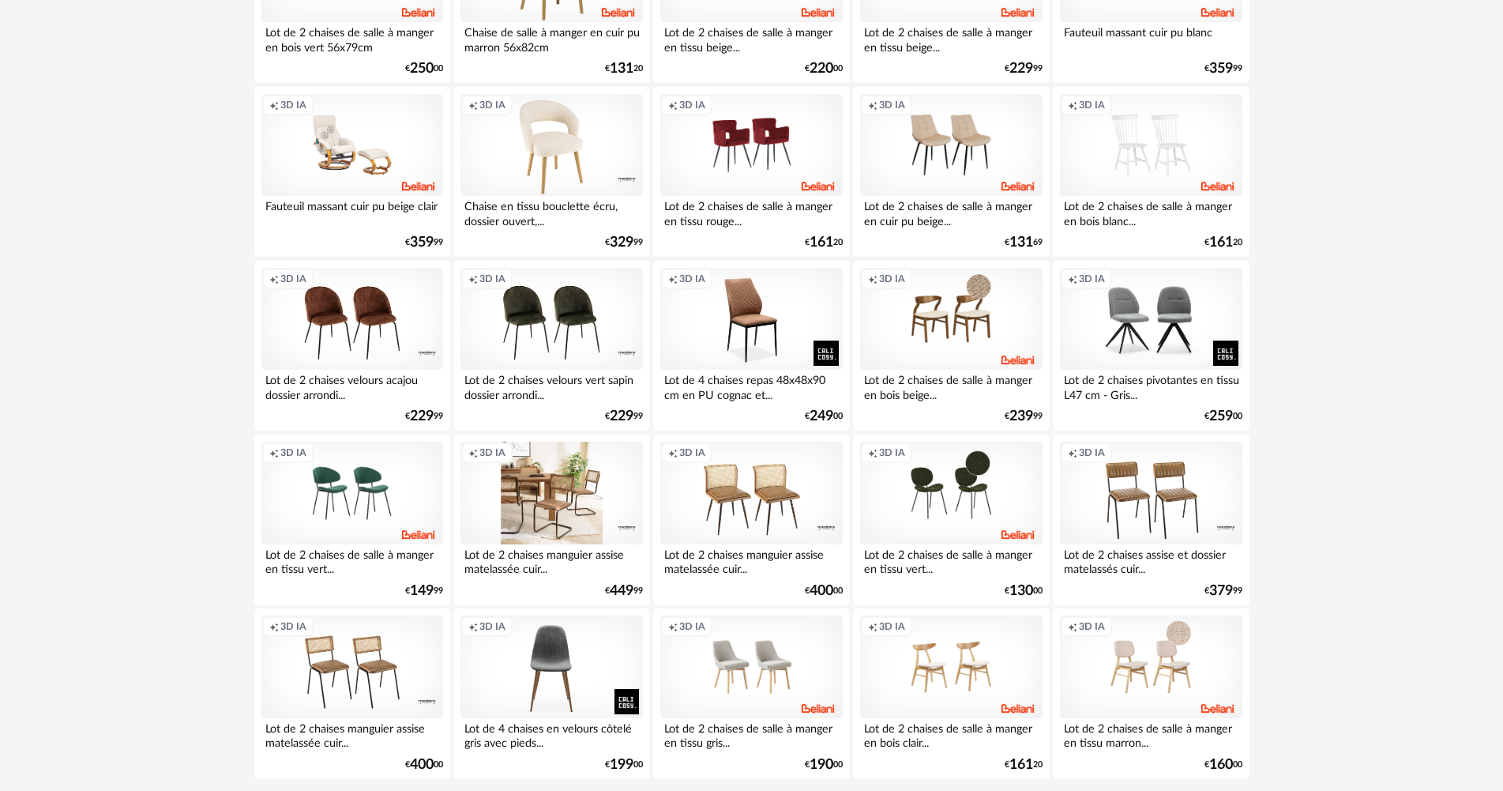
scroll to position [3018, 0]
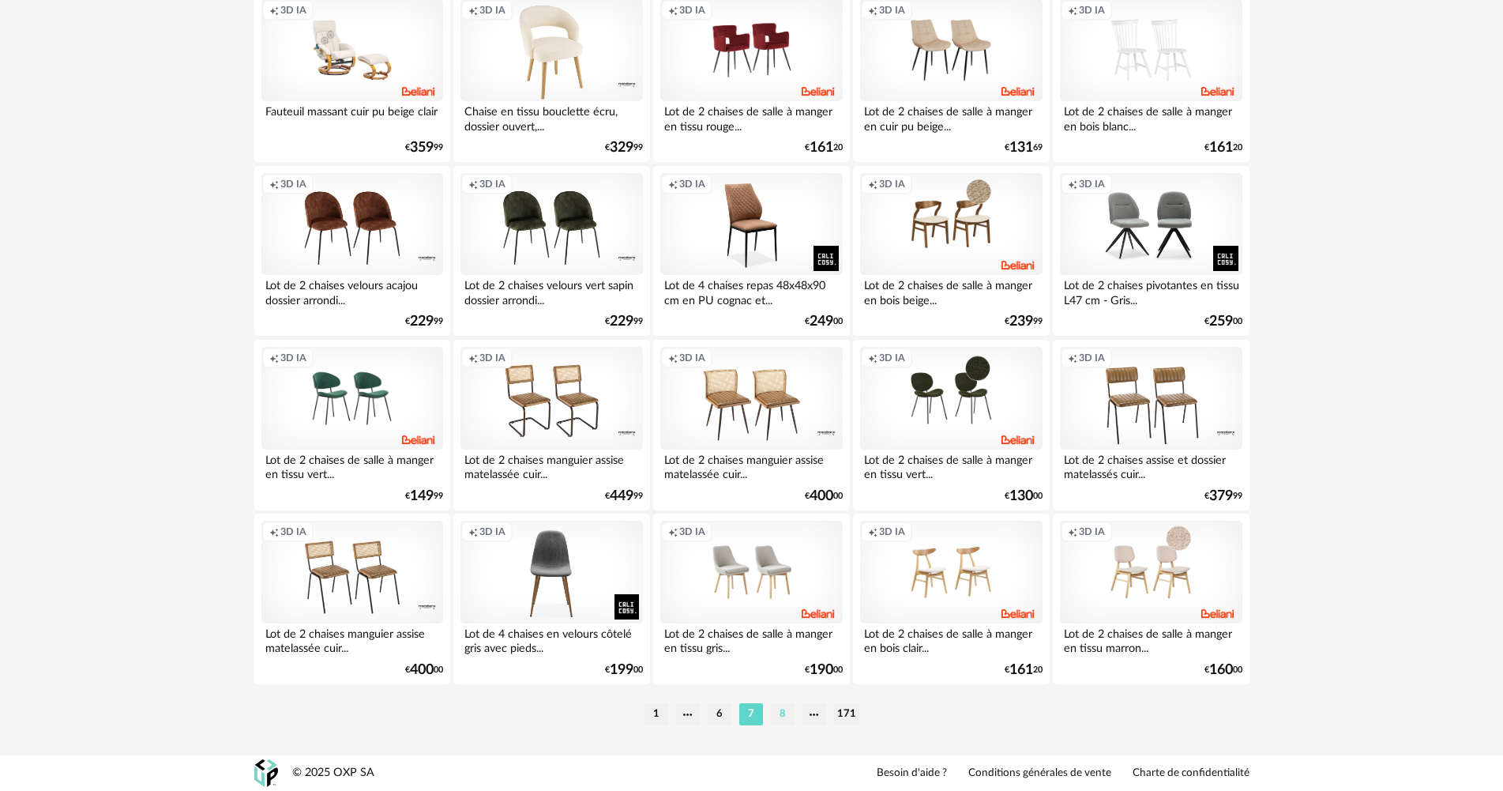
click at [786, 713] on li "8" at bounding box center [783, 714] width 24 height 22
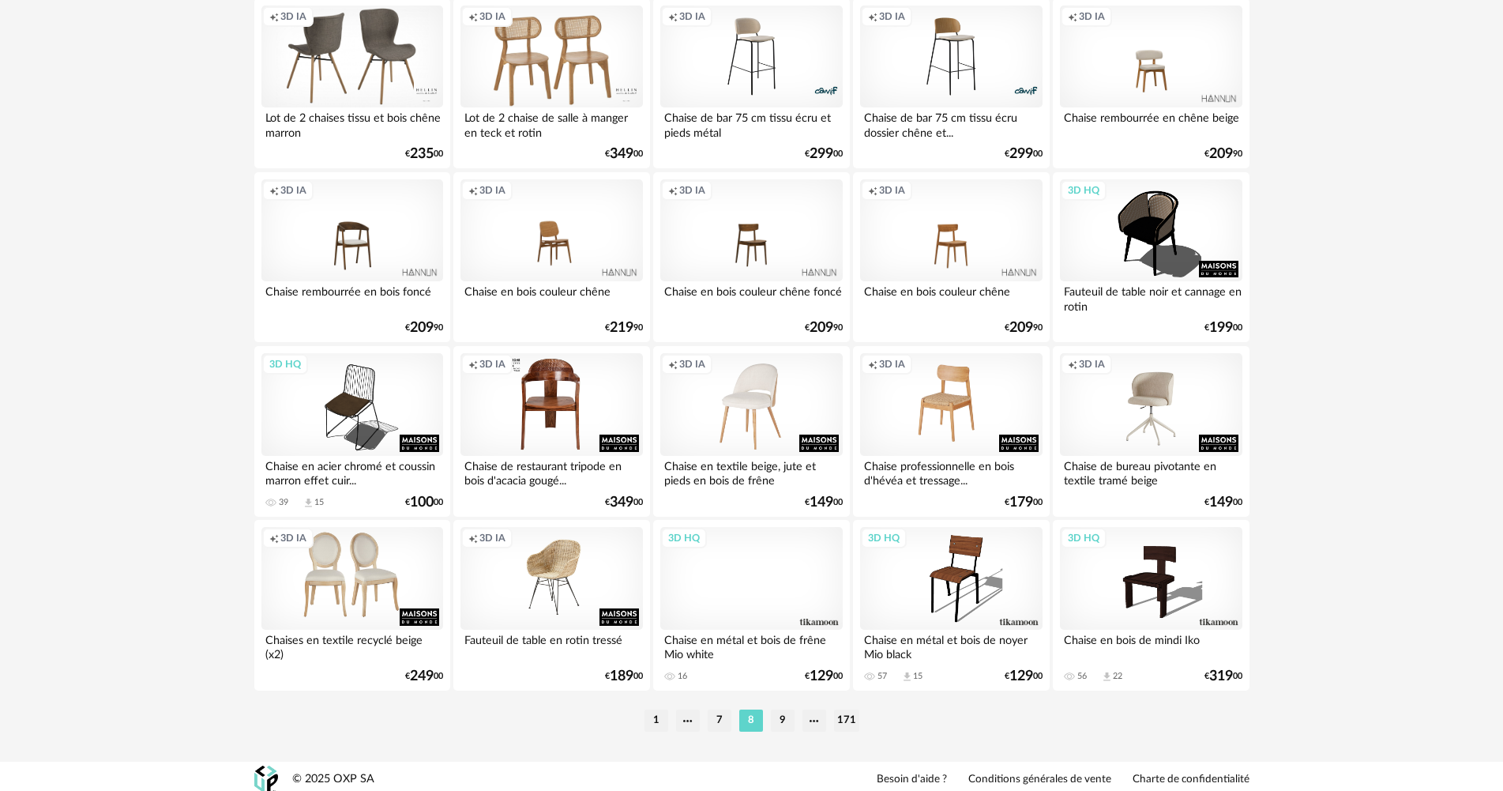
scroll to position [3018, 0]
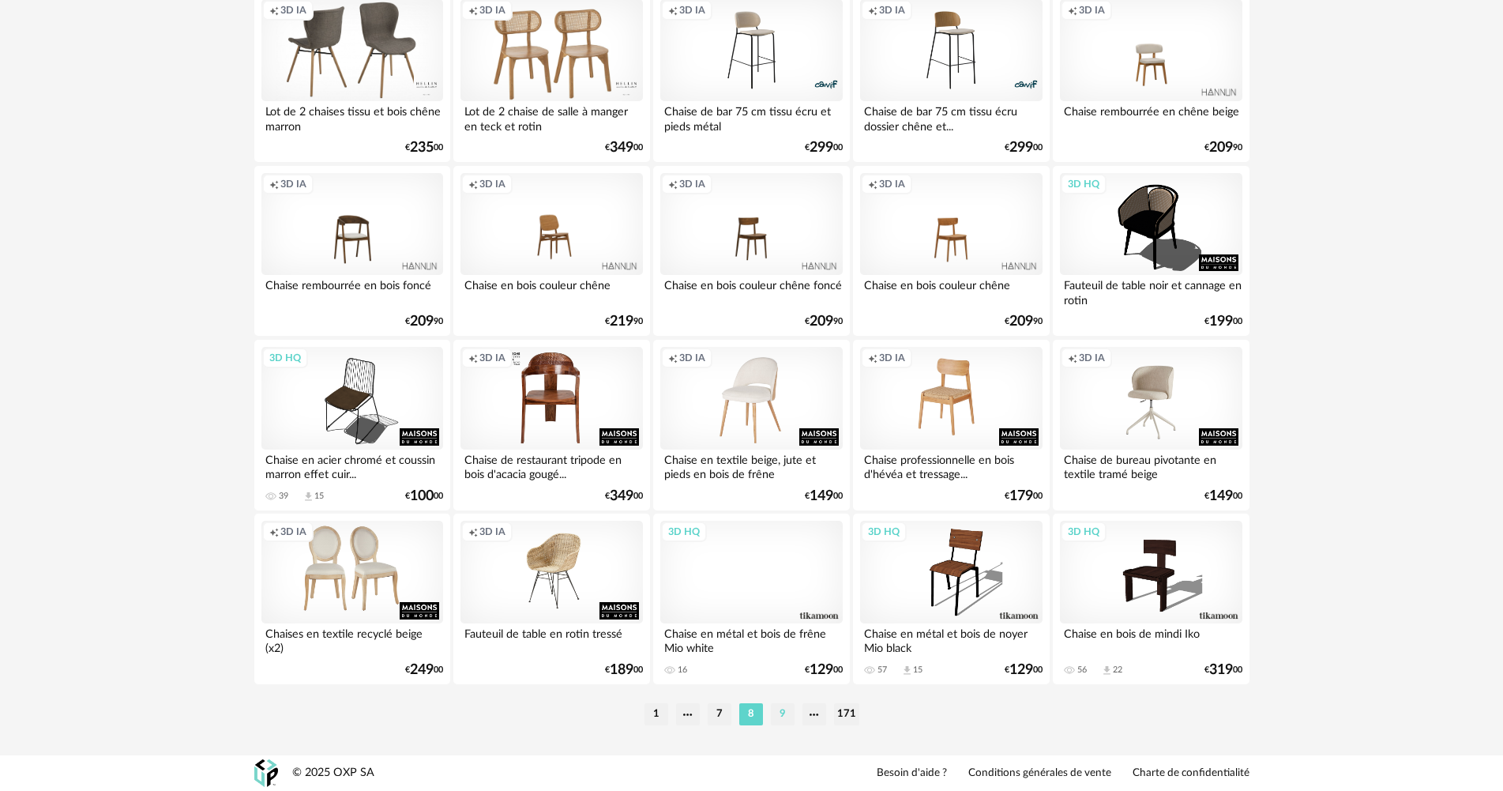
click at [776, 708] on li "9" at bounding box center [783, 714] width 24 height 22
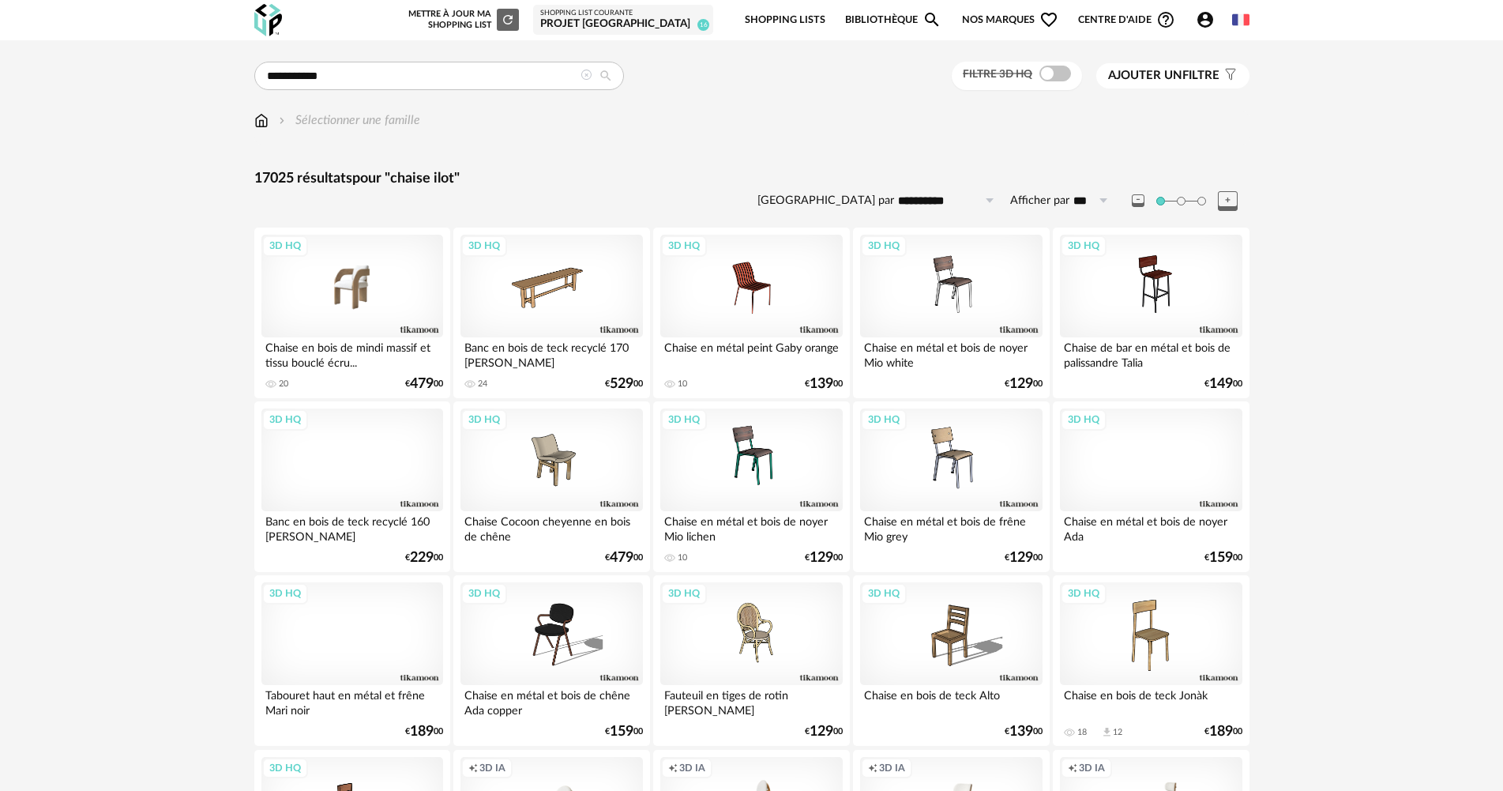
click at [348, 309] on div "3D HQ" at bounding box center [352, 286] width 182 height 103
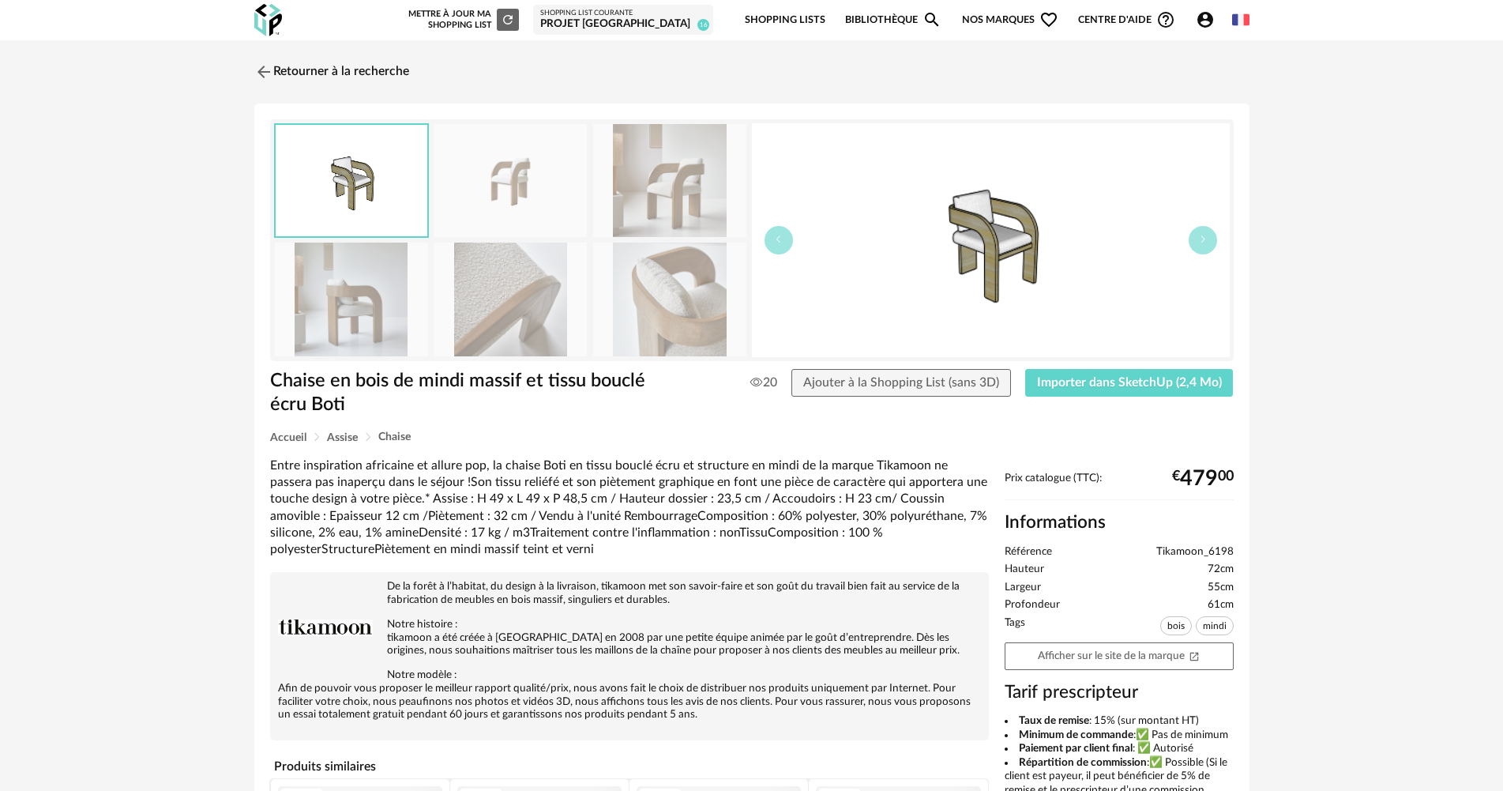
click at [543, 322] on img at bounding box center [510, 299] width 153 height 113
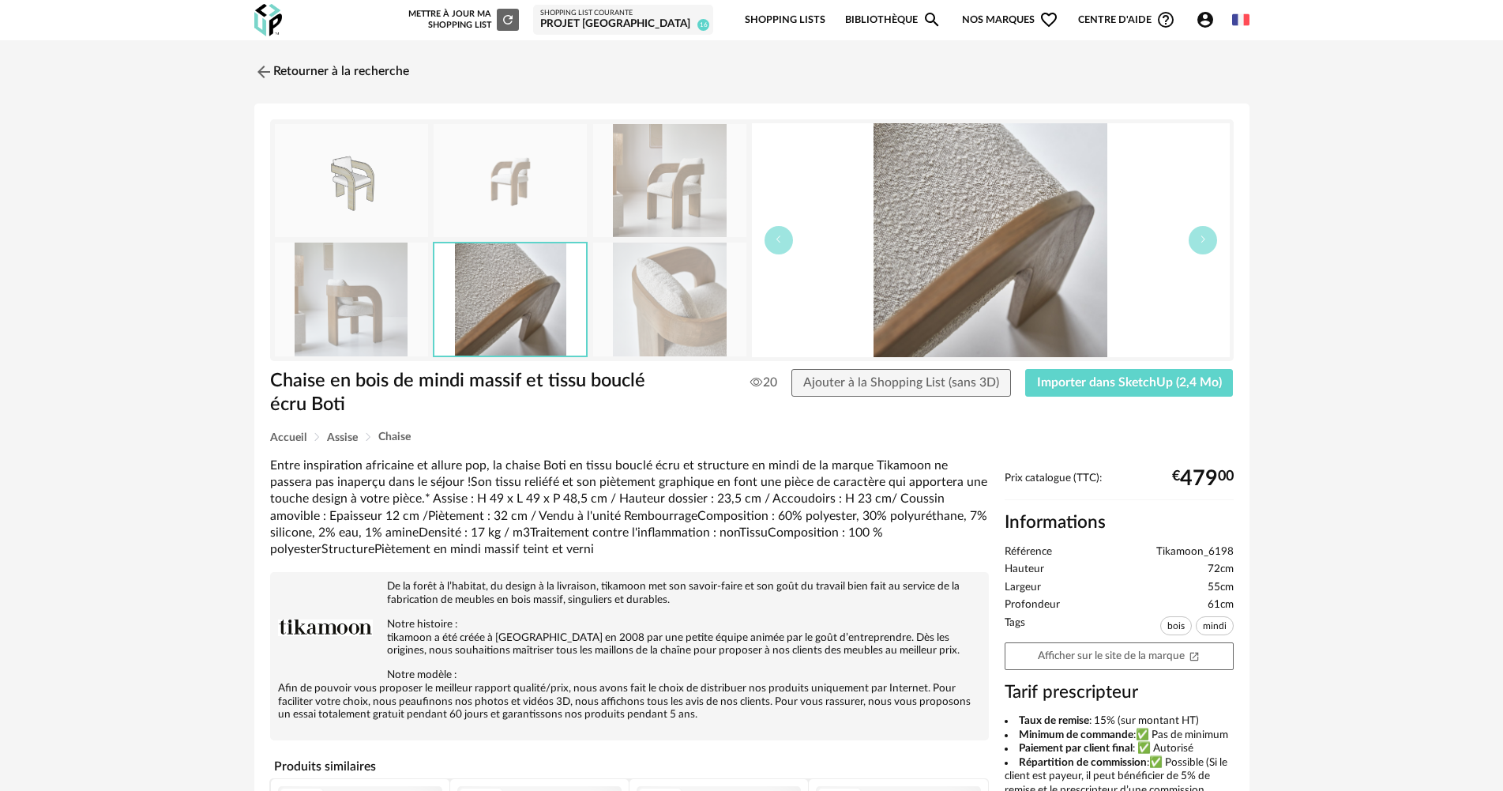
drag, startPoint x: 650, startPoint y: 320, endPoint x: 657, endPoint y: 249, distance: 71.5
click at [651, 319] on img at bounding box center [669, 299] width 153 height 113
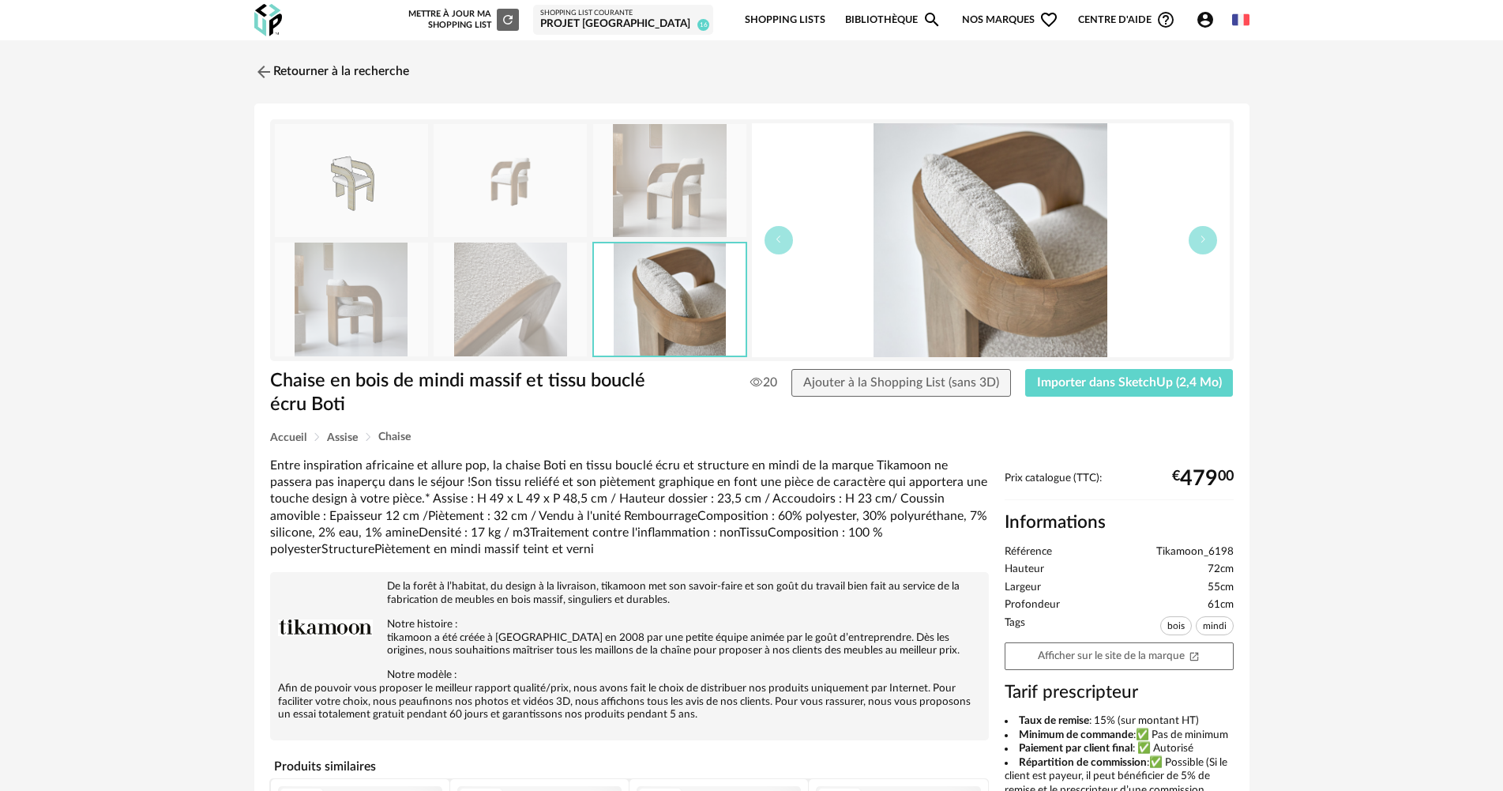
click at [646, 167] on img at bounding box center [669, 180] width 153 height 113
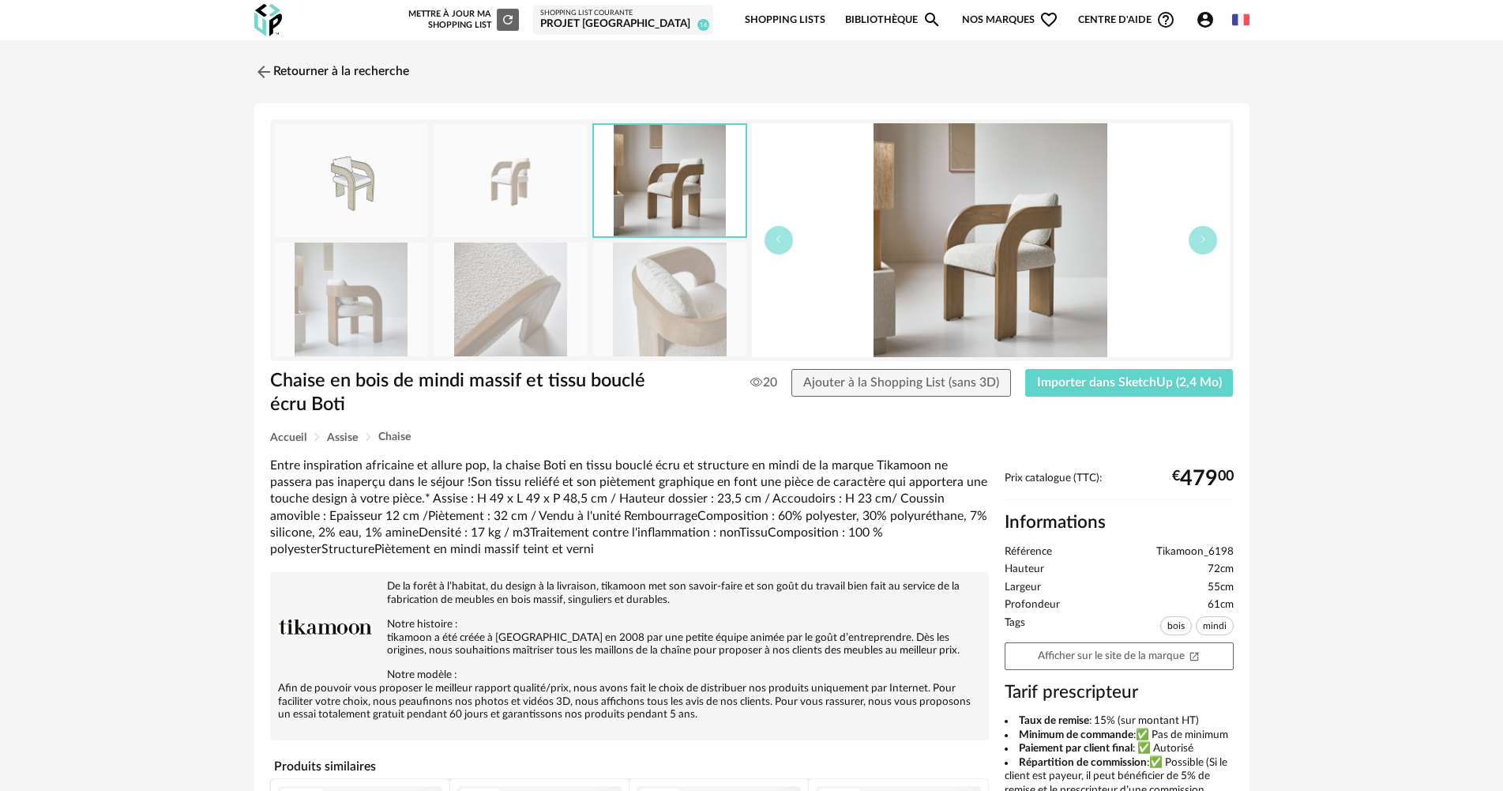
click at [522, 167] on img at bounding box center [510, 180] width 153 height 113
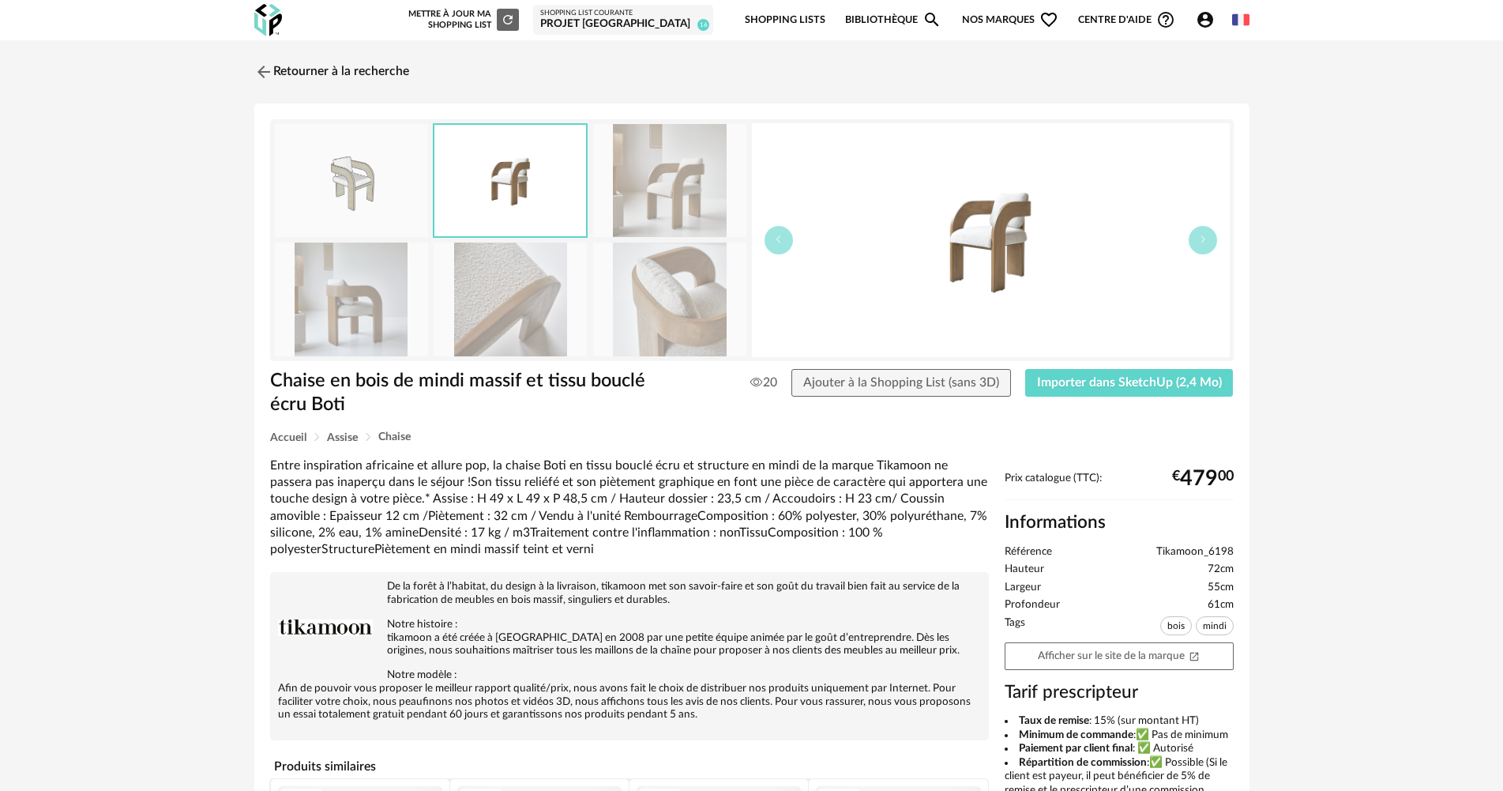
click at [389, 292] on img at bounding box center [351, 299] width 153 height 113
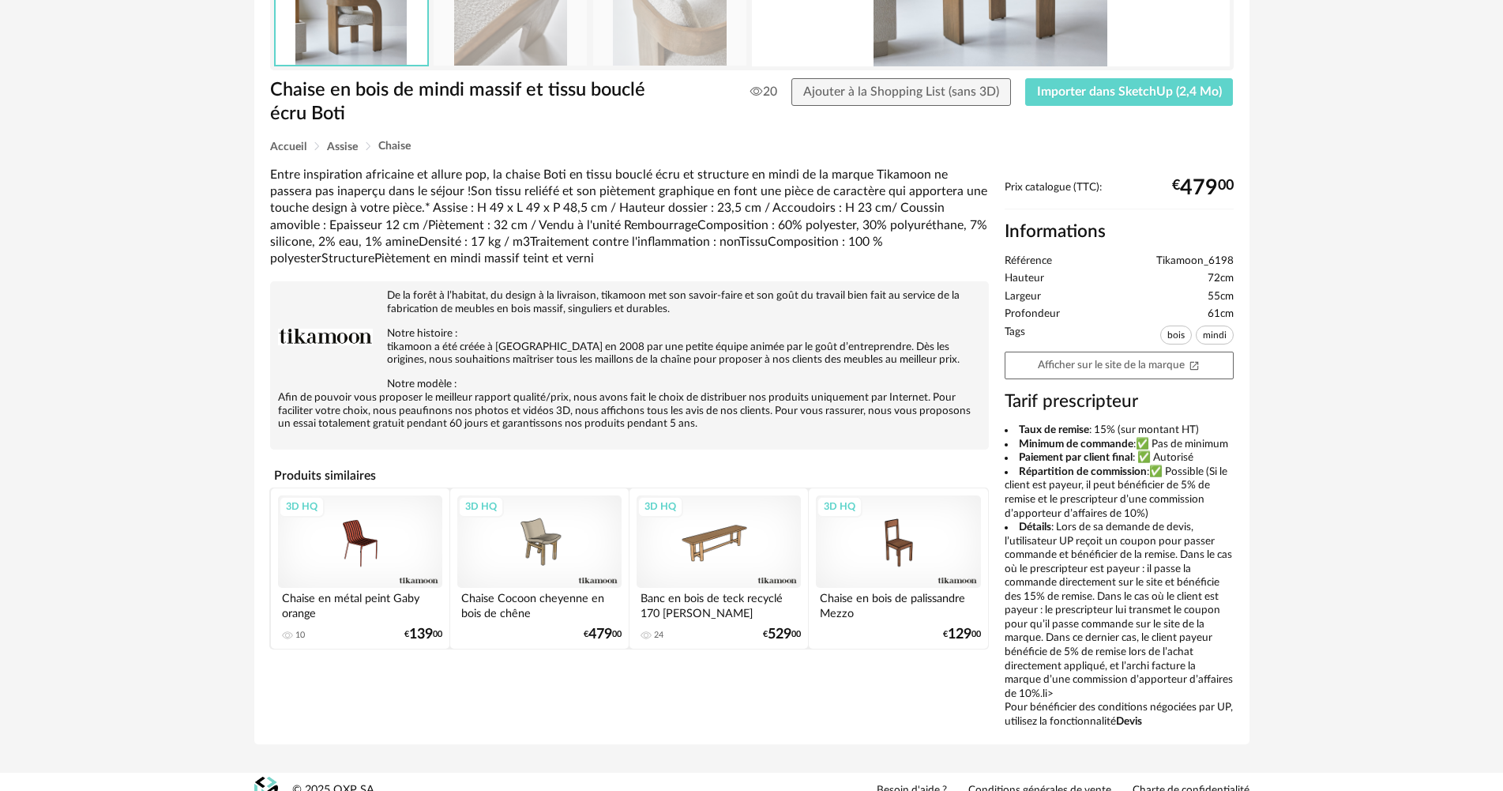
scroll to position [308, 0]
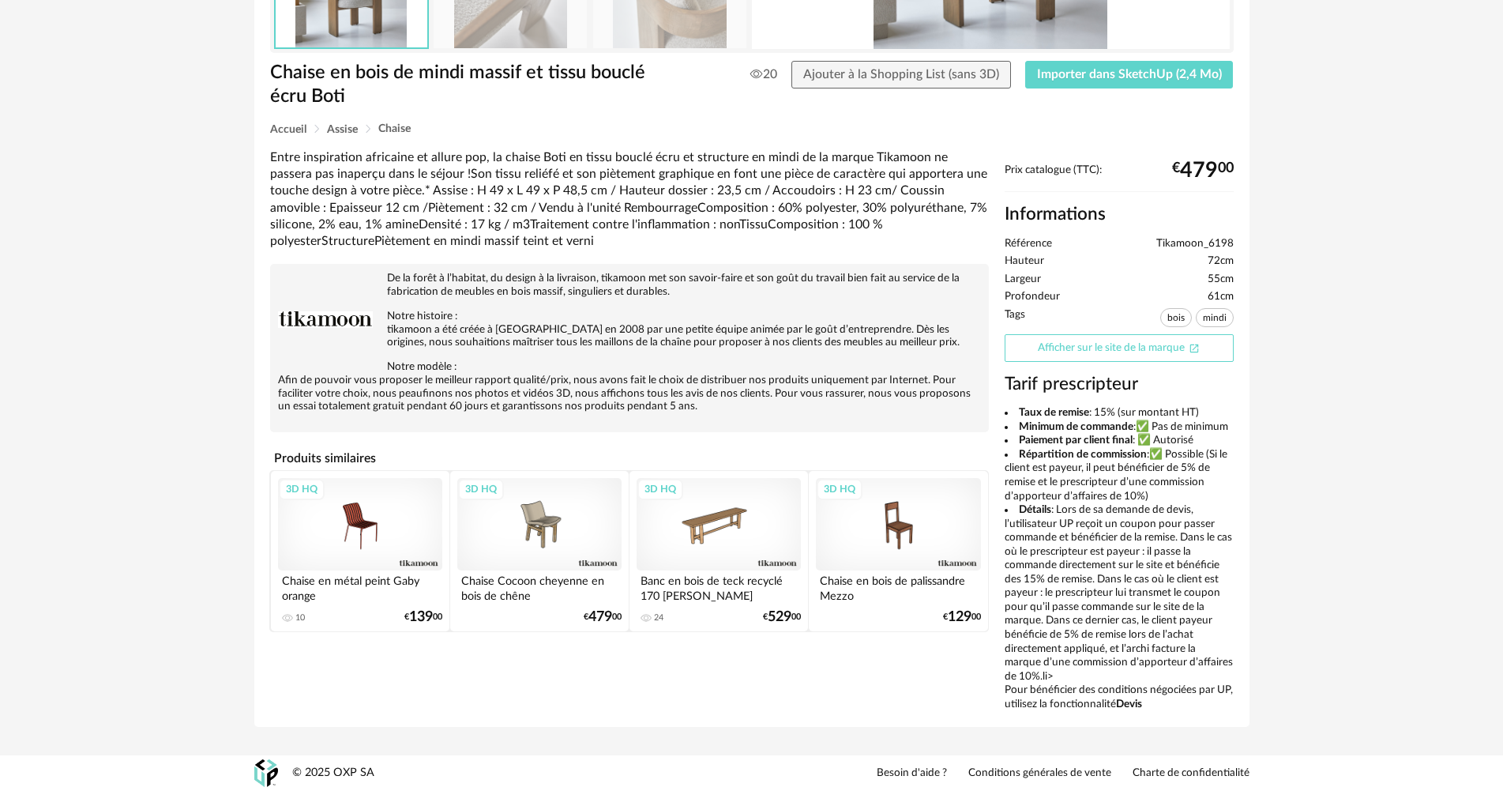
click at [1032, 356] on link "Afficher sur le site de la marque Open In New icon" at bounding box center [1119, 348] width 229 height 28
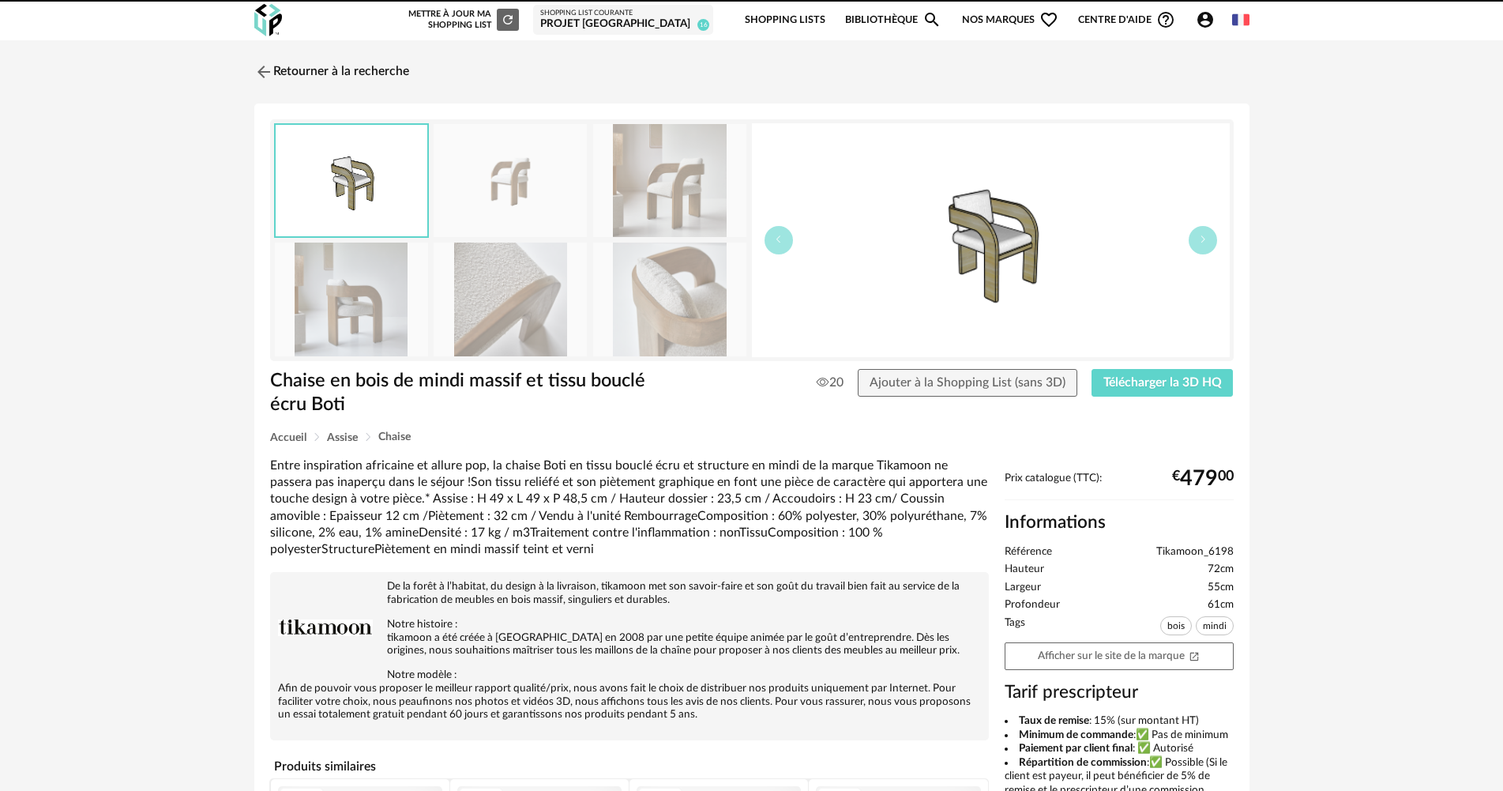
click at [368, 59] on link "Retourner à la recherche" at bounding box center [331, 72] width 155 height 35
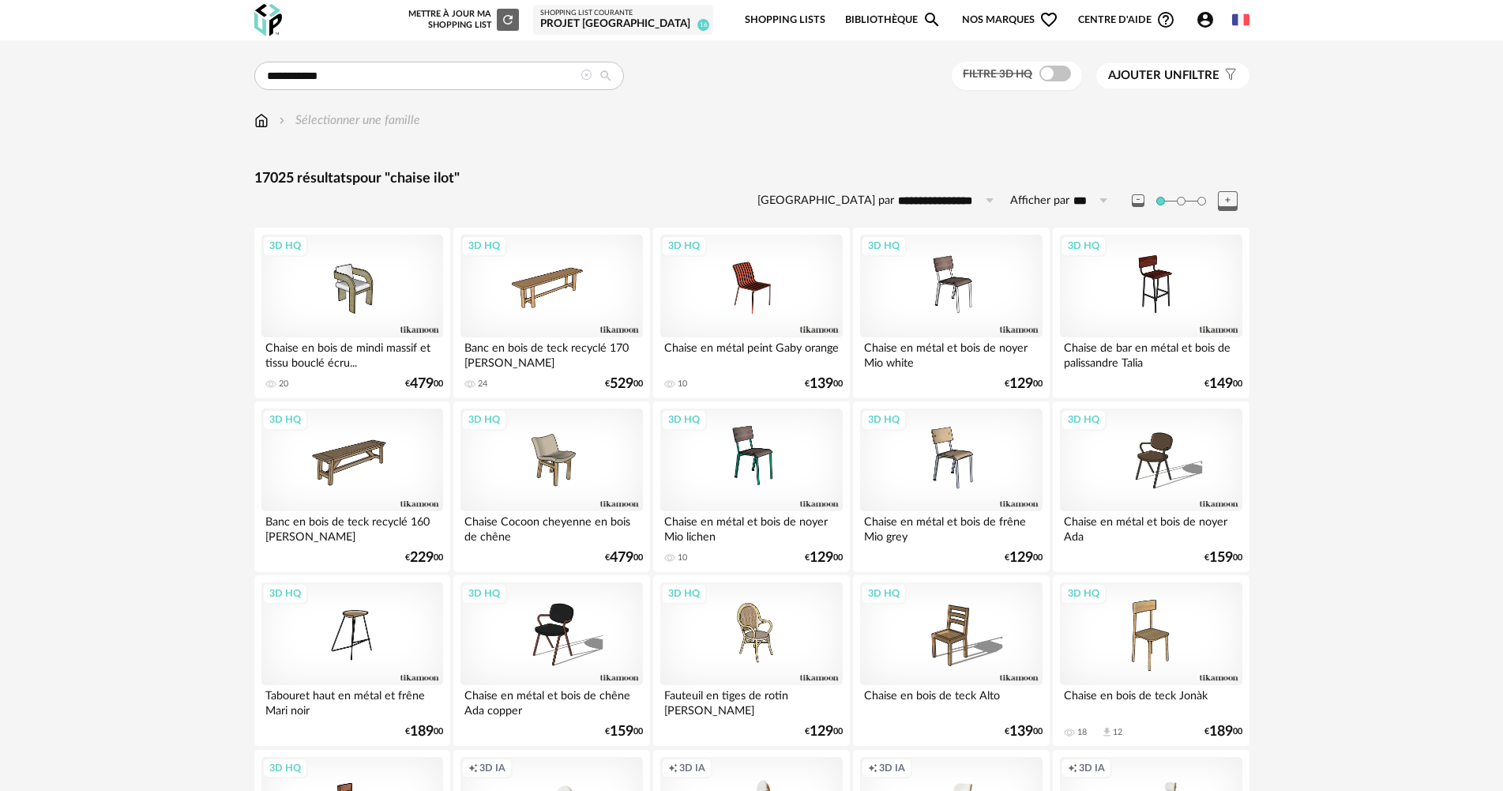
click at [258, 127] on img at bounding box center [261, 120] width 14 height 18
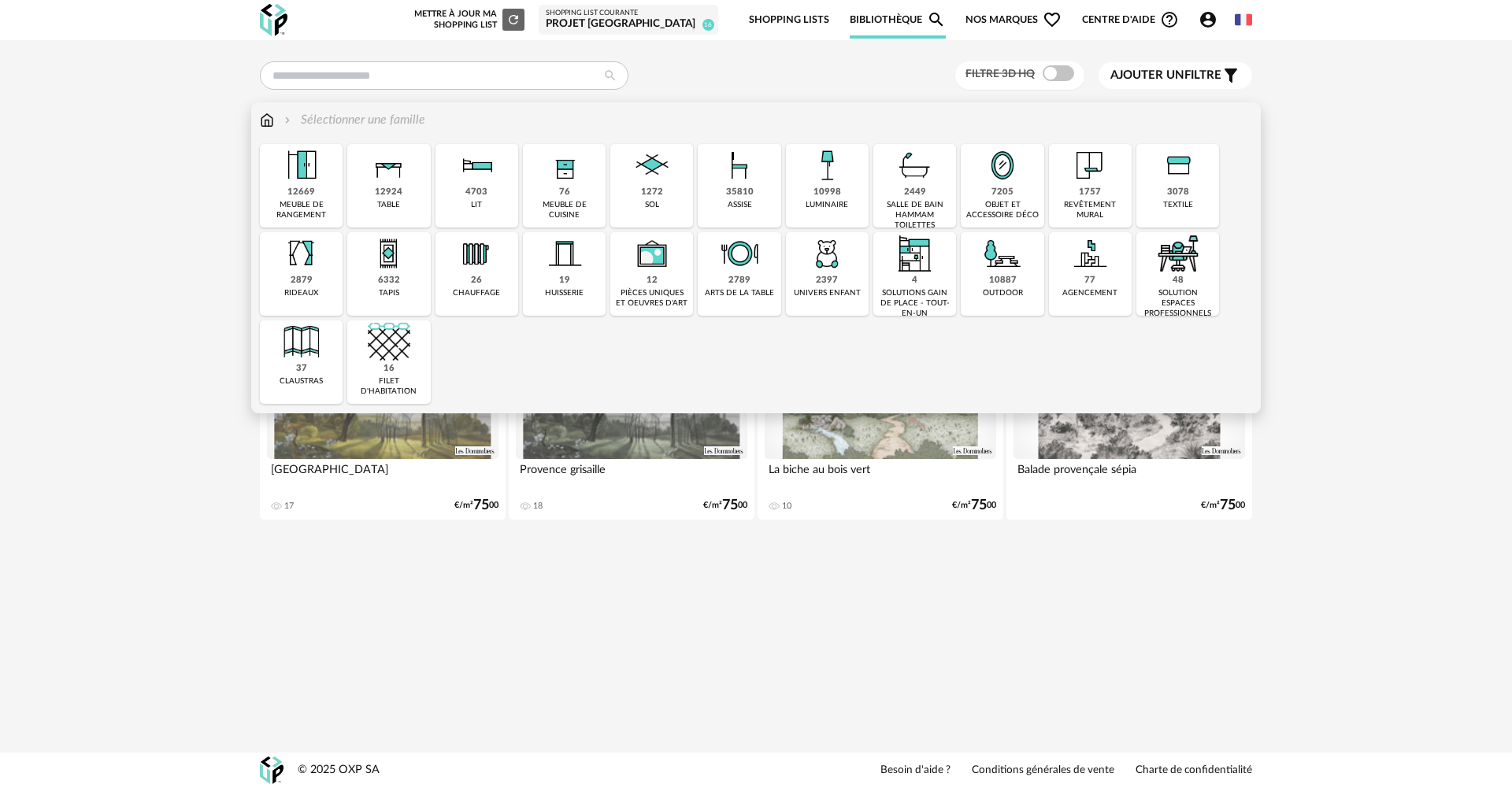
click at [651, 204] on div "sol" at bounding box center [652, 205] width 14 height 10
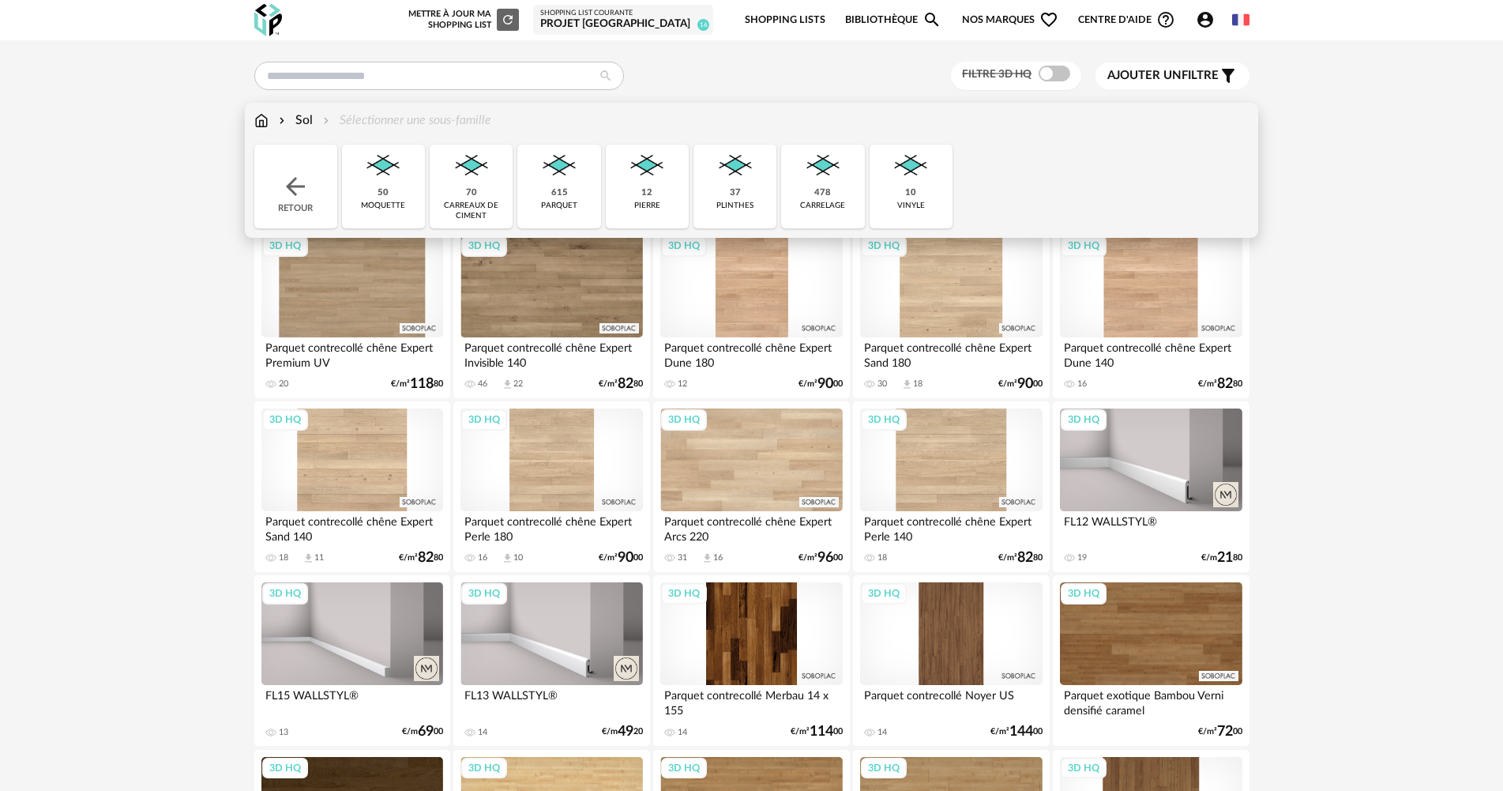
click at [656, 202] on div "pierre" at bounding box center [647, 206] width 26 height 10
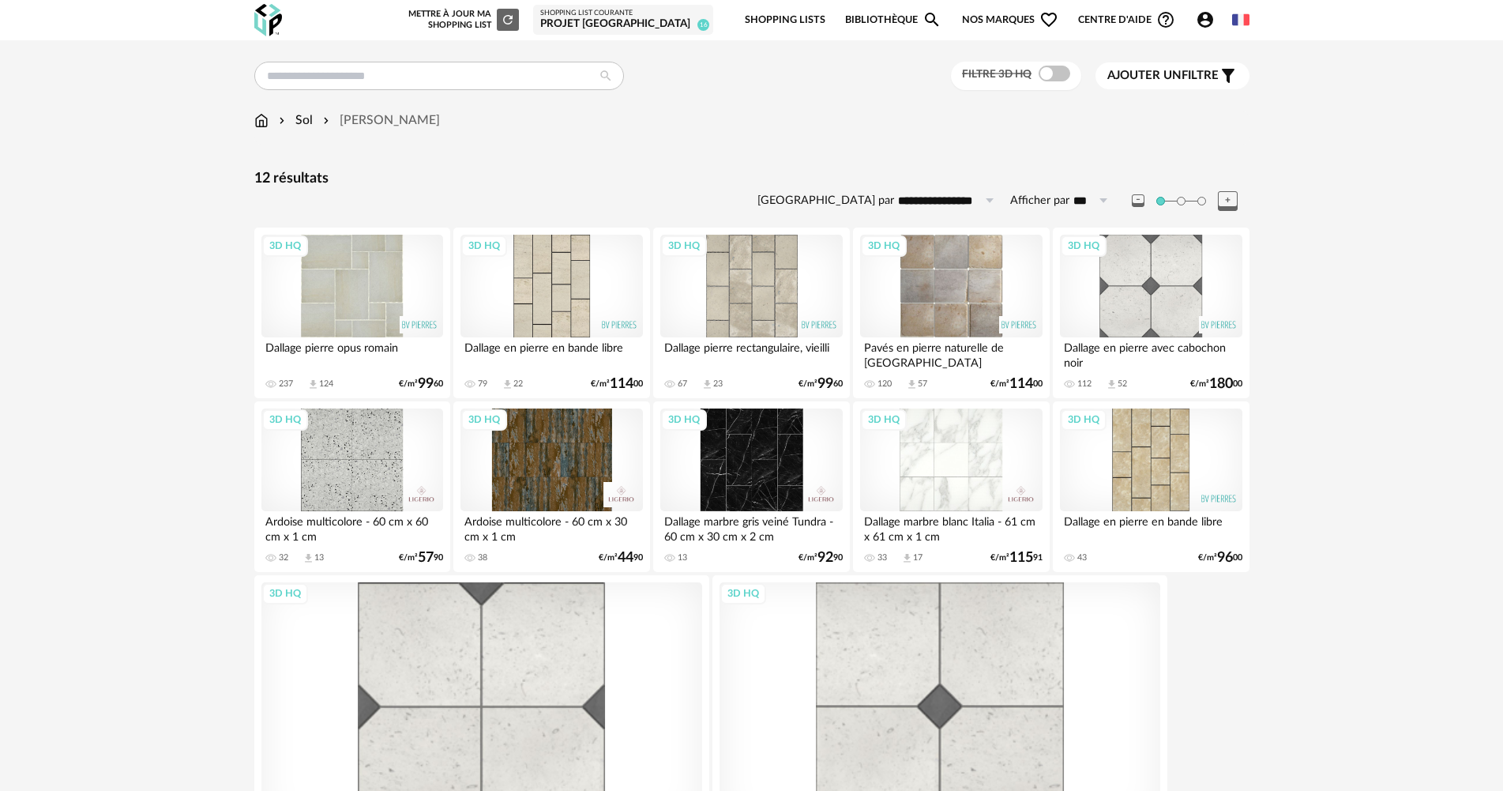
click at [763, 292] on div "3D HQ" at bounding box center [751, 286] width 182 height 103
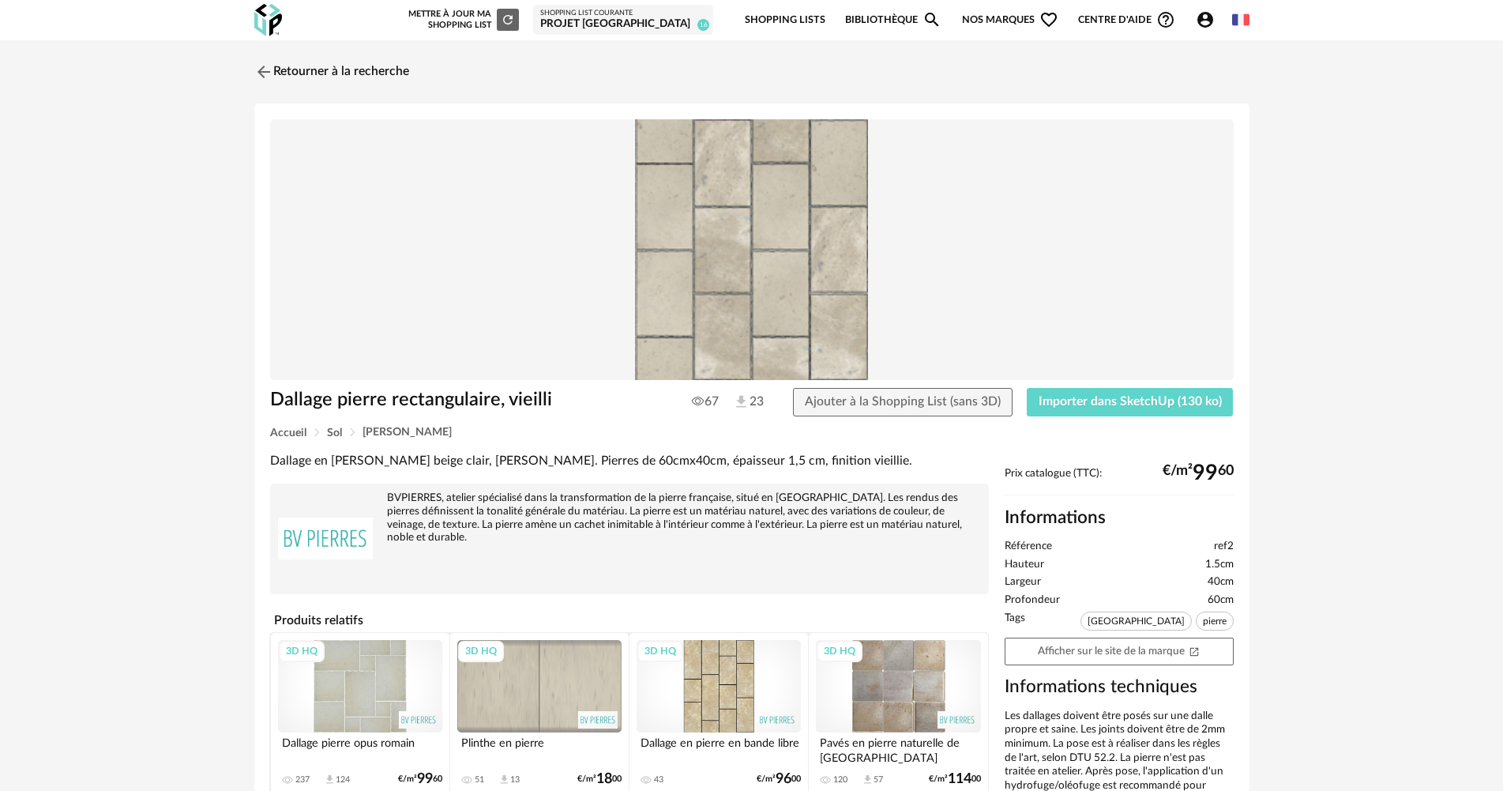
click at [346, 702] on div "3D HQ" at bounding box center [360, 686] width 164 height 92
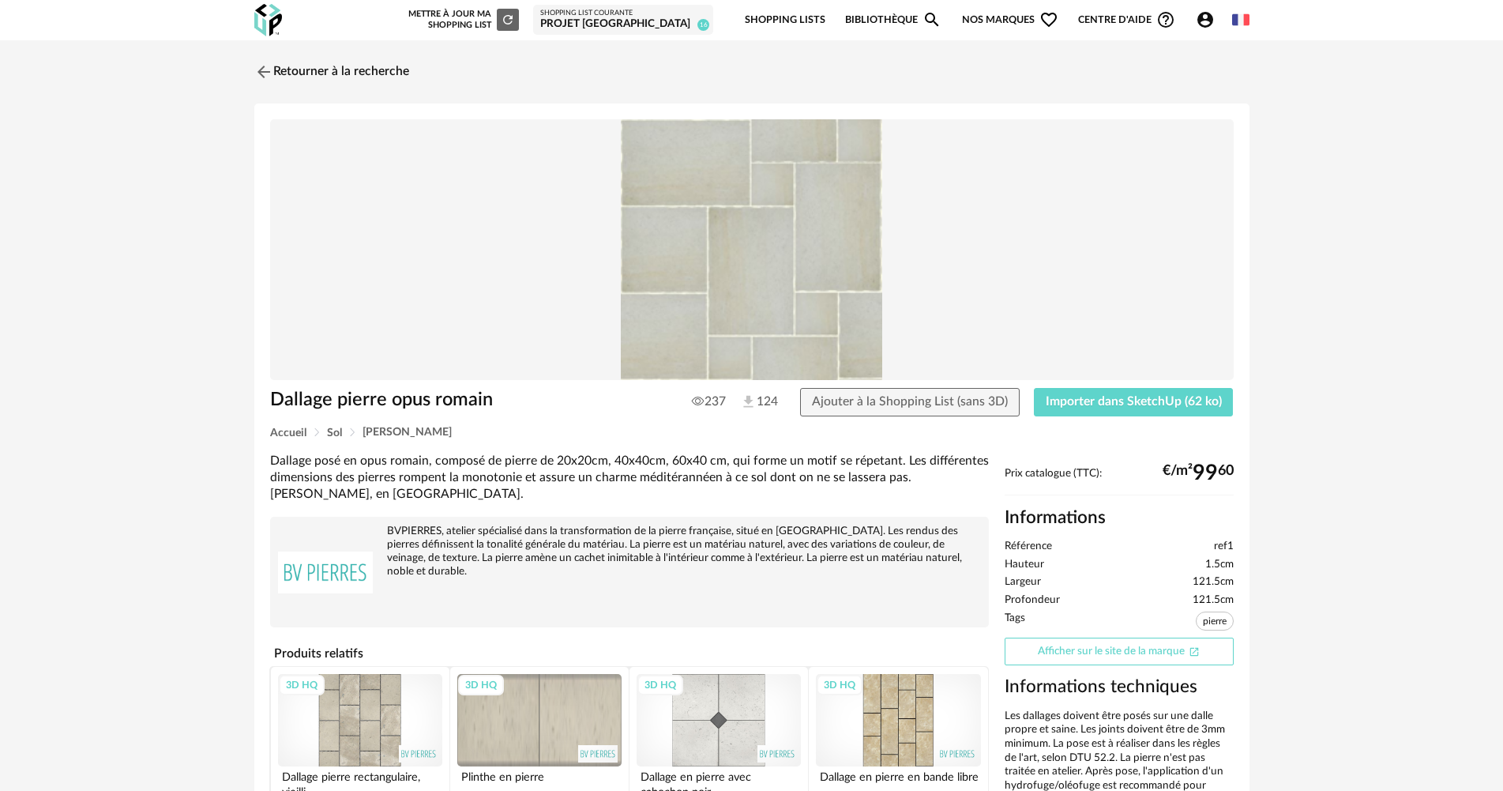
click at [1161, 655] on link "Afficher sur le site de la marque Open In New icon" at bounding box center [1119, 652] width 229 height 28
click at [265, 74] on img at bounding box center [261, 71] width 23 height 23
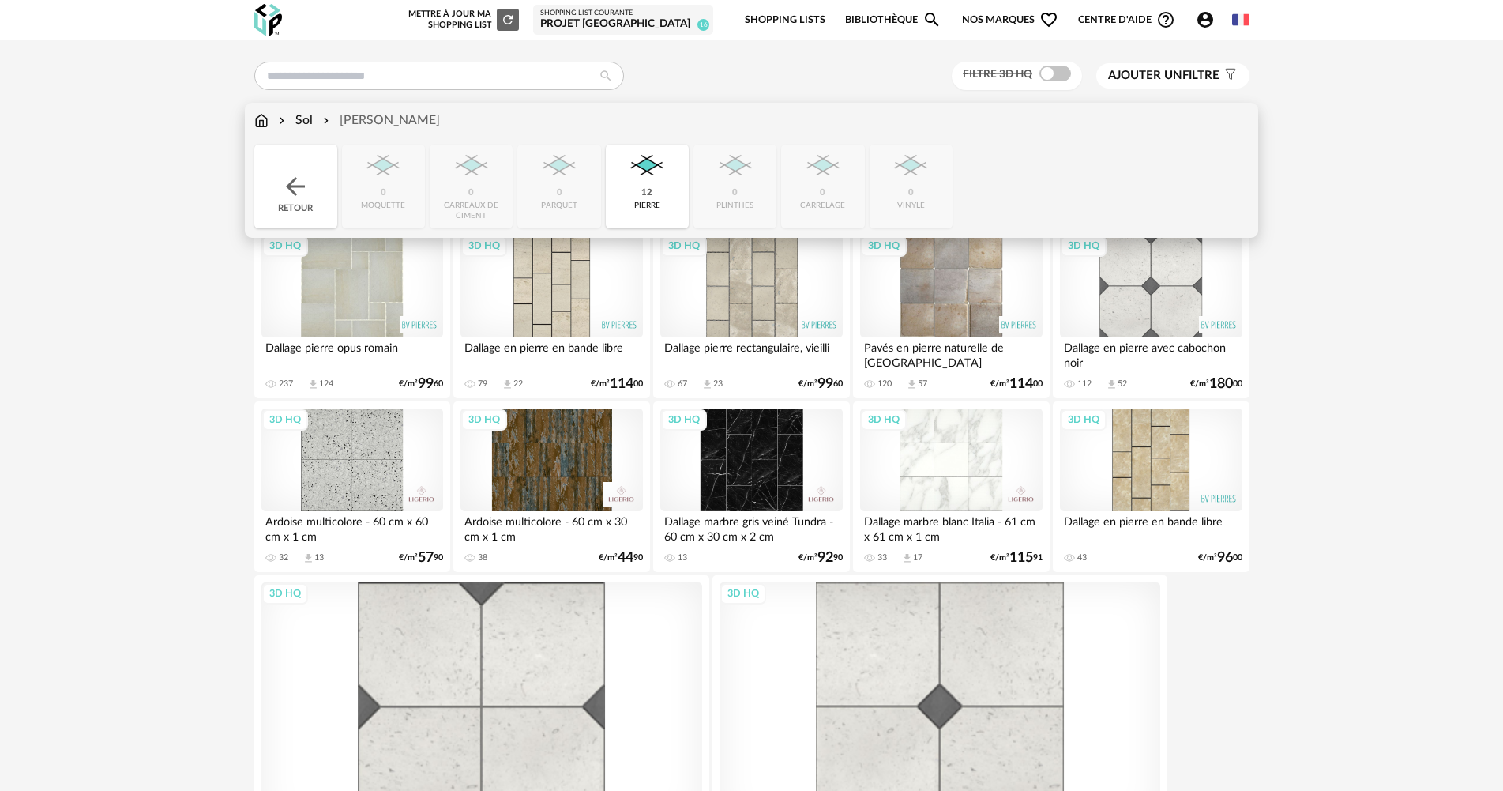
click at [307, 121] on div "Sol" at bounding box center [294, 120] width 37 height 18
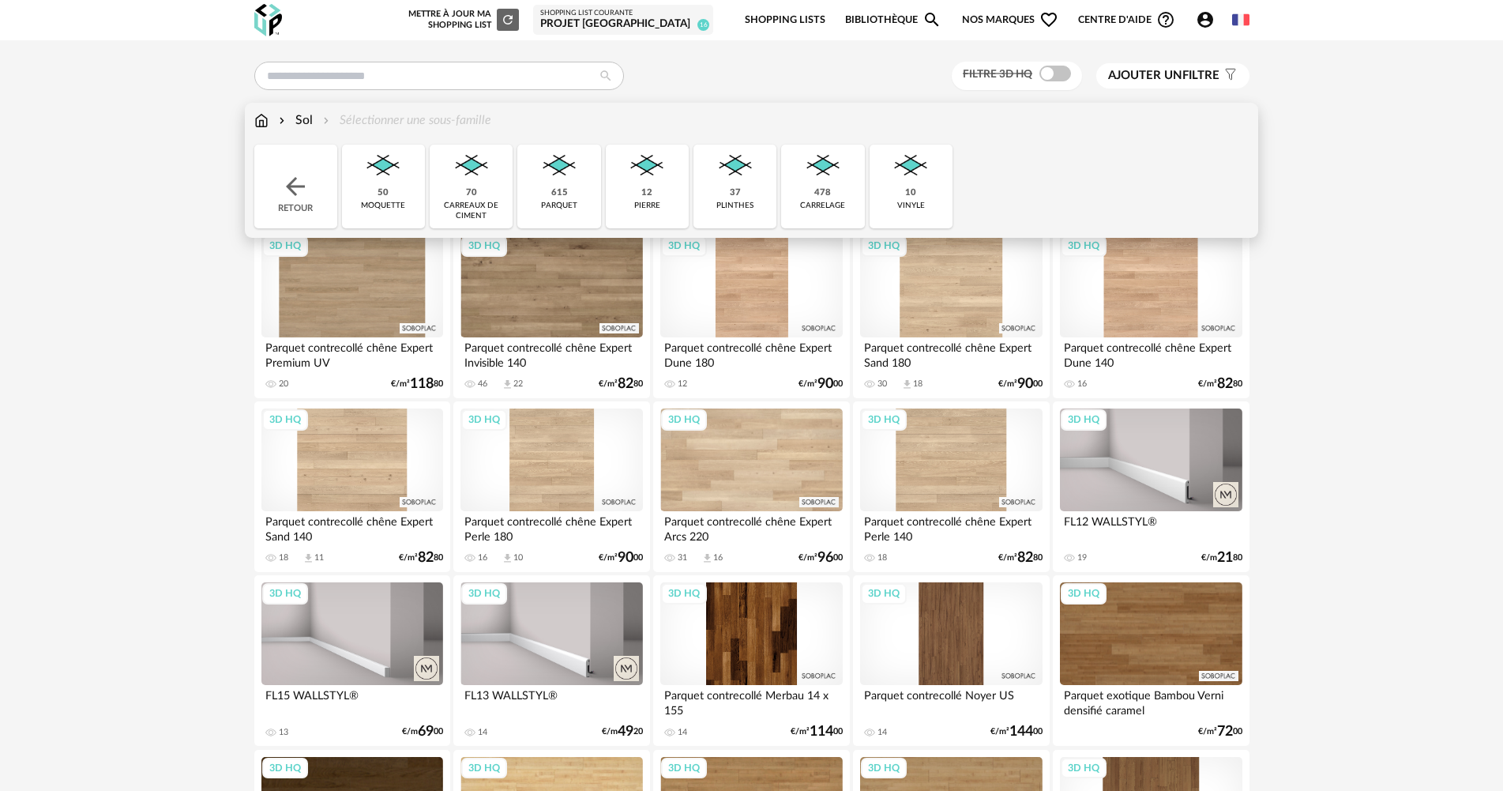
click at [819, 191] on div "478" at bounding box center [822, 193] width 17 height 12
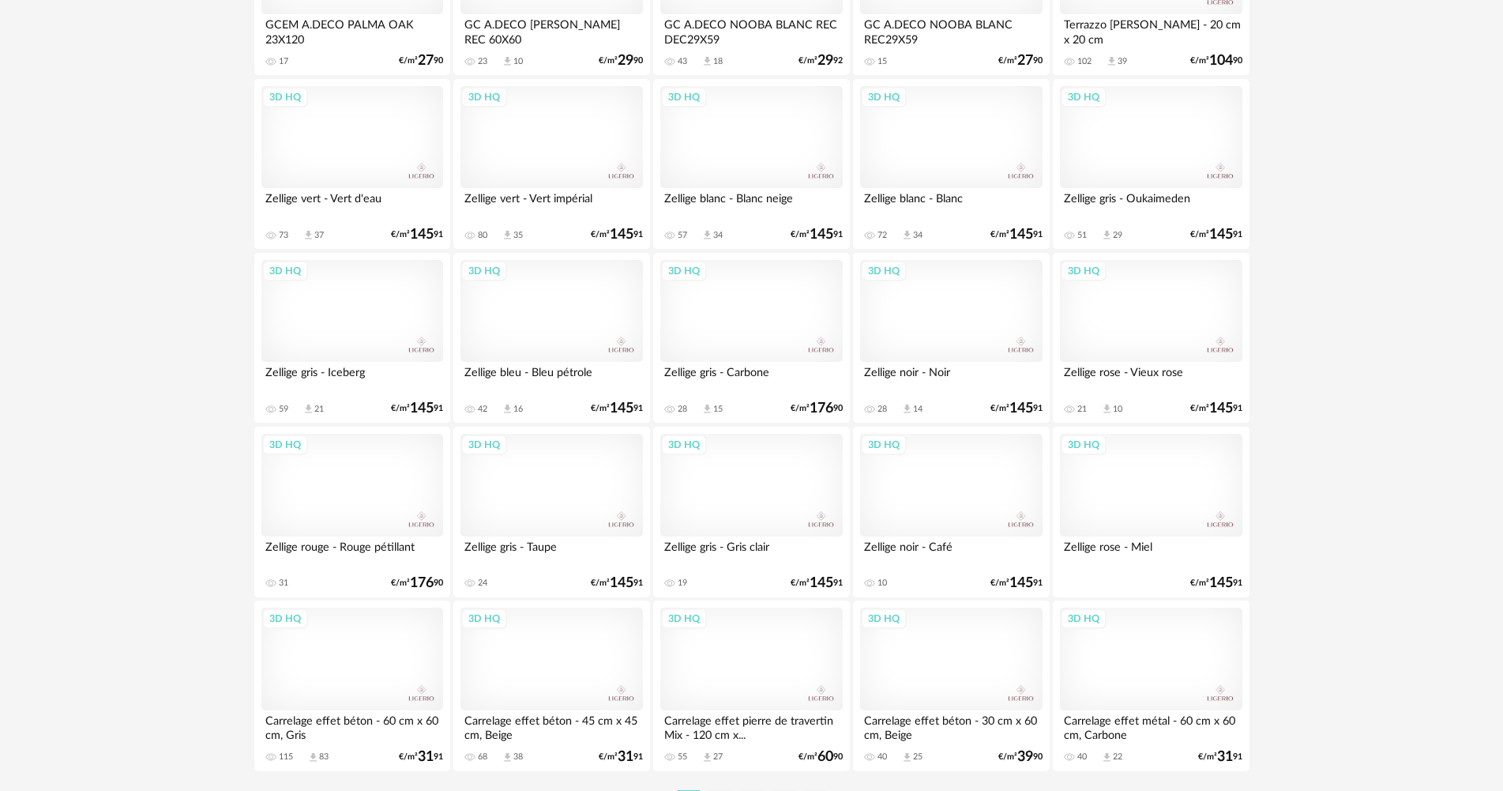
scroll to position [3018, 0]
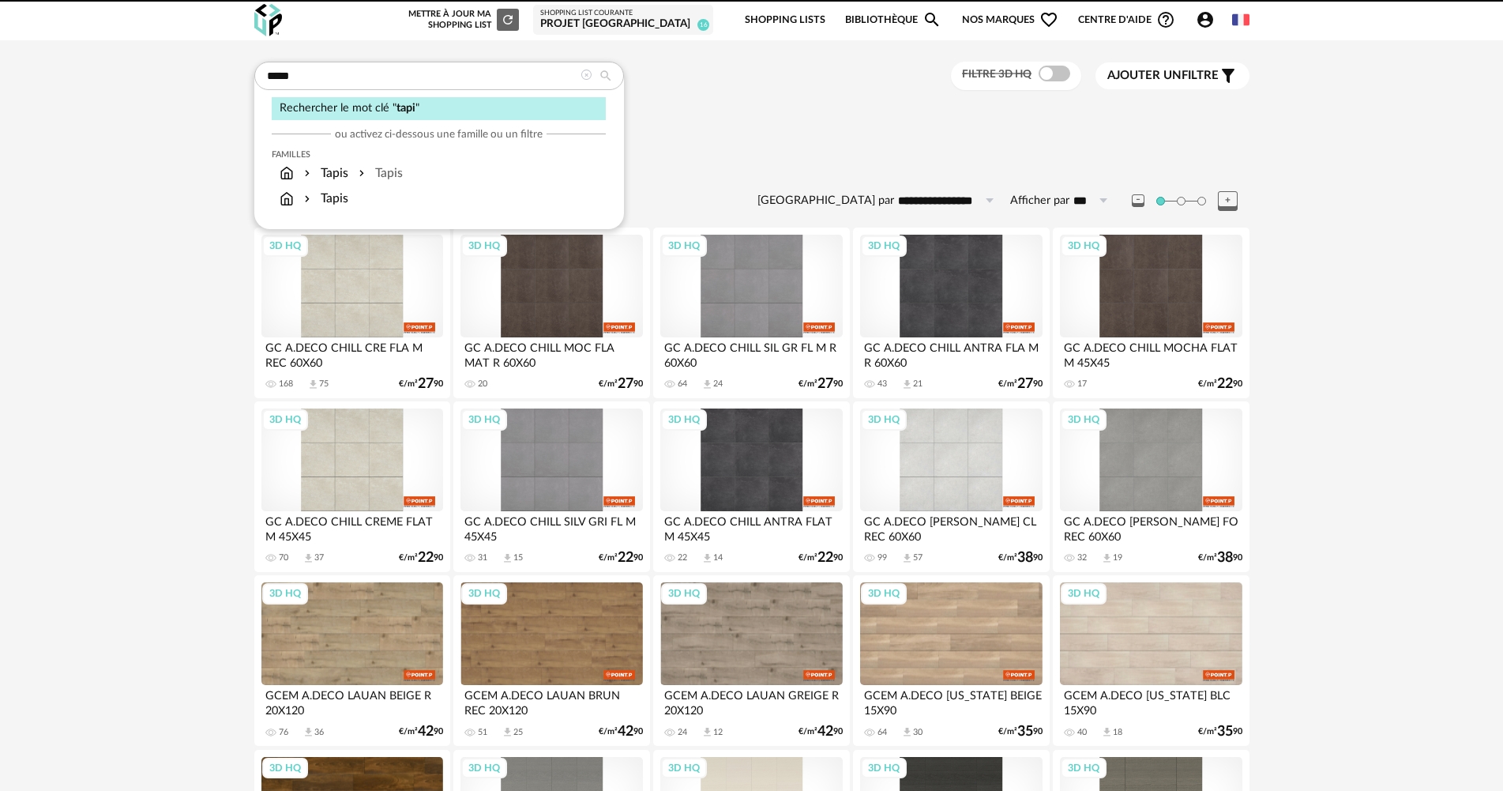
type input "*****"
type input "**********"
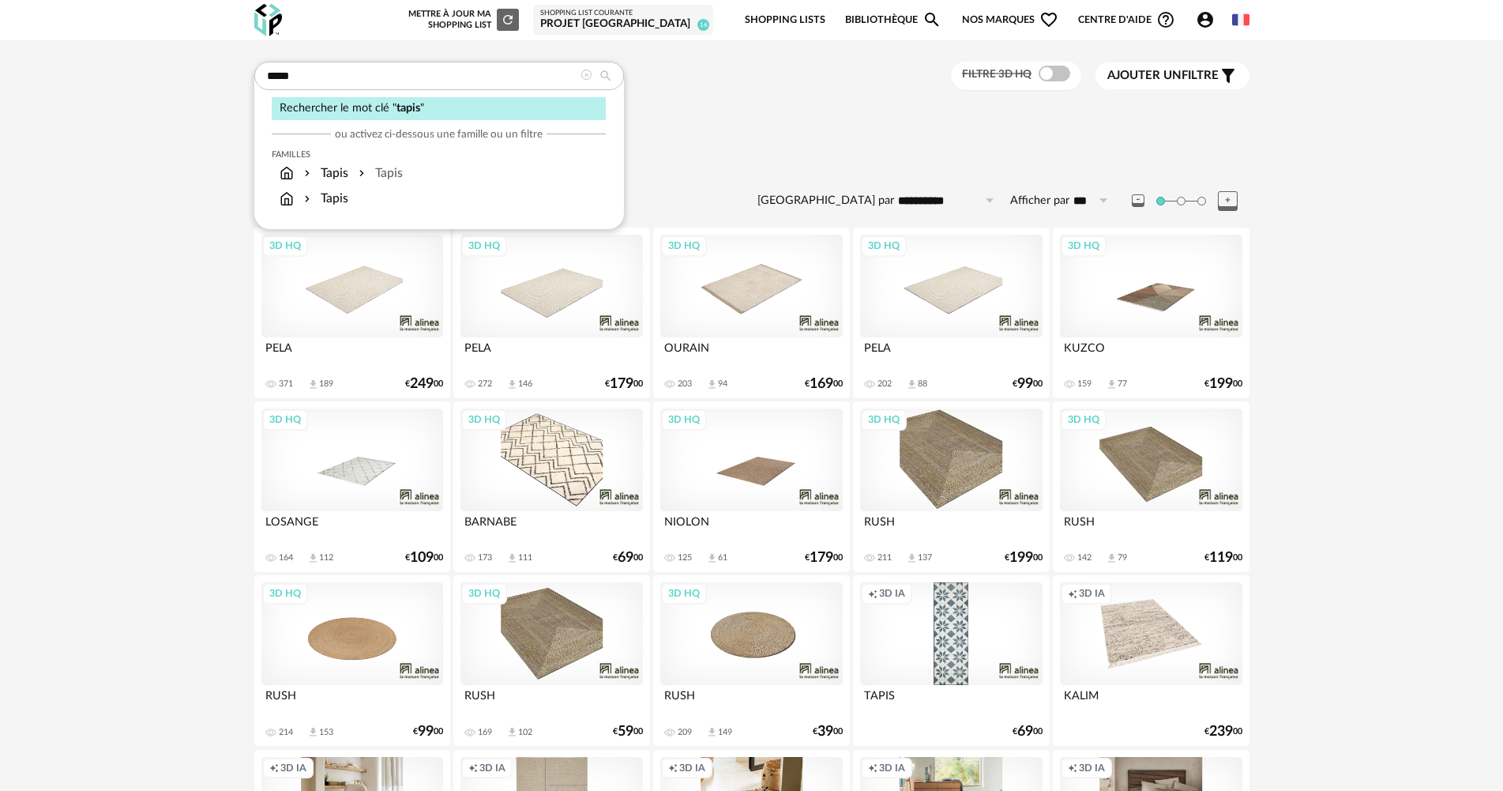
click at [866, 133] on div "Sélectionner une famille" at bounding box center [751, 127] width 995 height 33
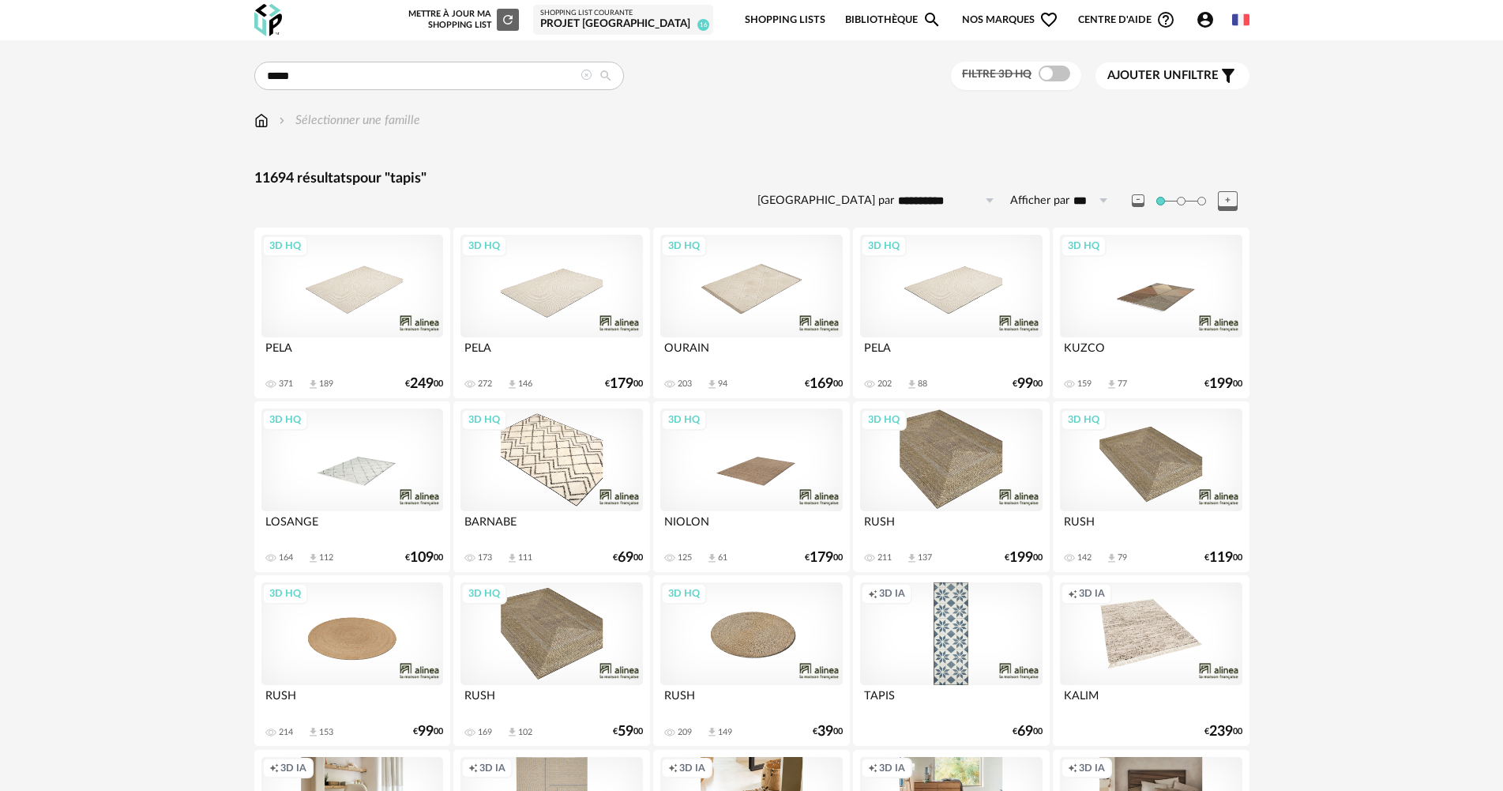
click at [1211, 78] on span "Ajouter un filtre" at bounding box center [1163, 76] width 111 height 16
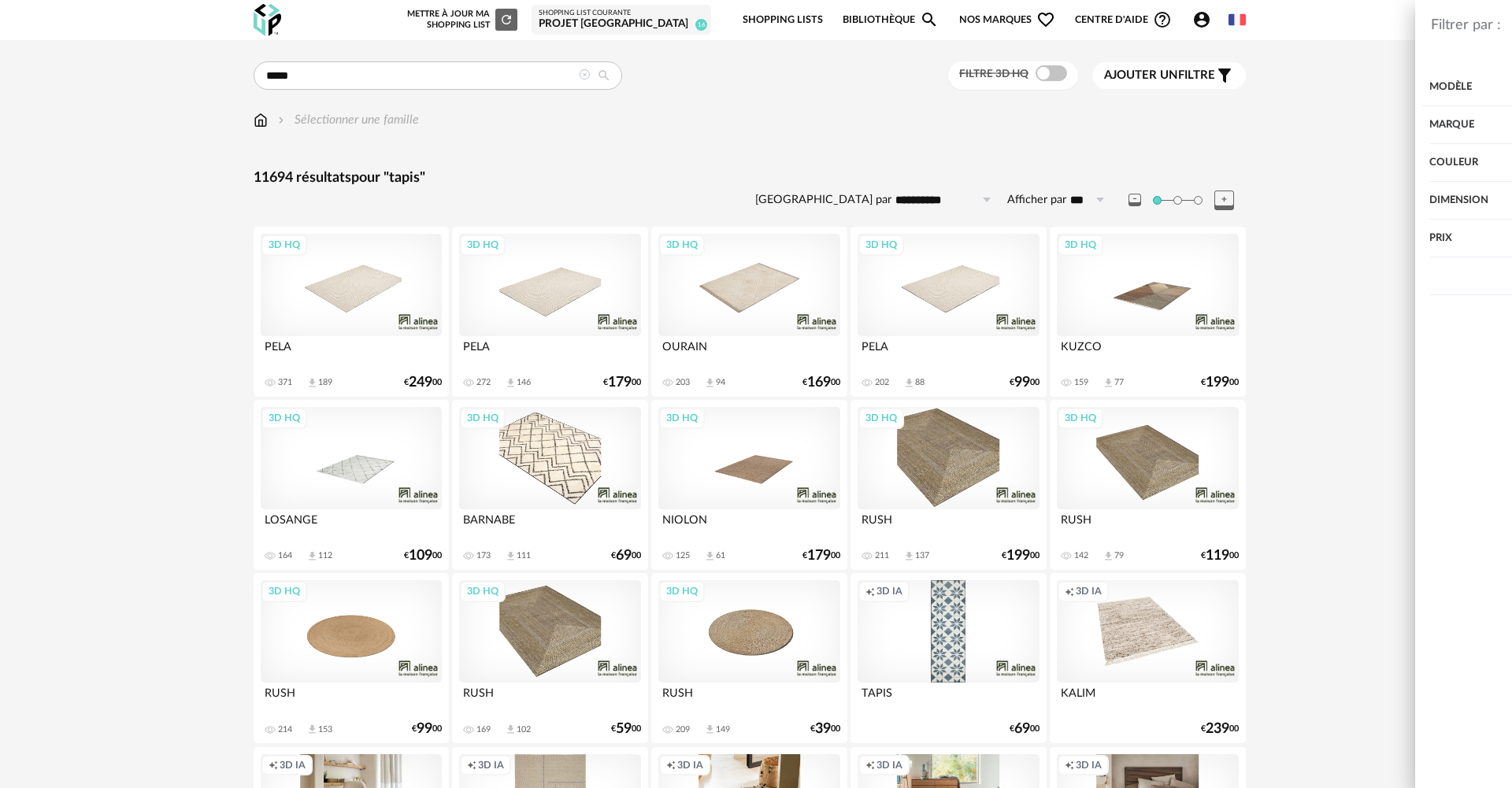
click at [1151, 199] on div "Dimension" at bounding box center [1277, 200] width 409 height 38
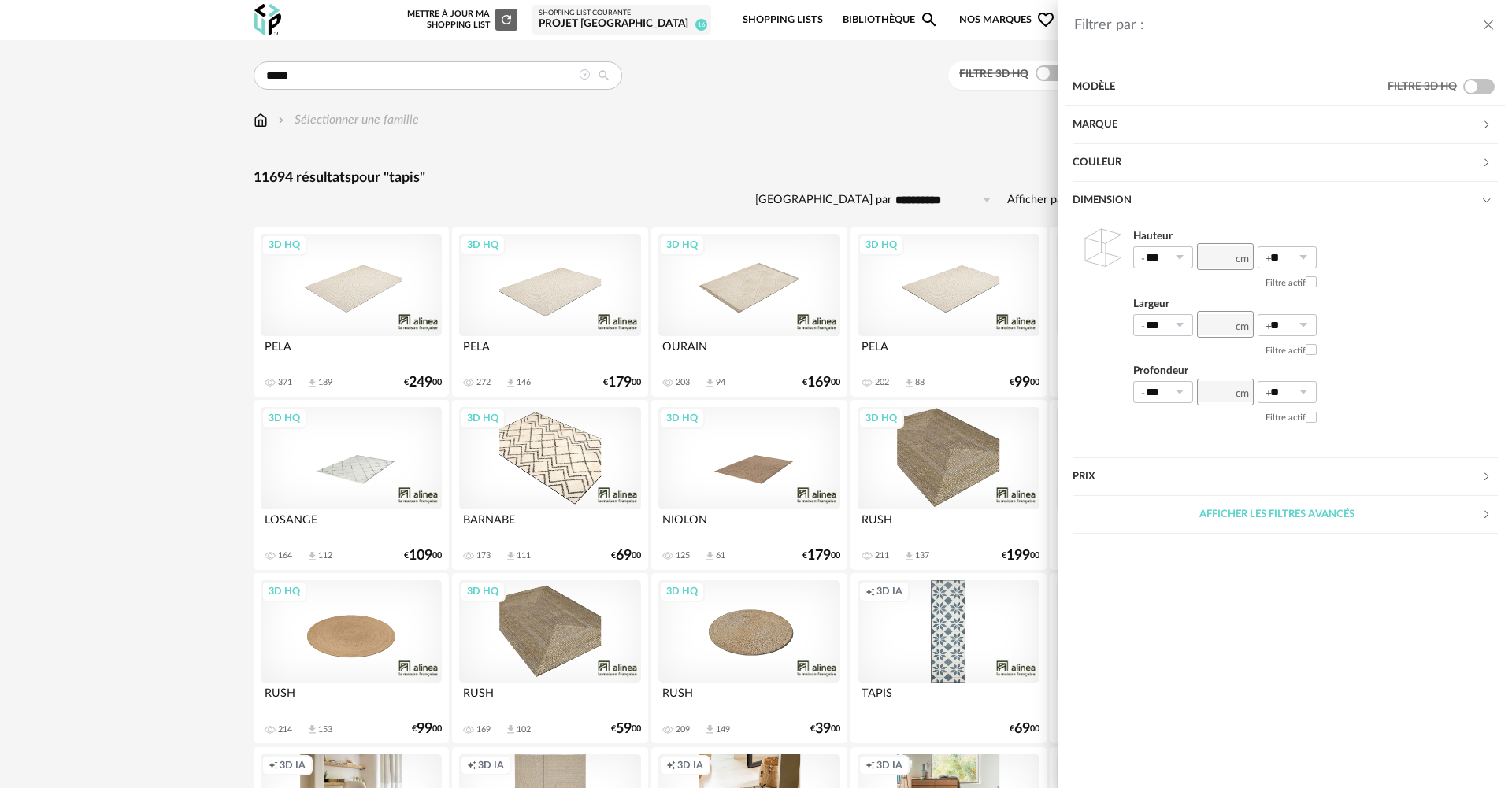
click at [1187, 322] on icon at bounding box center [1179, 325] width 20 height 22
click at [1150, 363] on span "0%" at bounding box center [1158, 364] width 19 height 14
type input "**"
click at [1175, 395] on icon at bounding box center [1179, 392] width 20 height 22
click at [1158, 429] on span "0%" at bounding box center [1158, 431] width 19 height 14
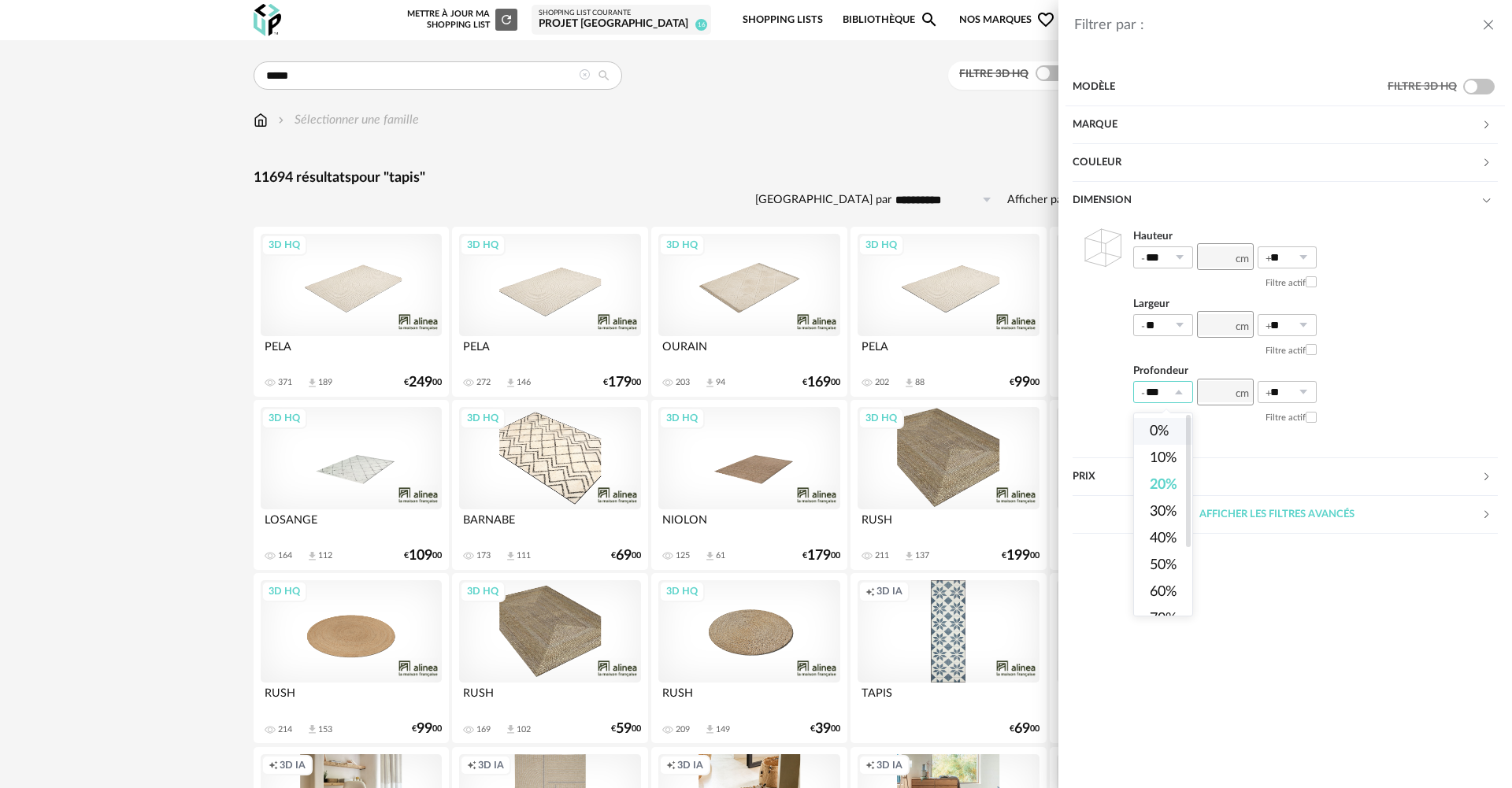
type input "**"
click at [1225, 323] on input "number" at bounding box center [1225, 324] width 57 height 27
type input "***"
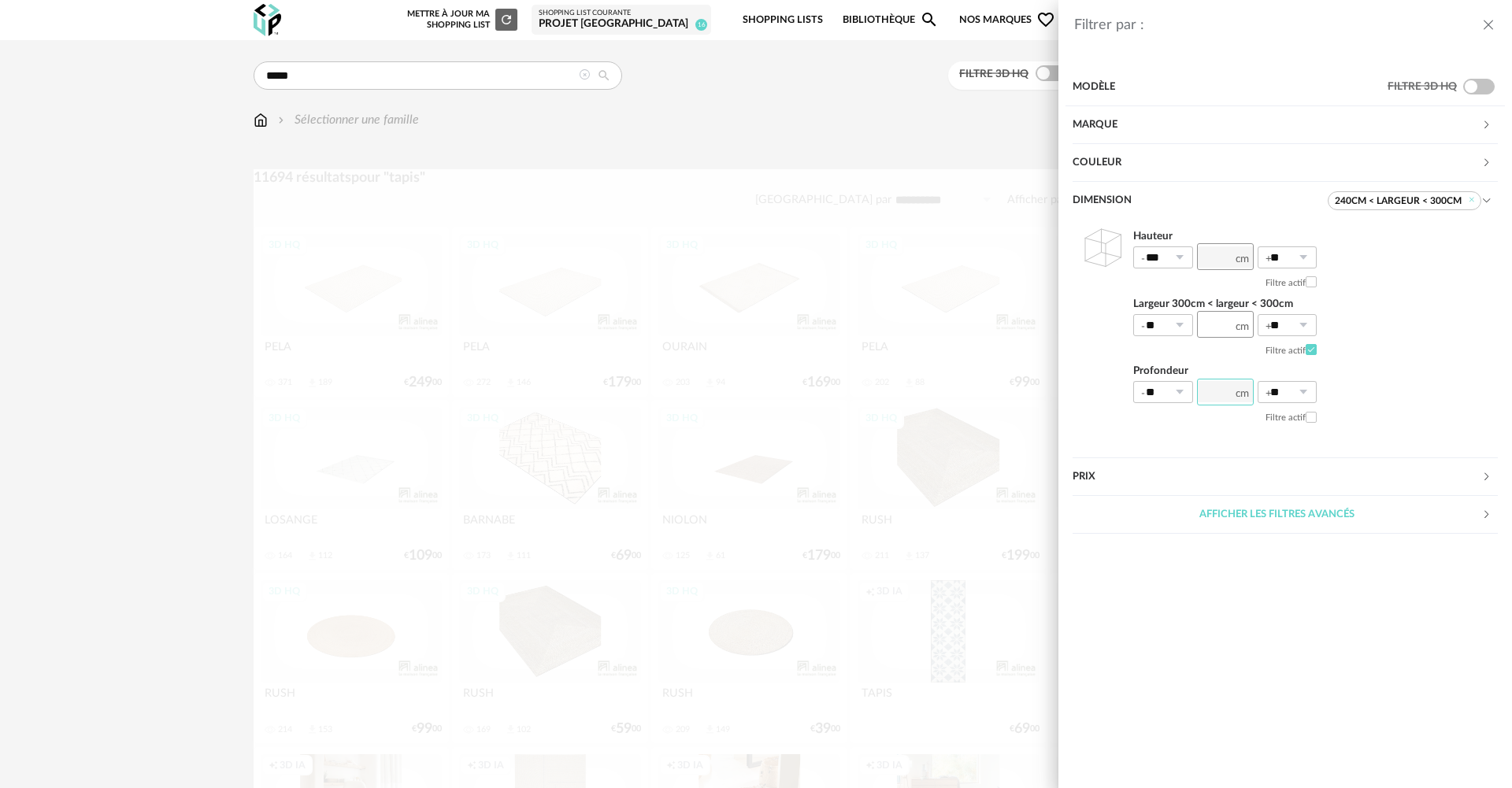
click at [1223, 394] on input "number" at bounding box center [1225, 392] width 57 height 27
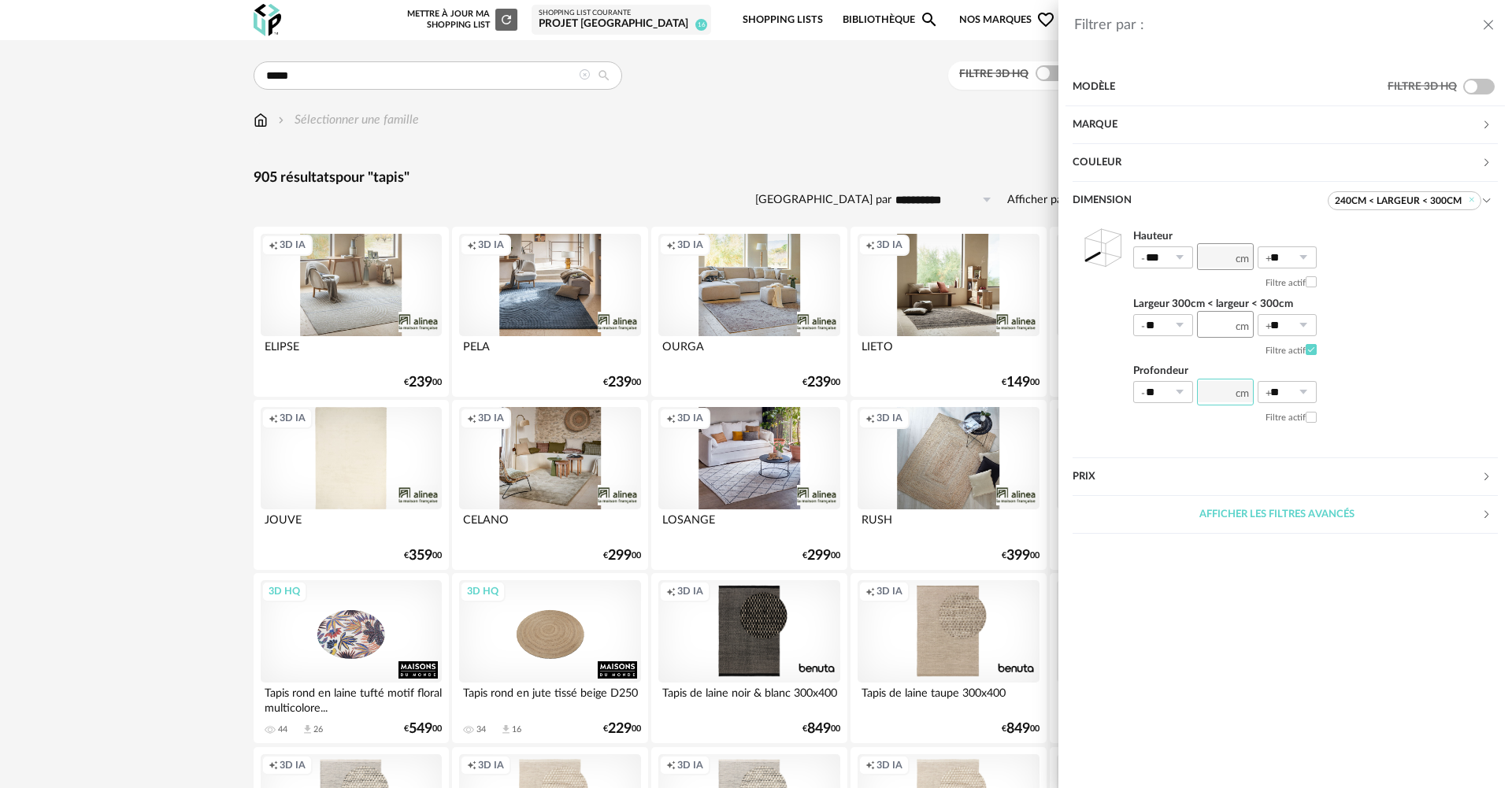
type input "***"
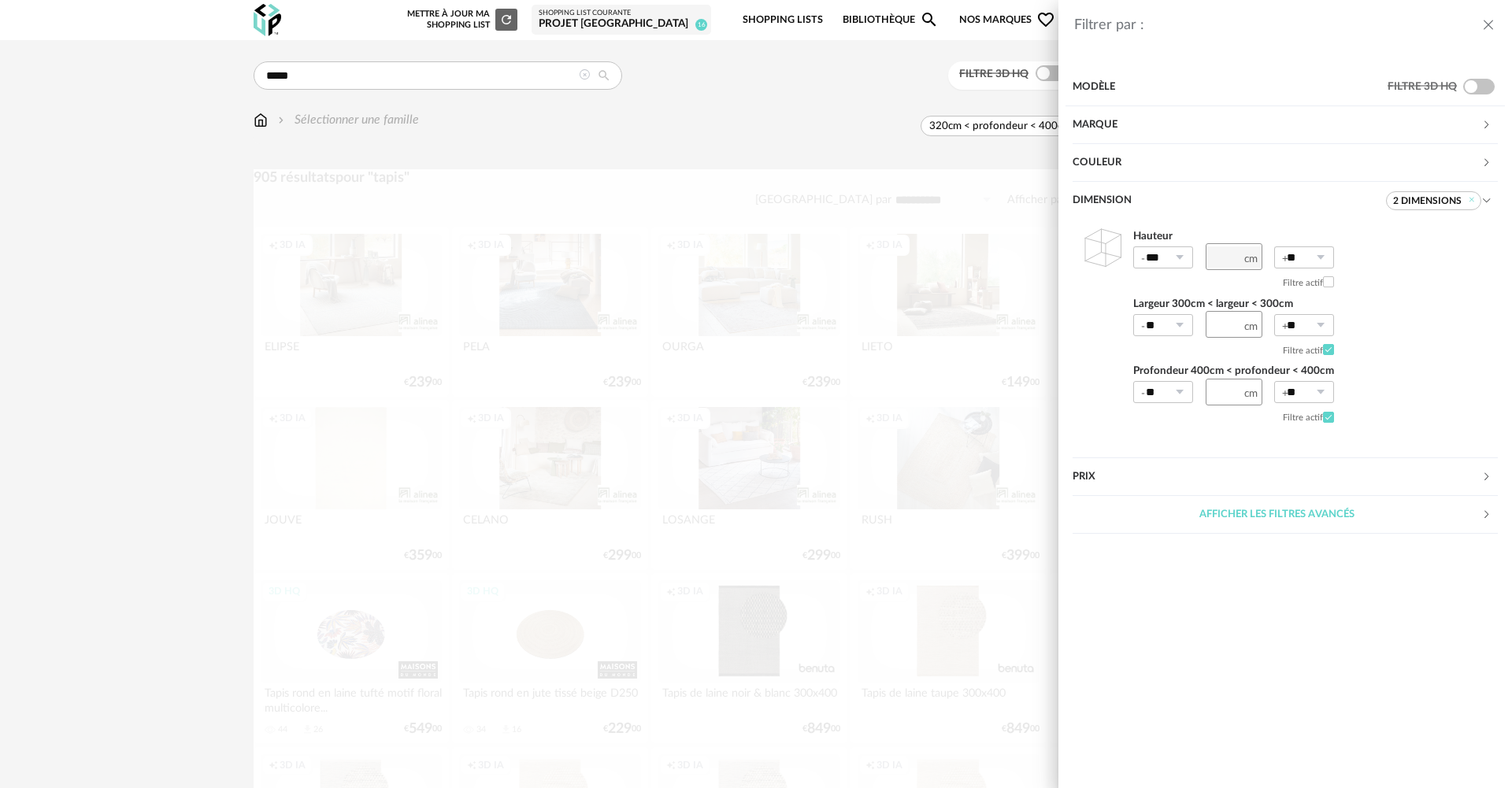
click at [1305, 524] on div "Afficher les filtres avancés" at bounding box center [1277, 515] width 409 height 38
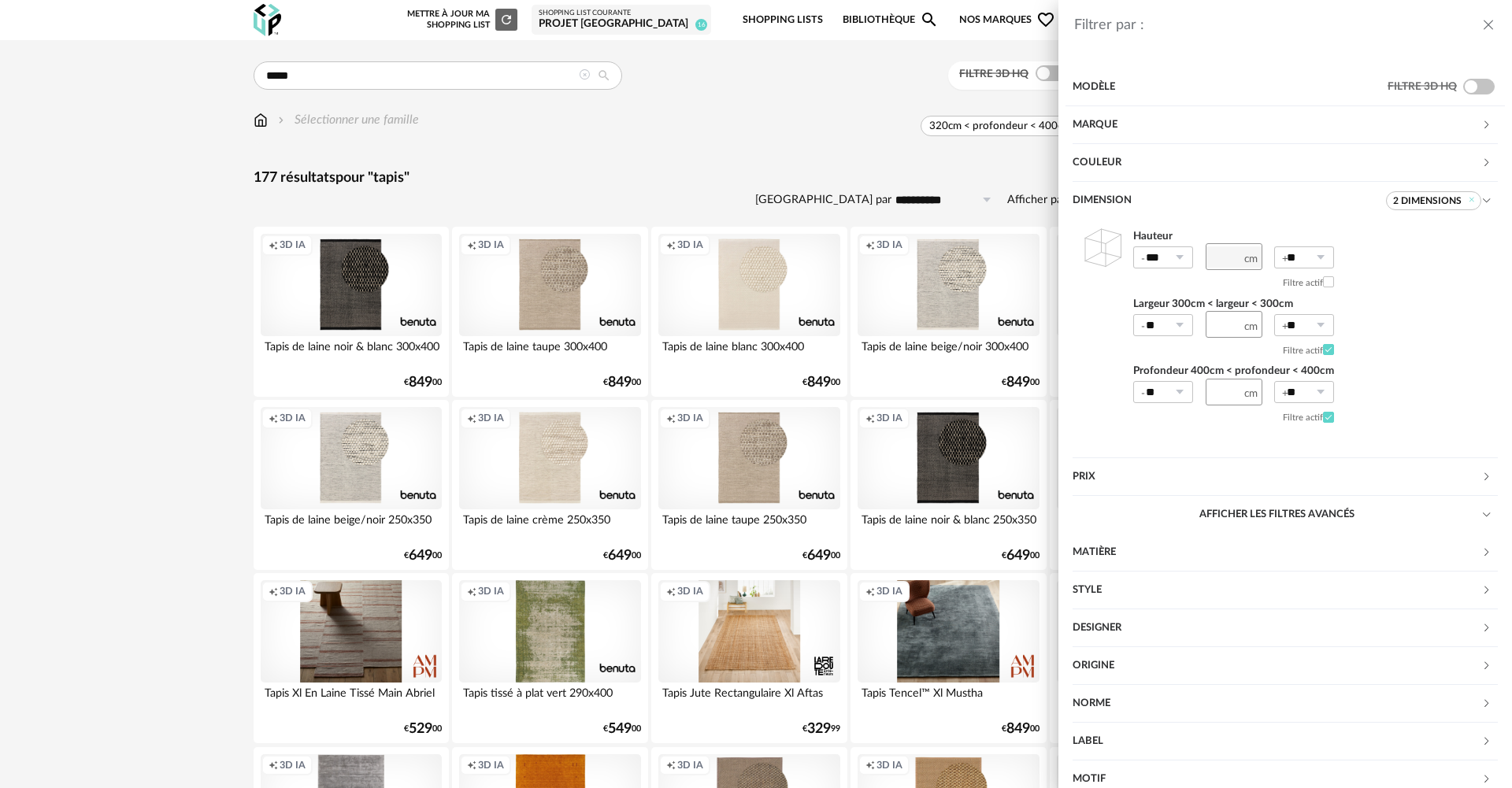
click at [577, 182] on div "Filtrer par : Modèle Filtre 3D HQ Marque &tradition 0 101 Copenhagen 0 366 Conc…" at bounding box center [756, 394] width 1512 height 788
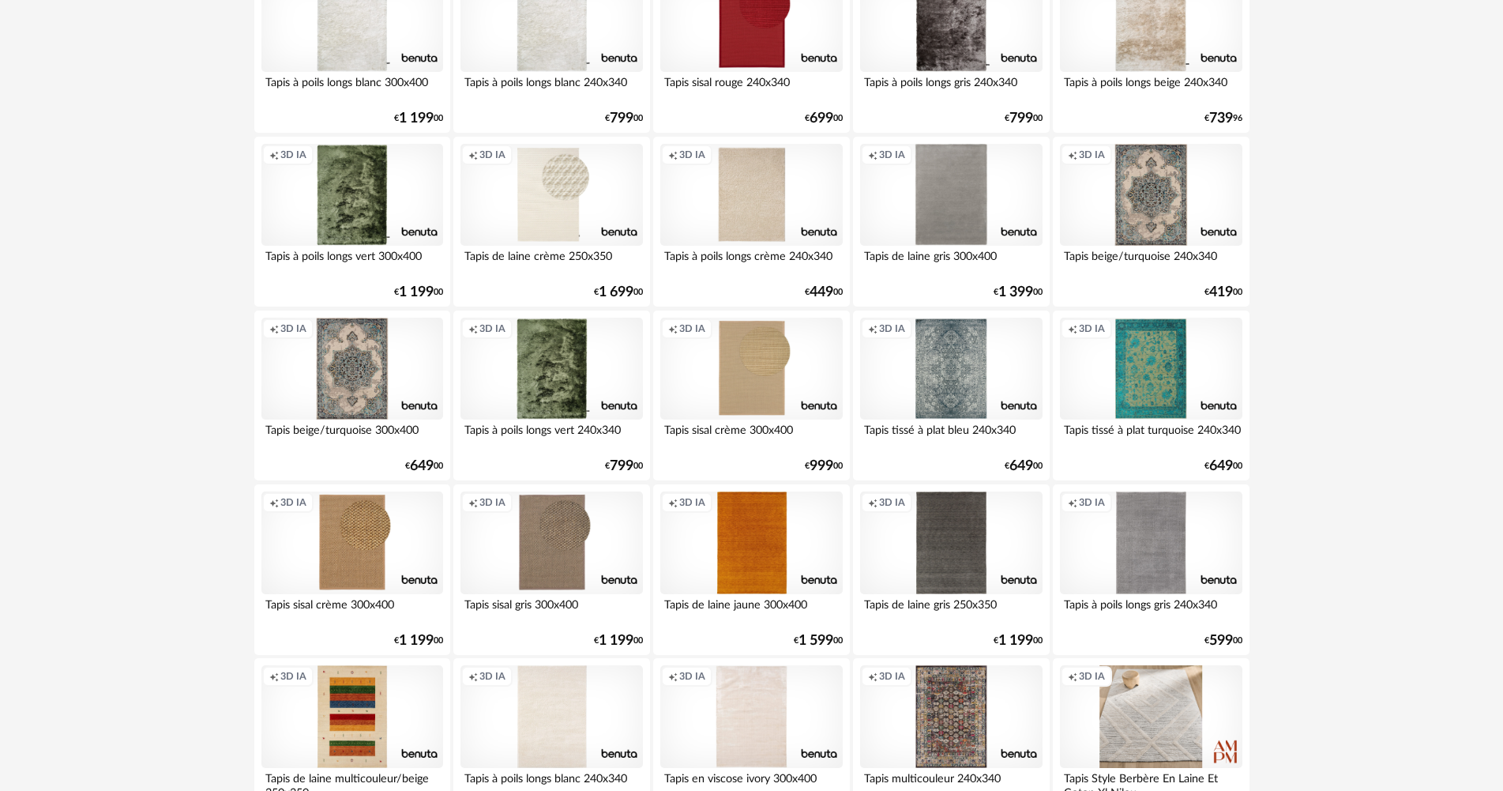
scroll to position [3018, 0]
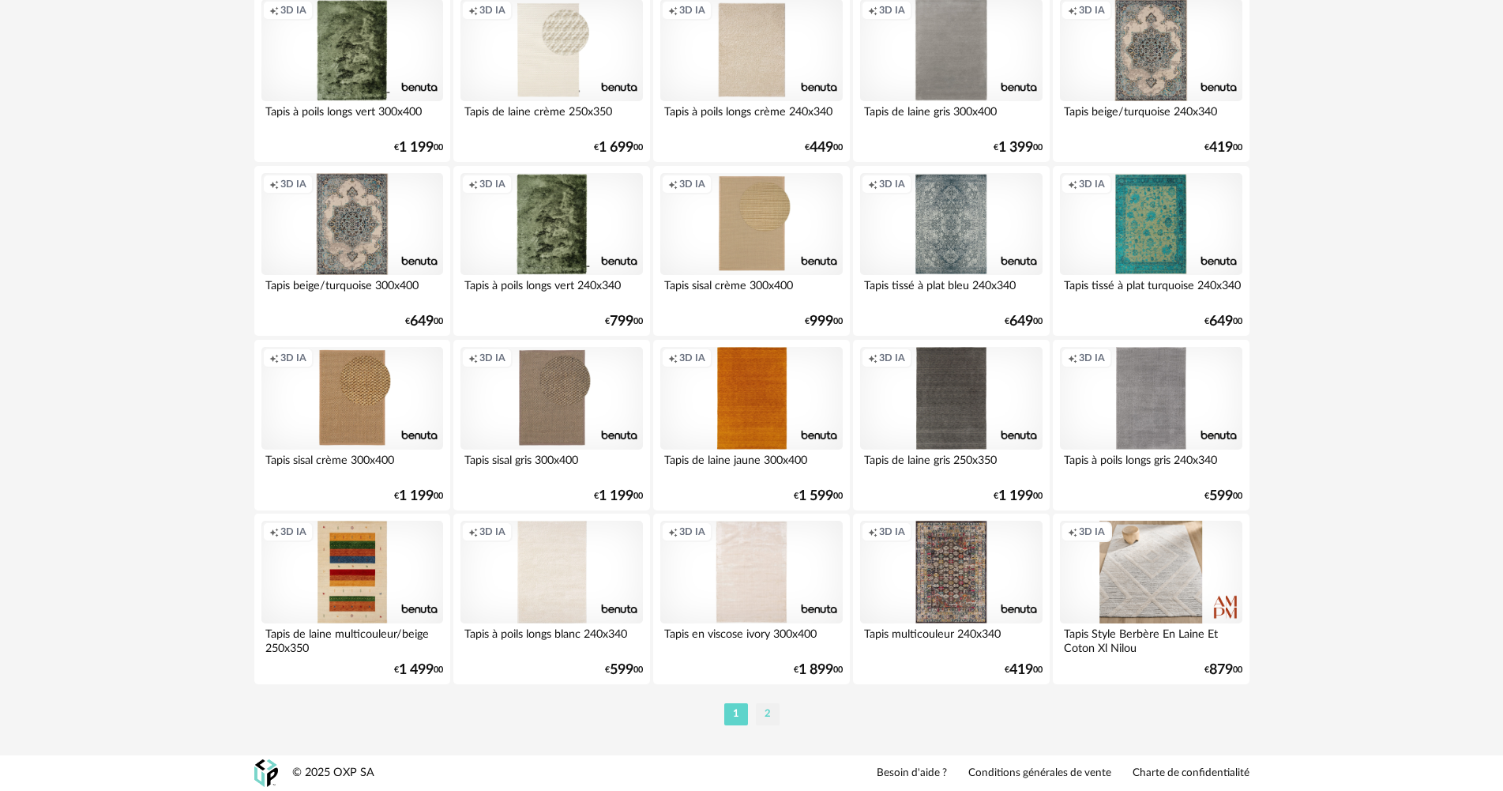
click at [764, 717] on li "2" at bounding box center [768, 714] width 24 height 22
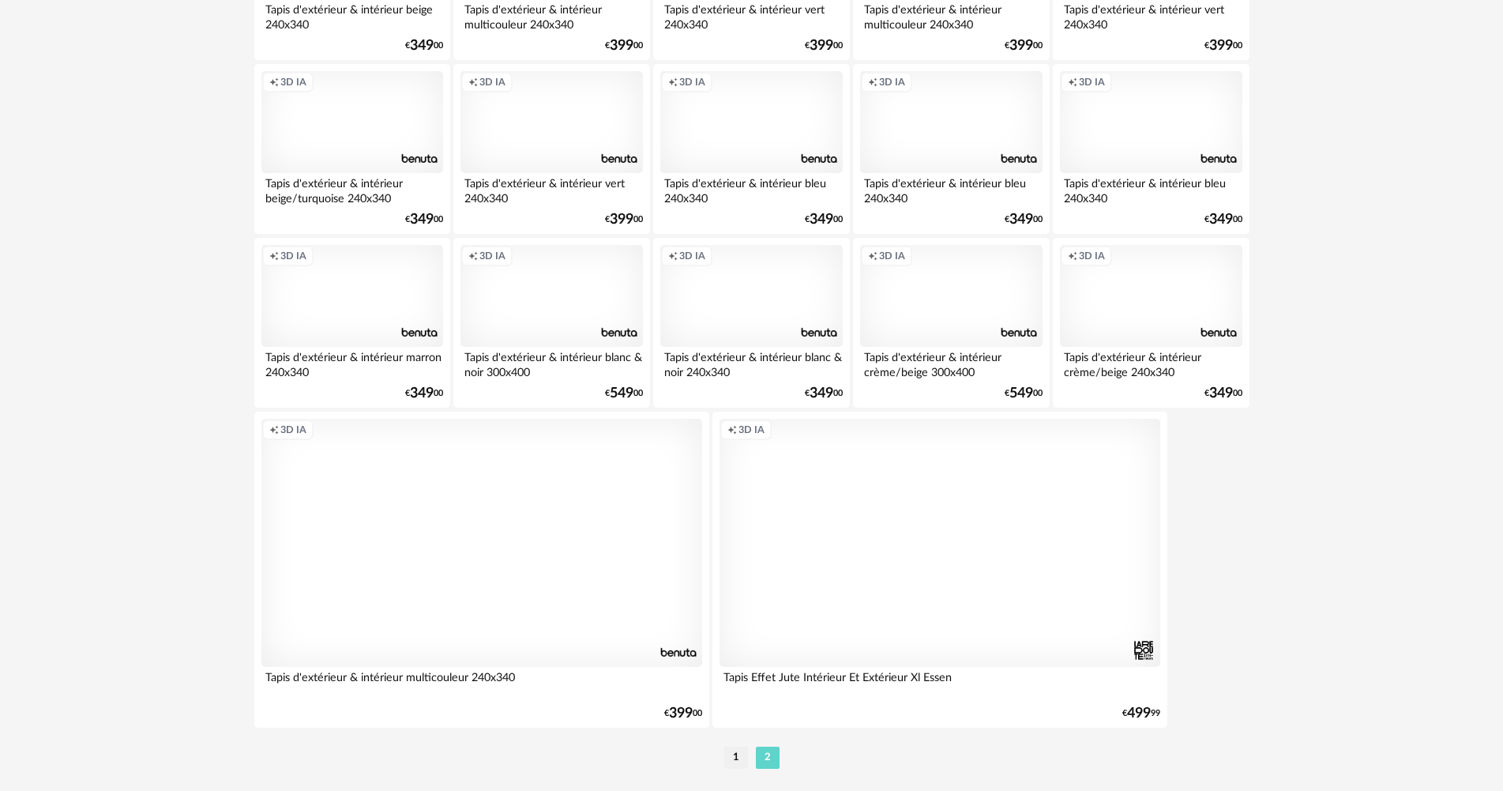
scroll to position [2468, 0]
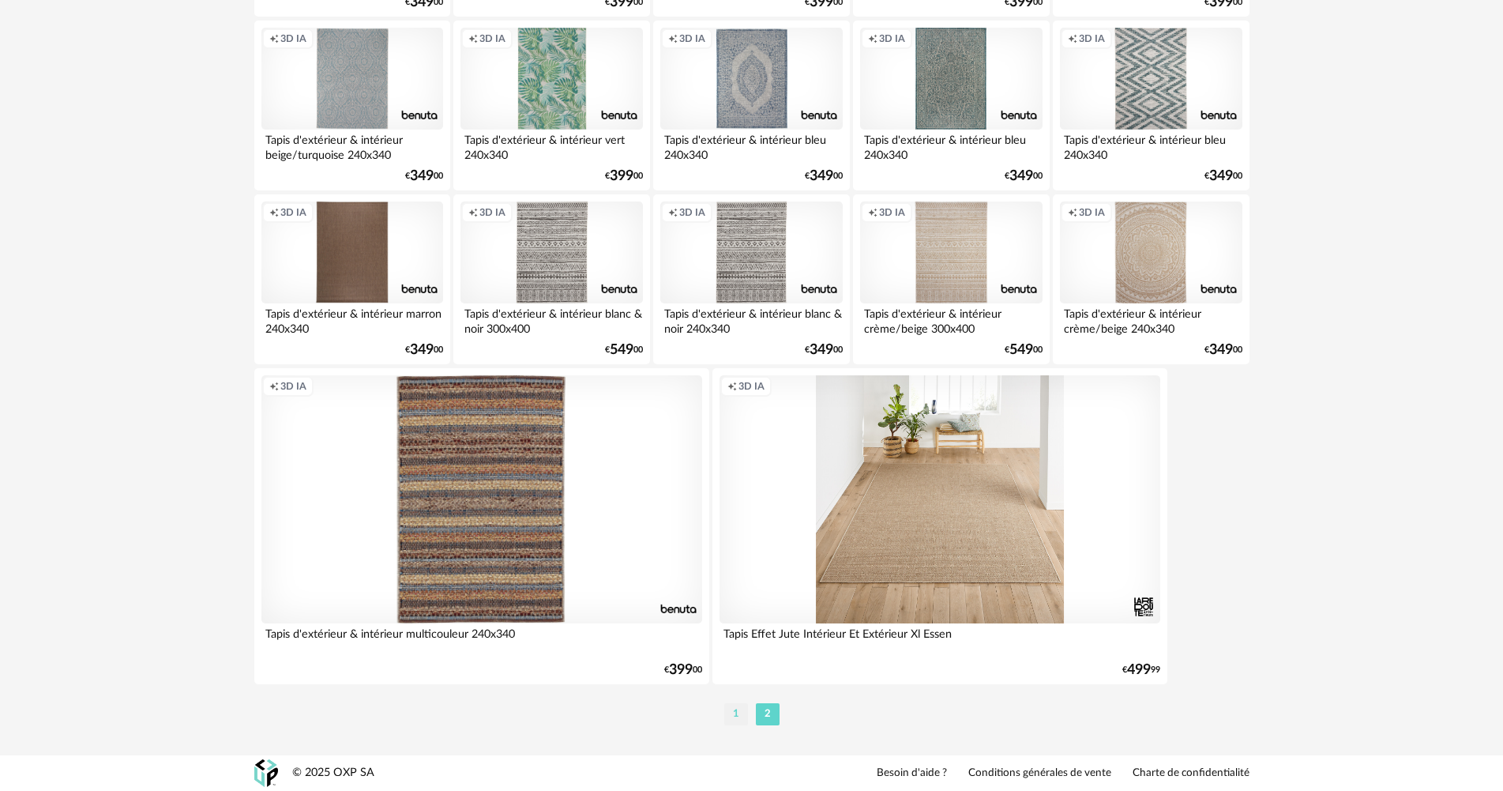
click at [739, 713] on li "1" at bounding box center [736, 714] width 24 height 22
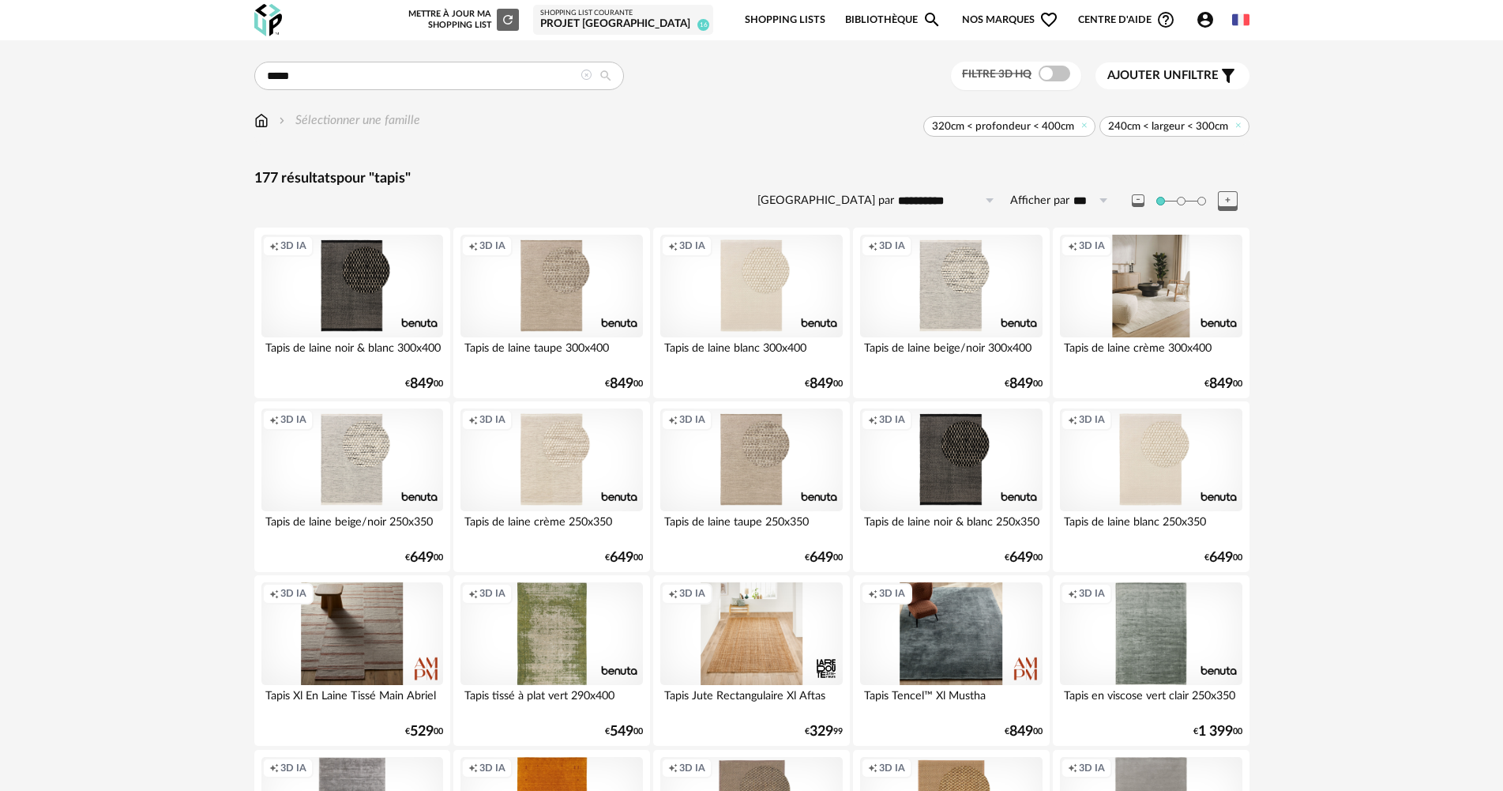
click at [1098, 301] on div "Creation icon 3D IA" at bounding box center [1151, 286] width 182 height 103
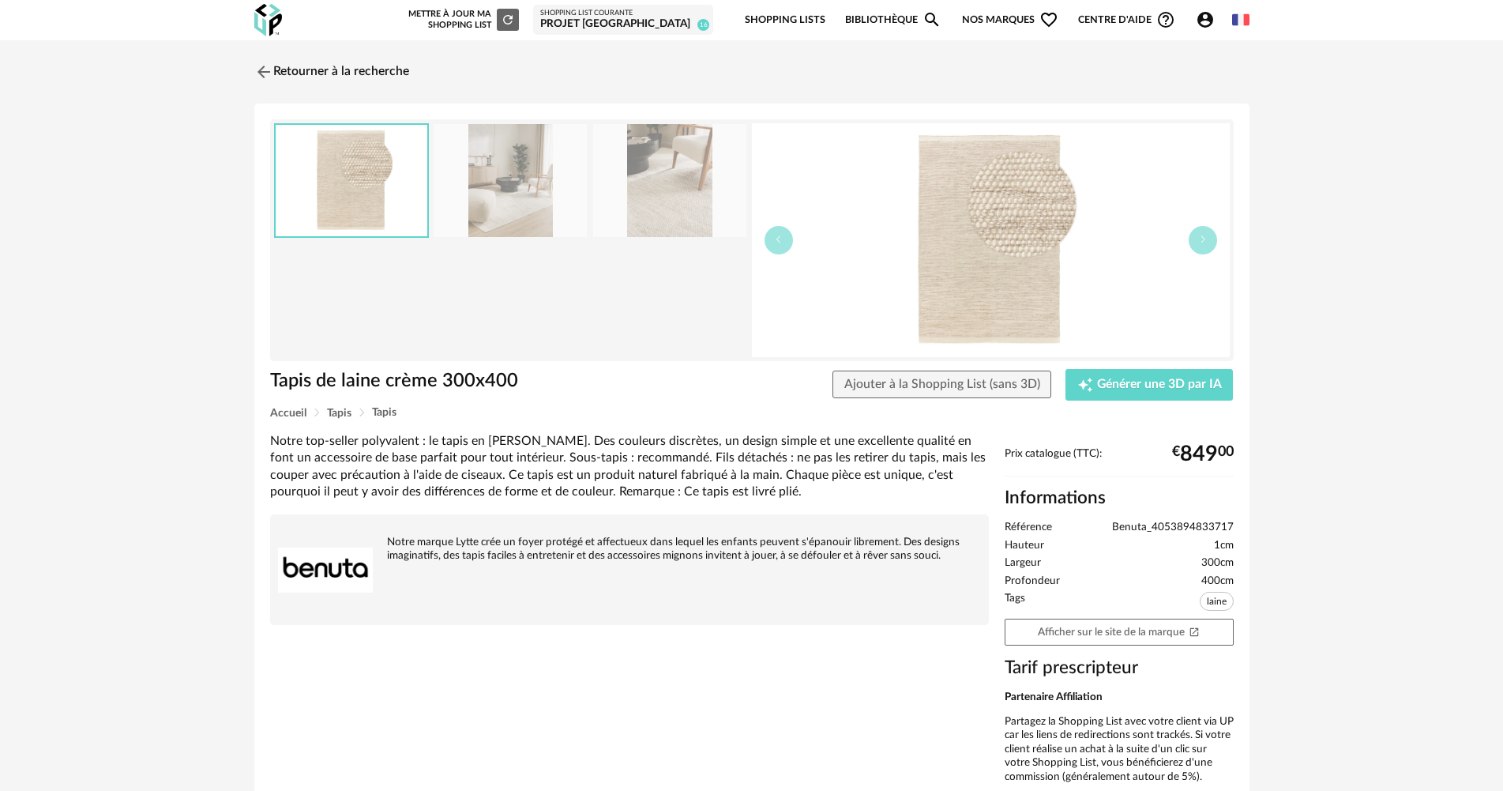
click at [669, 142] on img at bounding box center [669, 180] width 153 height 113
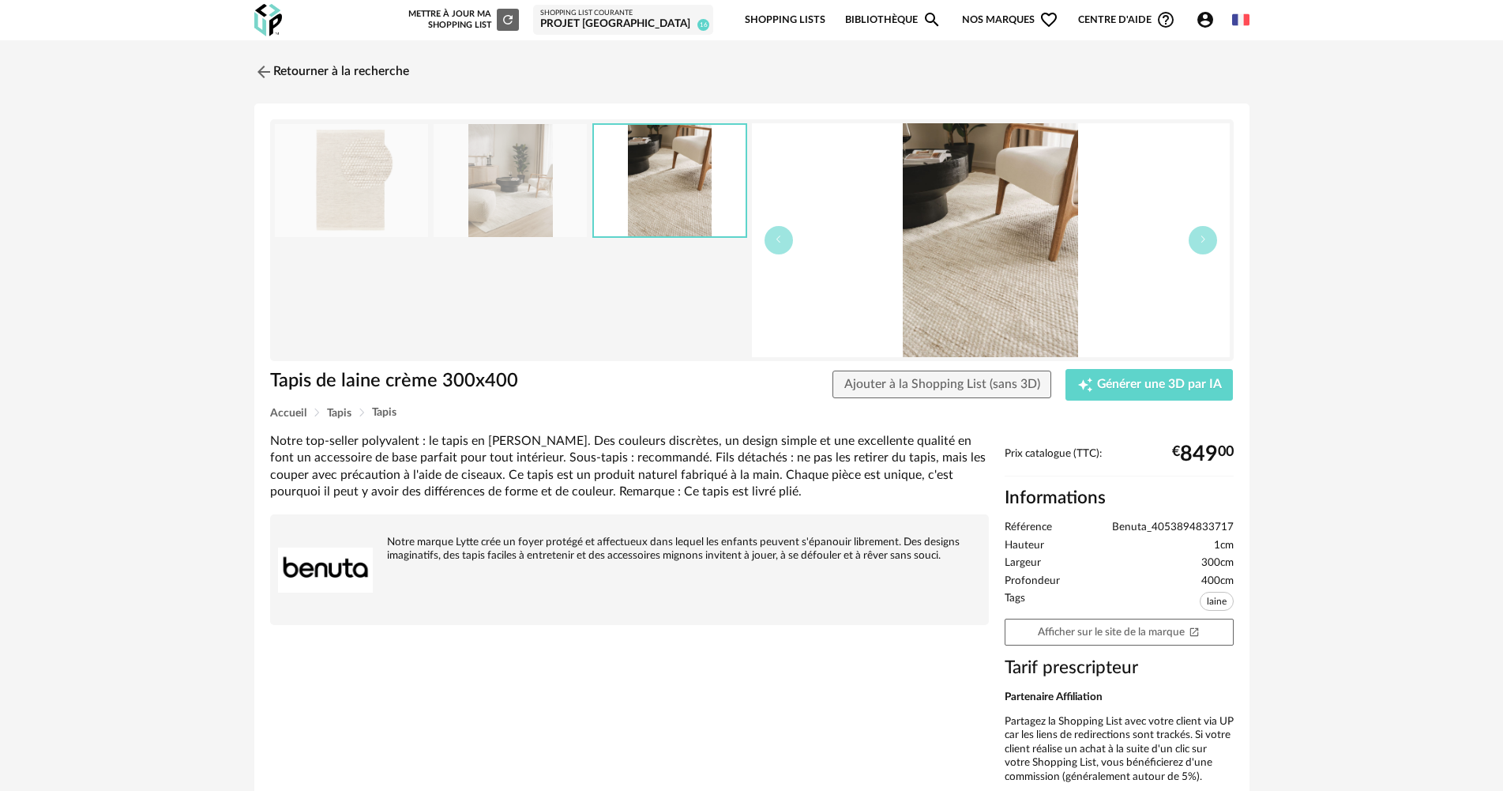
click at [558, 179] on img at bounding box center [510, 180] width 153 height 113
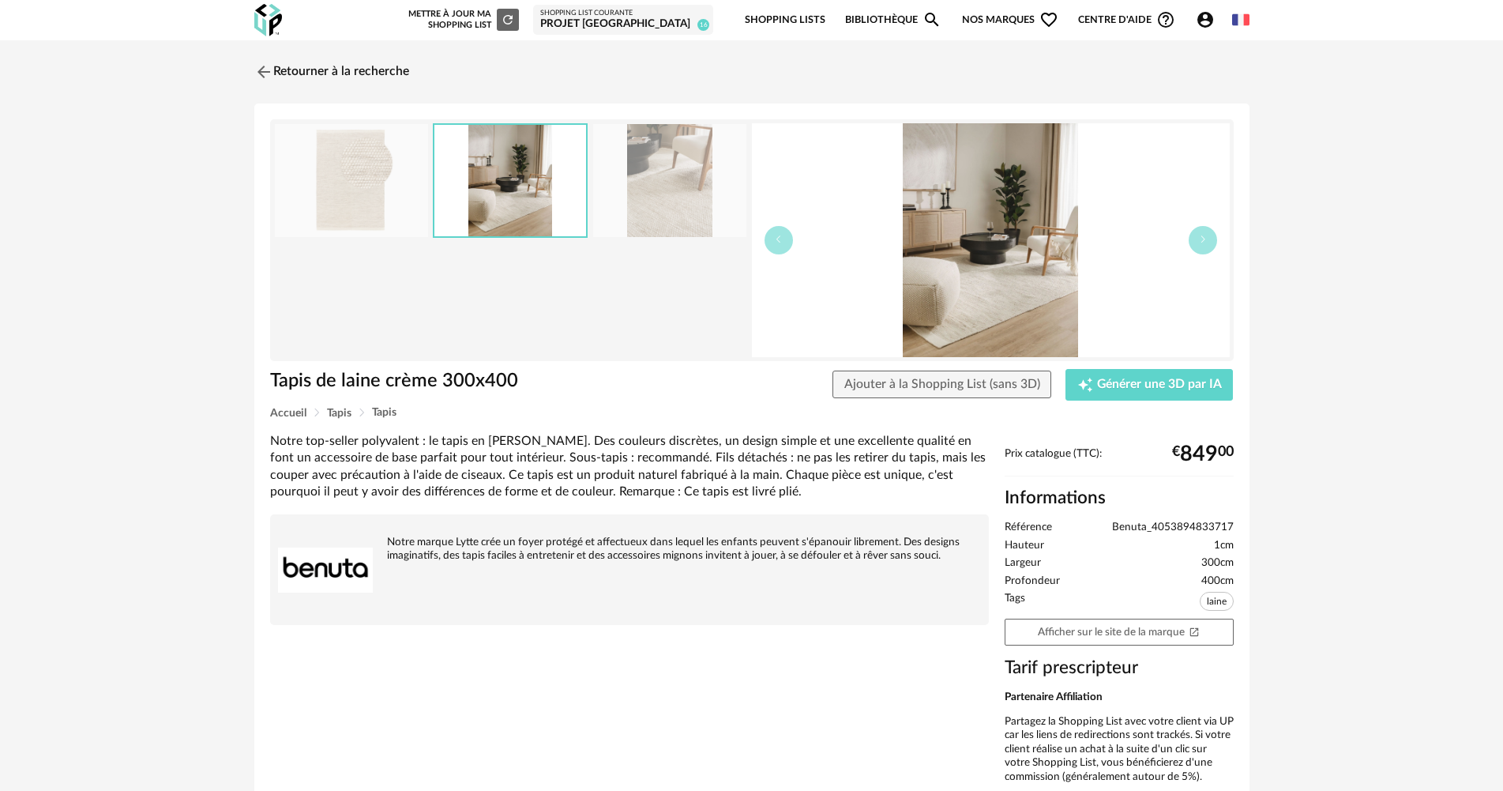
click at [443, 180] on img at bounding box center [510, 180] width 152 height 111
click at [348, 180] on img at bounding box center [351, 180] width 153 height 113
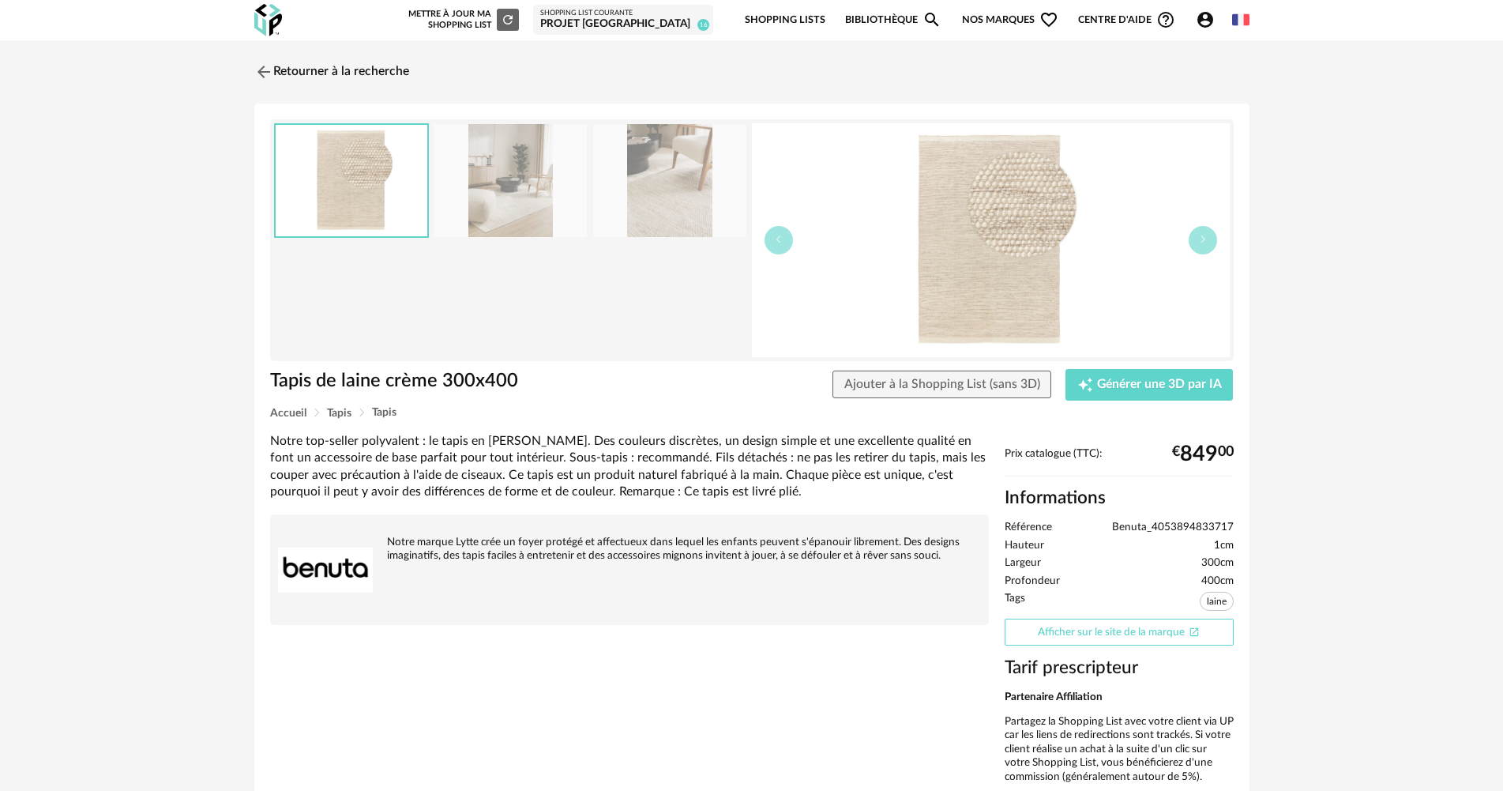
click at [1103, 632] on link "Afficher sur le site de la marque Open In New icon" at bounding box center [1119, 633] width 229 height 28
click at [327, 70] on link "Retourner à la recherche" at bounding box center [327, 72] width 155 height 35
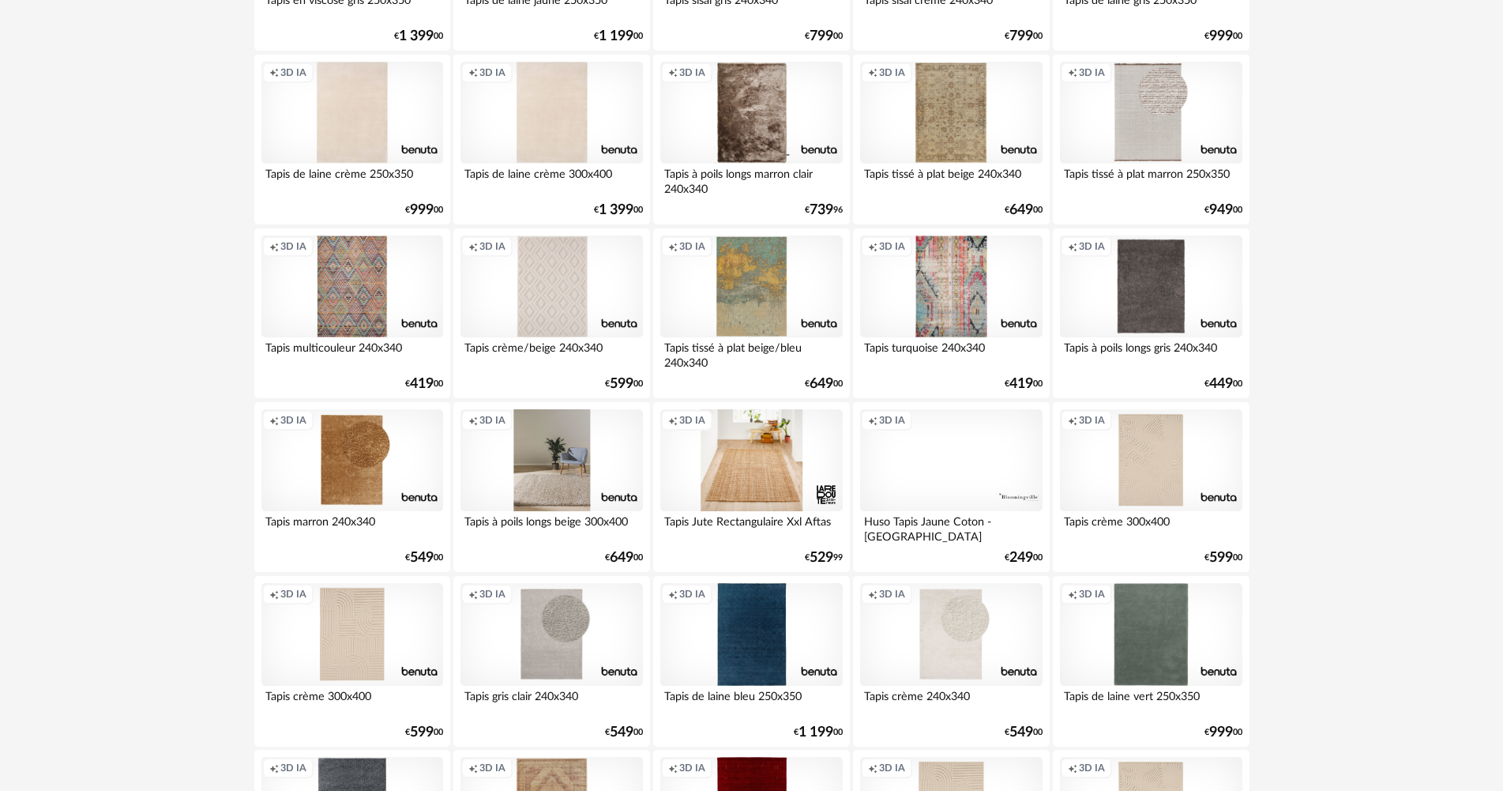
scroll to position [1185, 0]
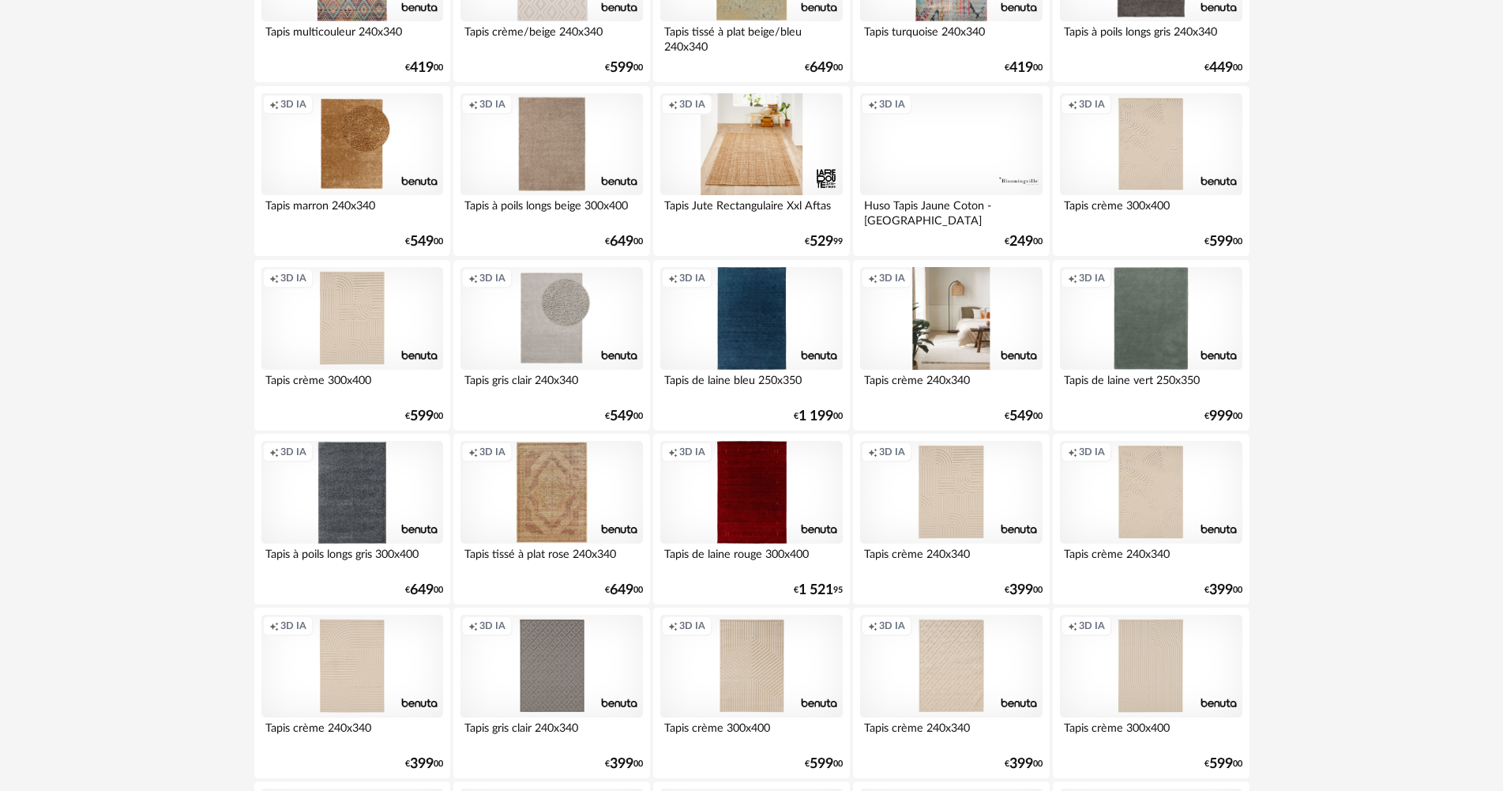
click at [974, 323] on div "Creation icon 3D IA" at bounding box center [951, 318] width 182 height 103
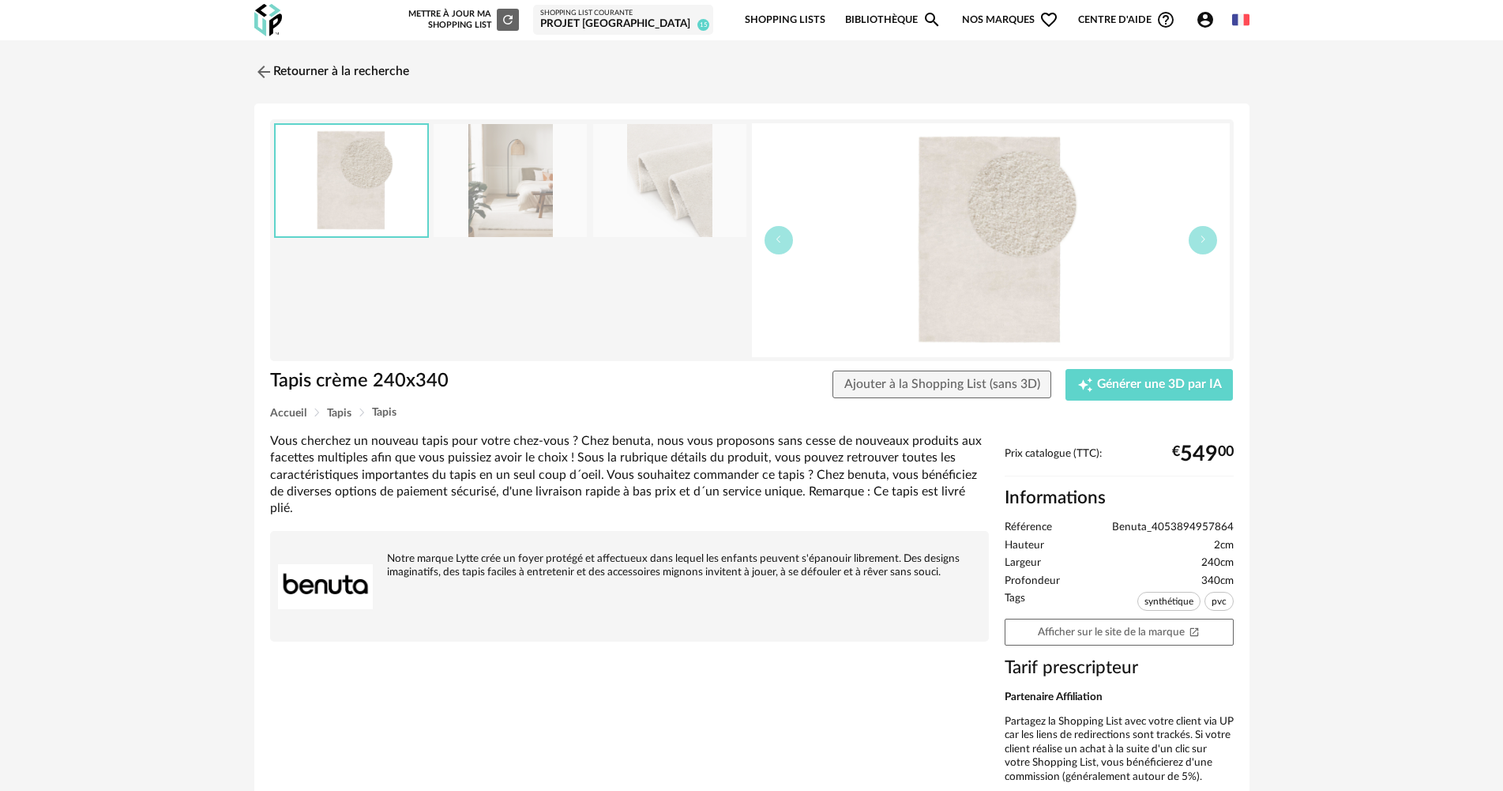
click at [513, 171] on img at bounding box center [510, 180] width 153 height 113
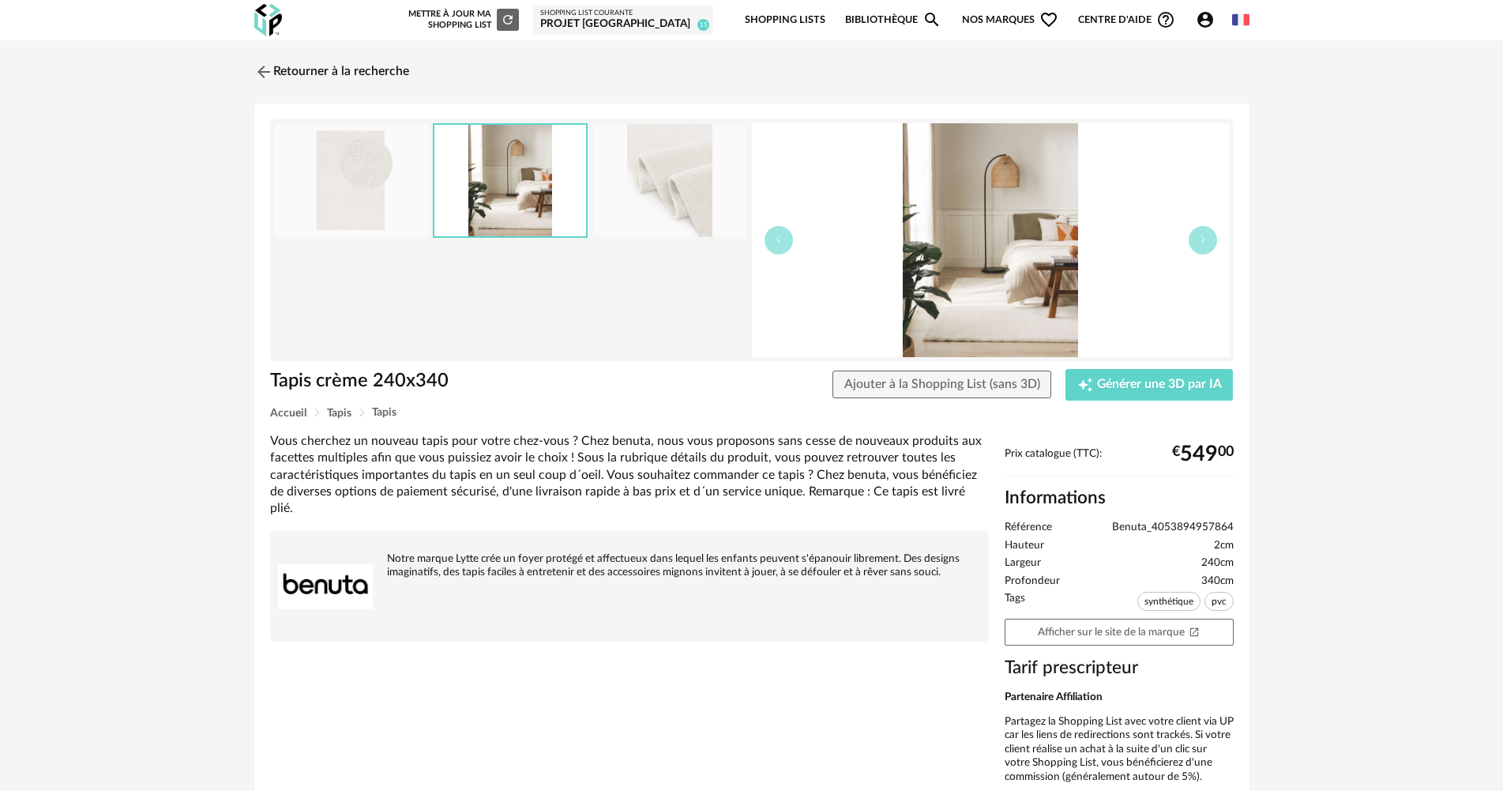
click at [649, 181] on img at bounding box center [669, 180] width 153 height 113
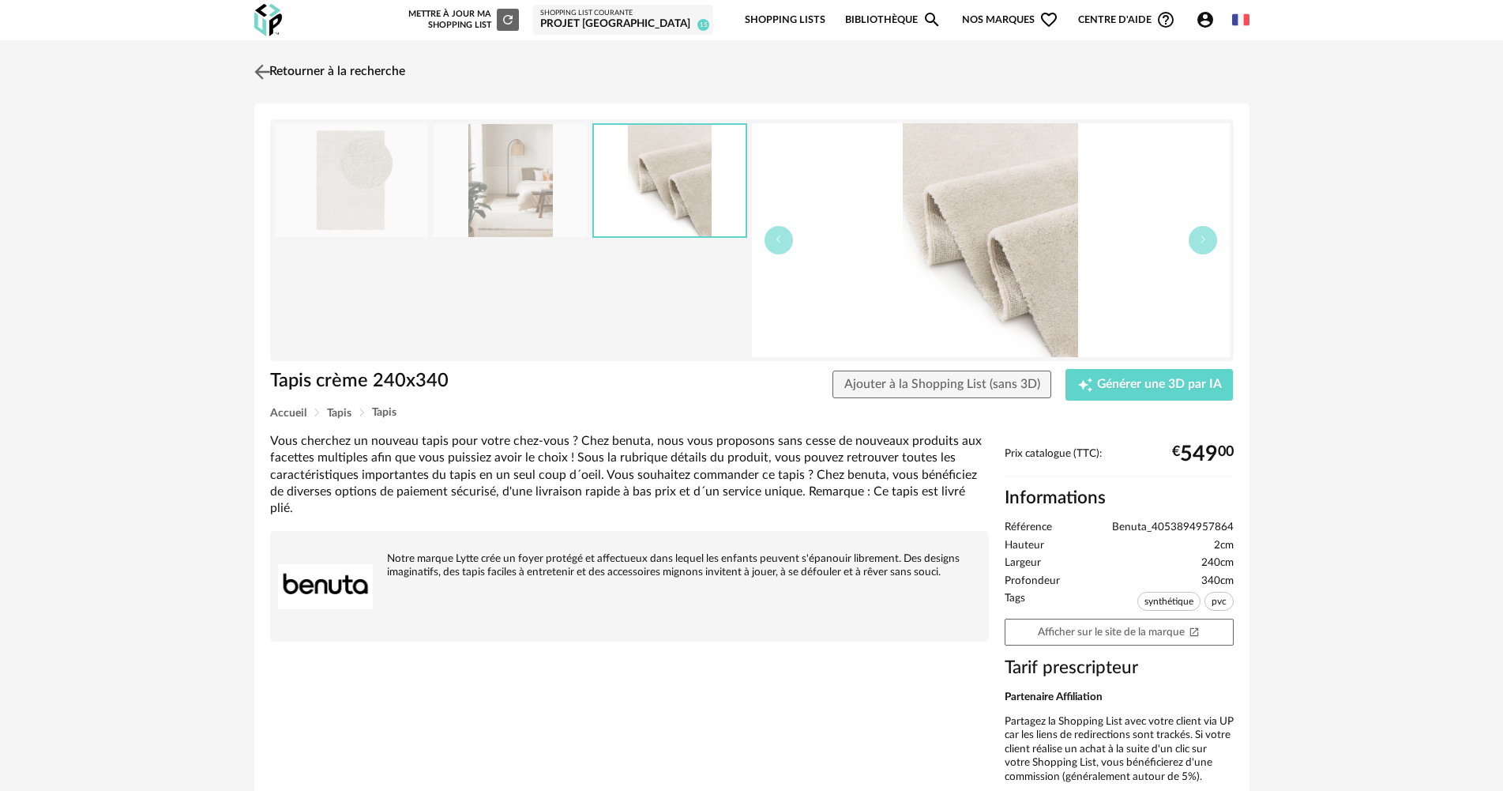
click at [339, 73] on link "Retourner à la recherche" at bounding box center [327, 72] width 155 height 35
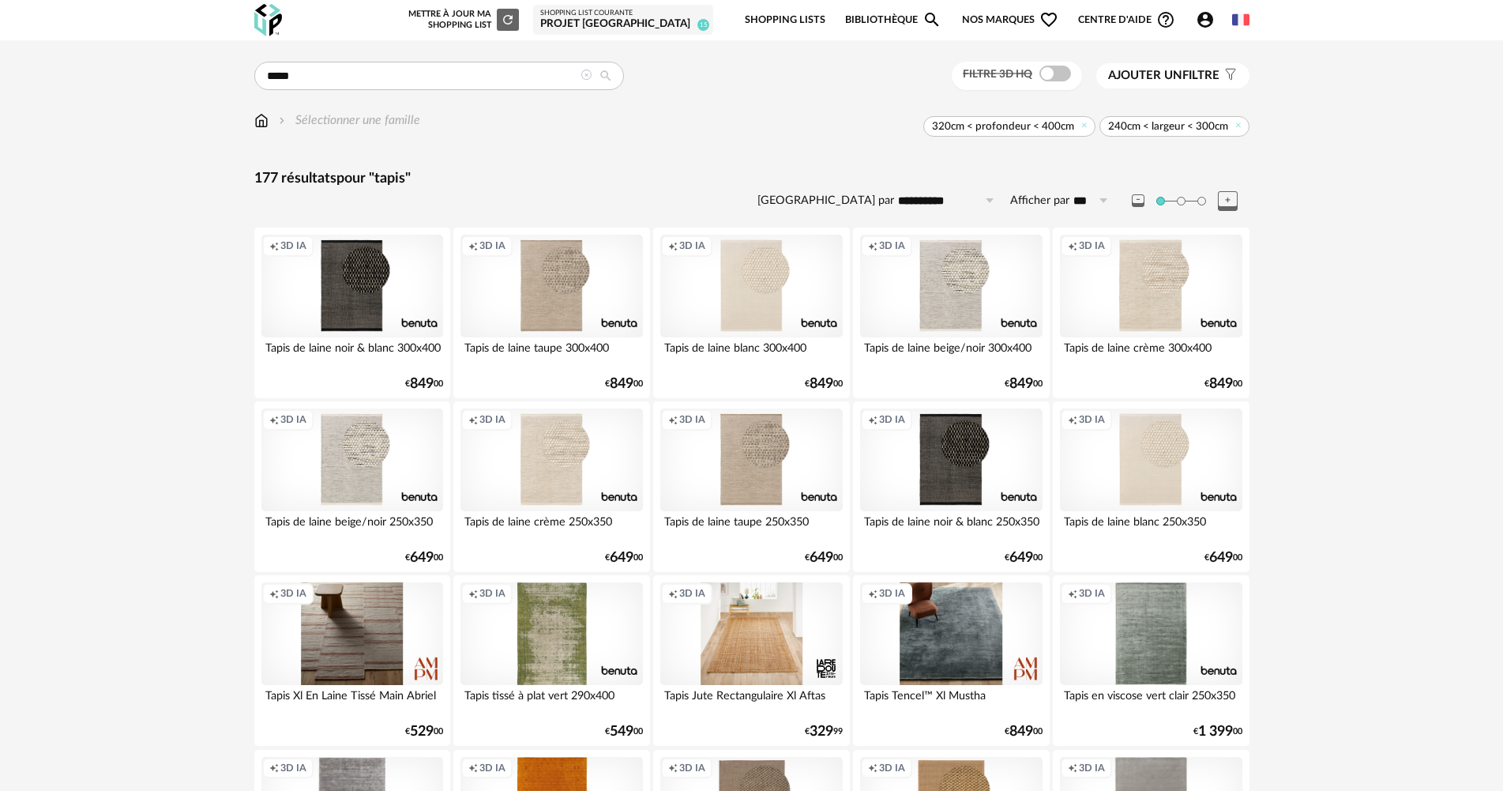
click at [265, 128] on div "Sélectionner une famille 320cm < profondeur < 400cm 240cm < largeur < 300cm" at bounding box center [751, 127] width 995 height 33
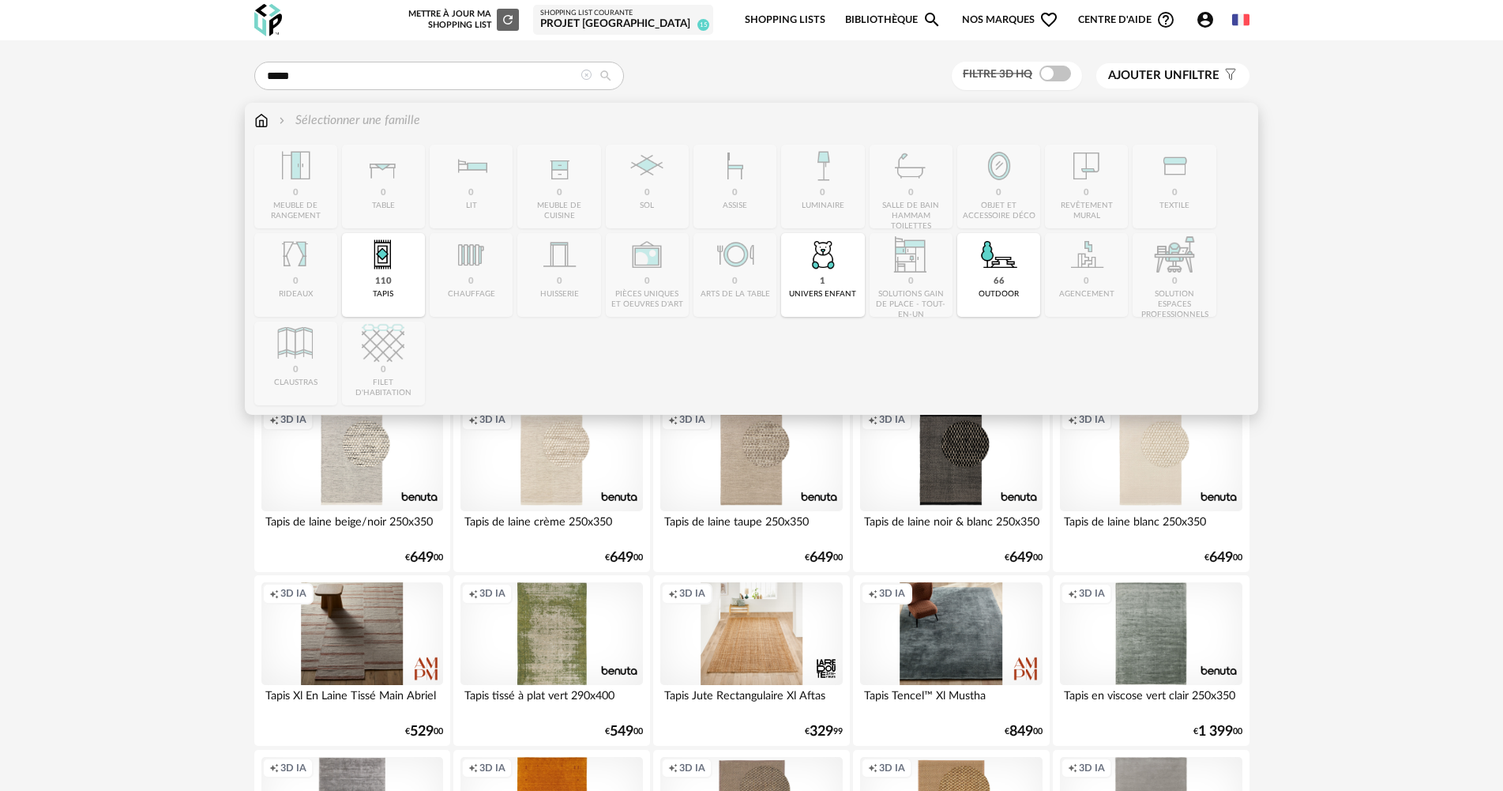
click at [265, 126] on img at bounding box center [261, 120] width 14 height 18
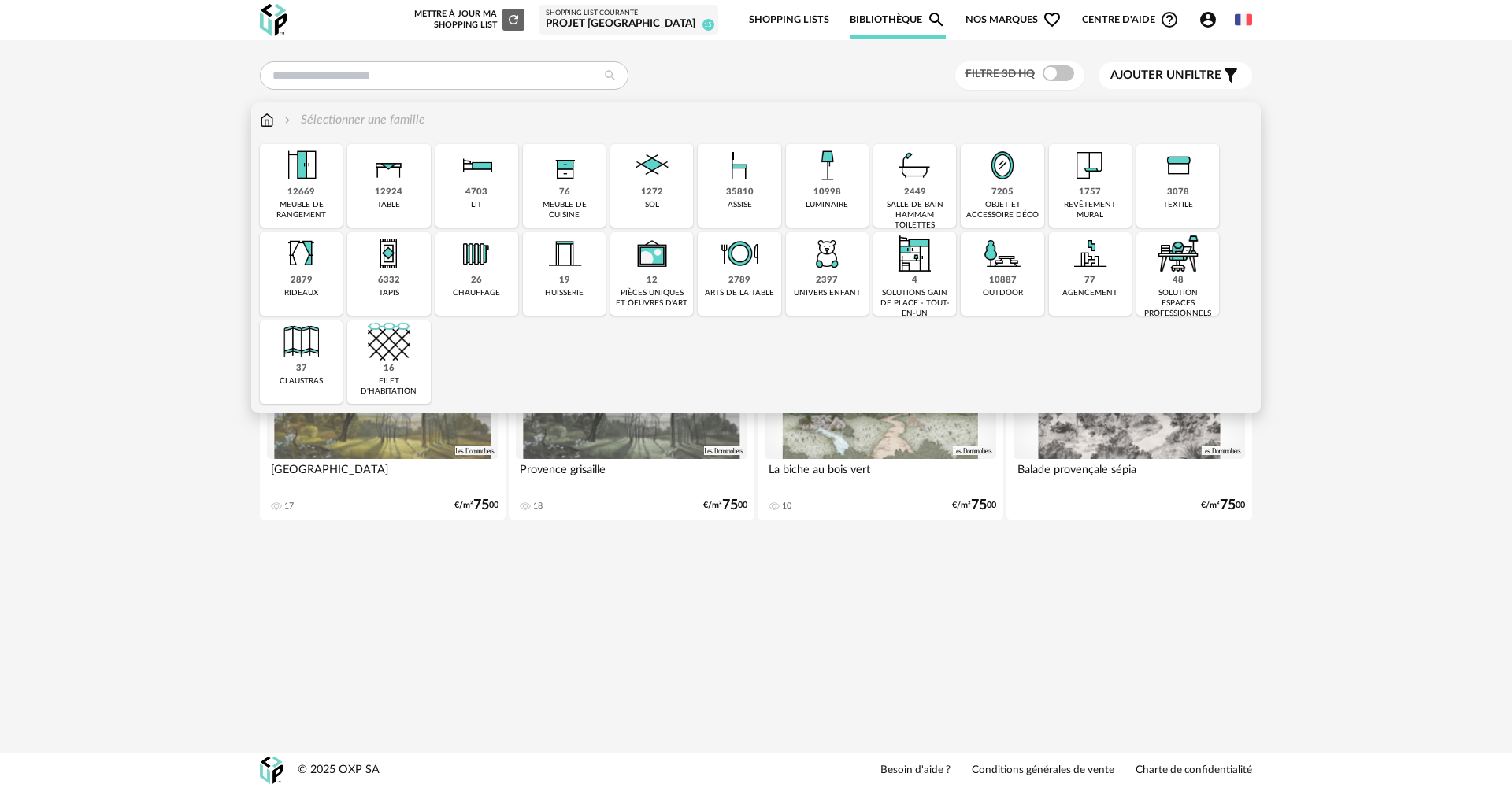
click at [740, 193] on div "35810" at bounding box center [740, 192] width 28 height 12
